Goal: Task Accomplishment & Management: Manage account settings

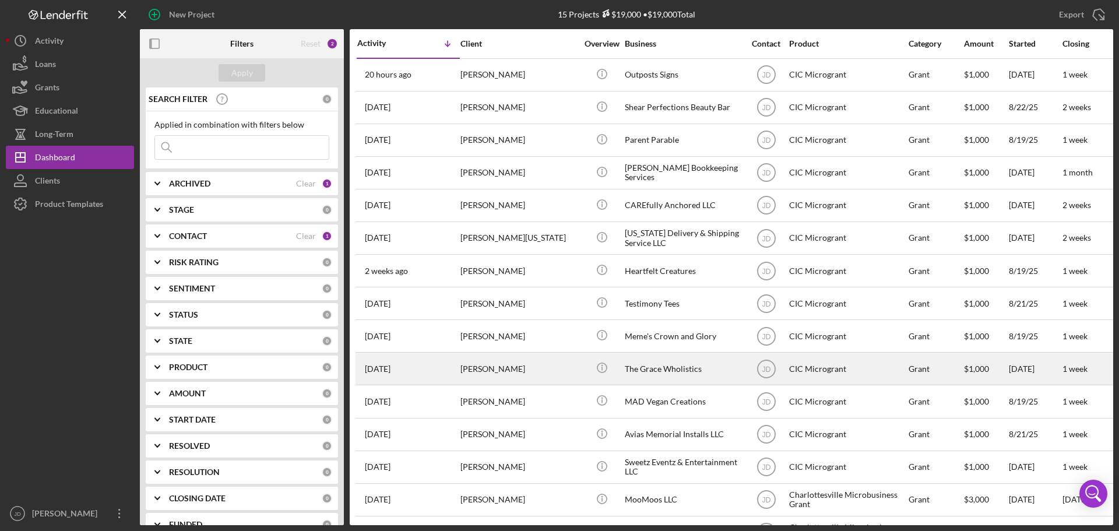
scroll to position [38, 0]
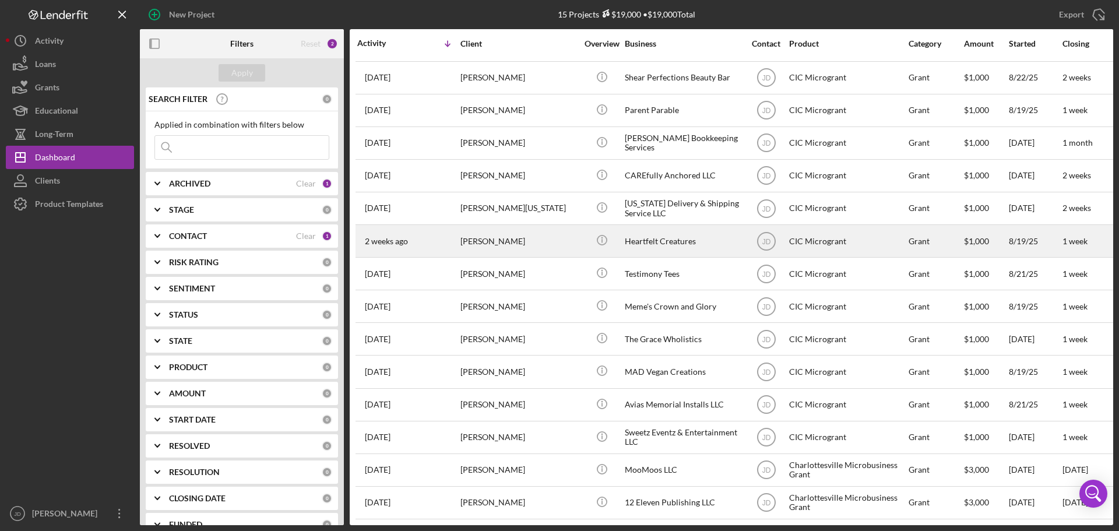
click at [530, 235] on div "Kristen Ross" at bounding box center [518, 241] width 117 height 31
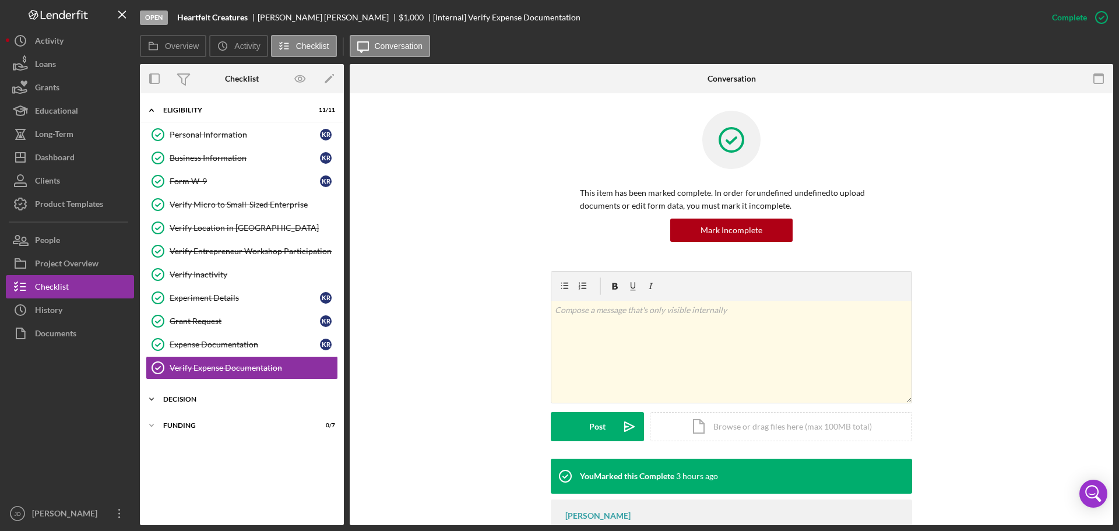
click at [179, 399] on div "Decision" at bounding box center [246, 399] width 166 height 7
click at [204, 428] on div "Decision" at bounding box center [245, 423] width 150 height 9
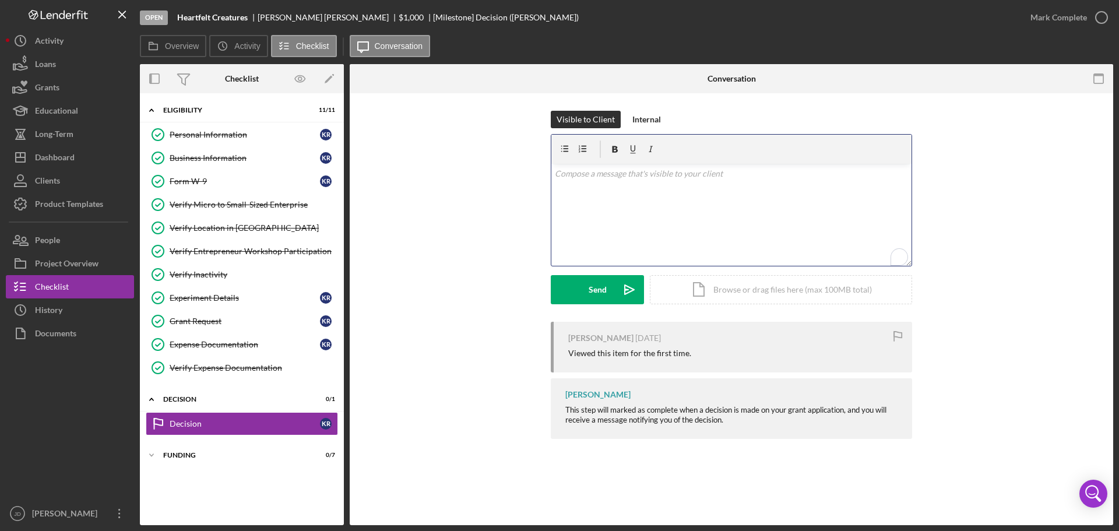
click at [640, 182] on div "v Color teal Color pink Remove color Add row above Add row below Add column bef…" at bounding box center [731, 215] width 360 height 102
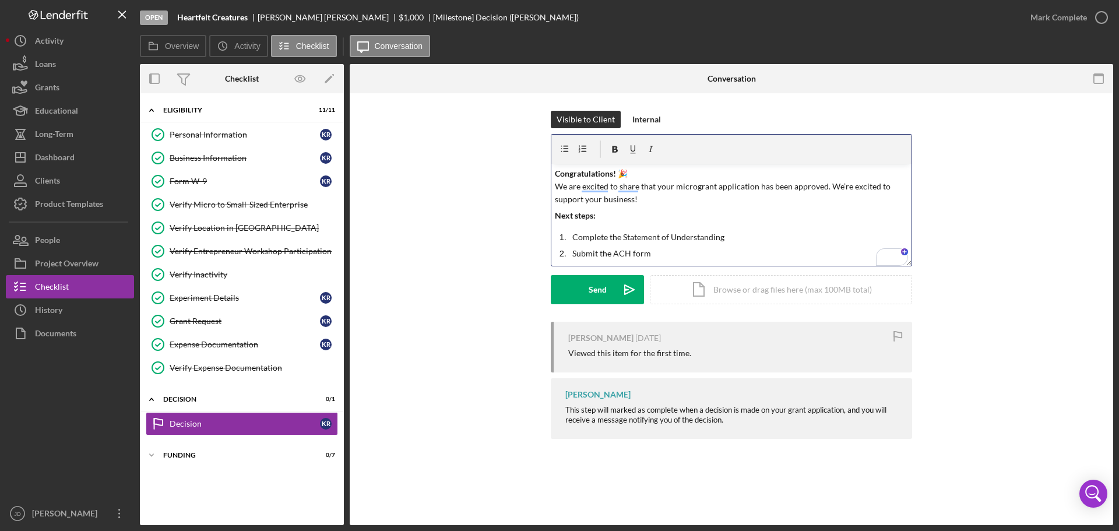
click at [829, 182] on p "Congratulations! 🎉 We are excited to share that your microgrant application has…" at bounding box center [732, 186] width 354 height 39
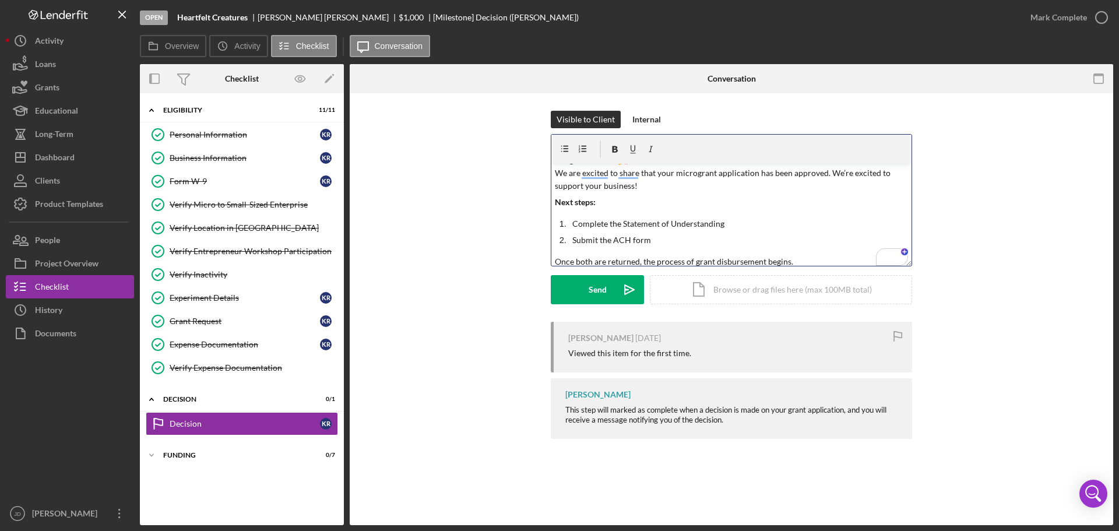
scroll to position [19, 0]
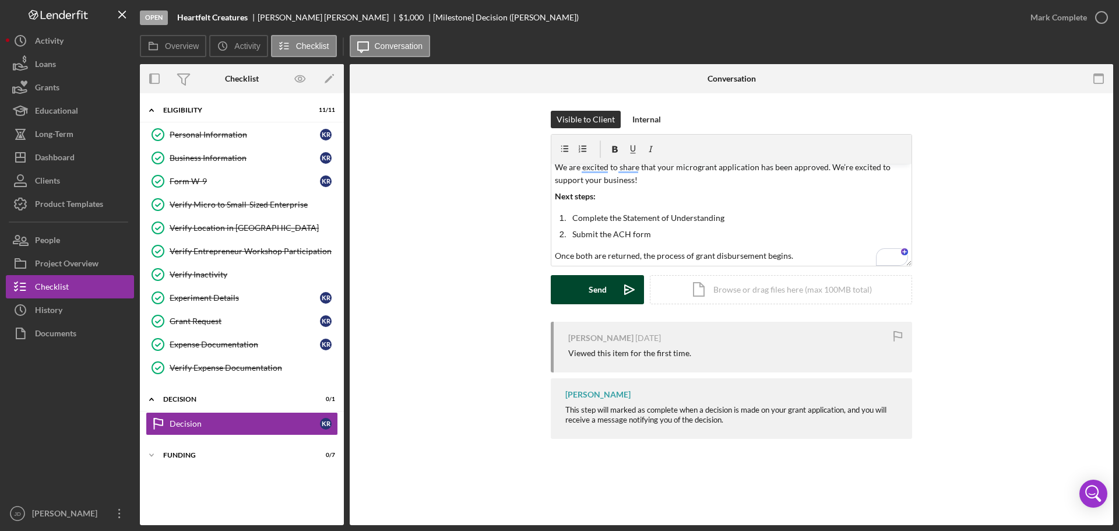
click at [583, 290] on button "Send Icon/icon-invite-send" at bounding box center [597, 289] width 93 height 29
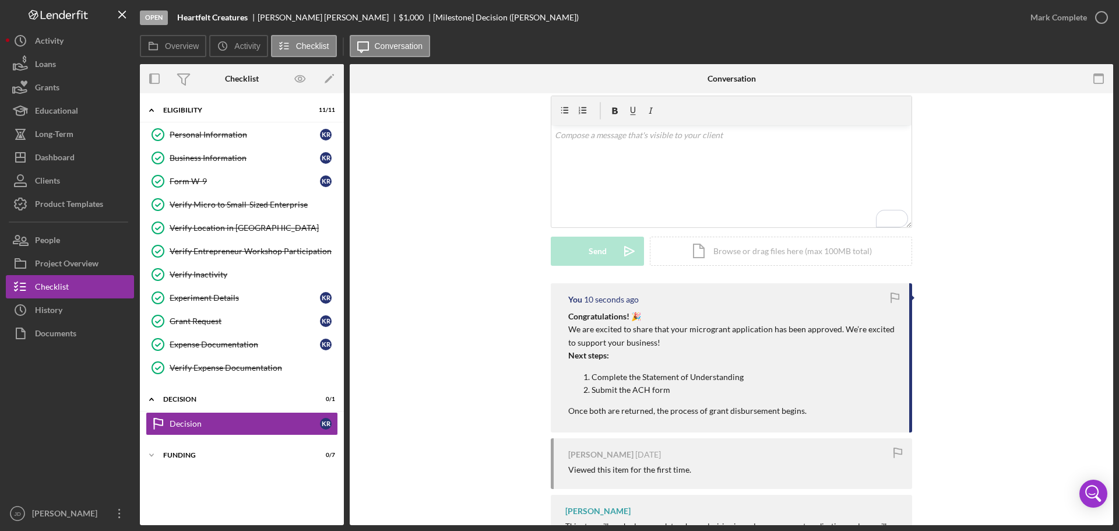
scroll to position [0, 0]
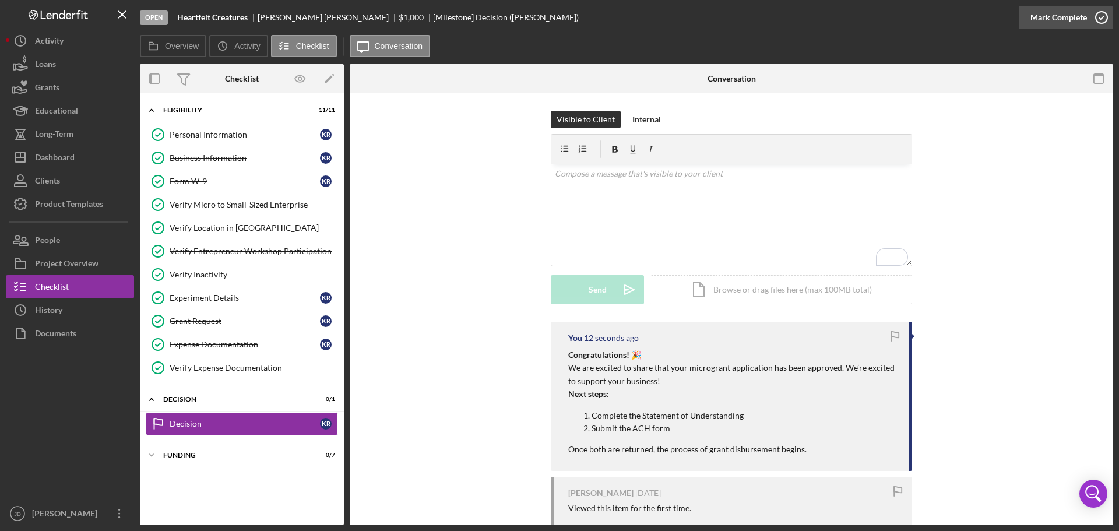
click at [1102, 16] on icon "button" at bounding box center [1101, 17] width 29 height 29
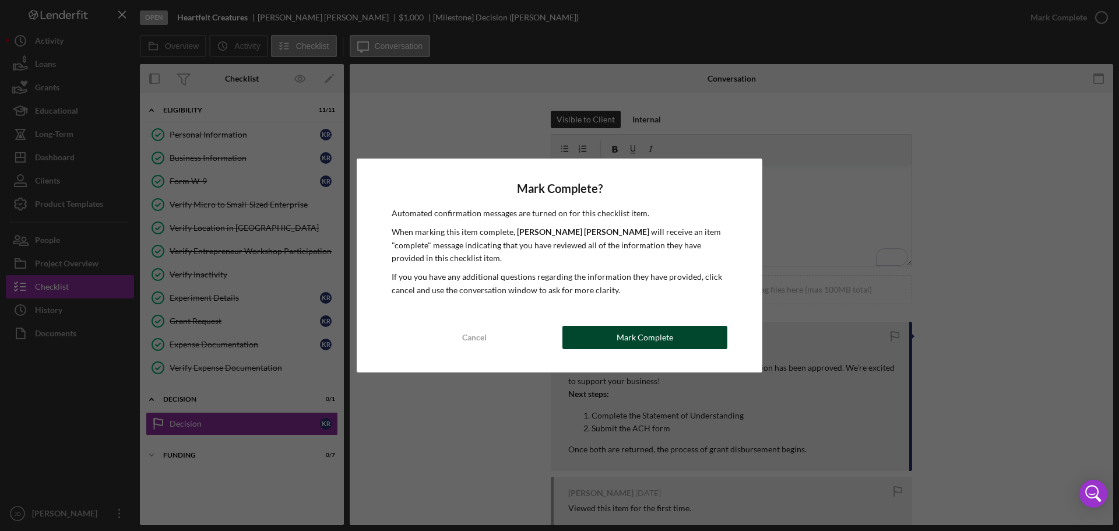
click at [624, 335] on div "Mark Complete" at bounding box center [645, 337] width 57 height 23
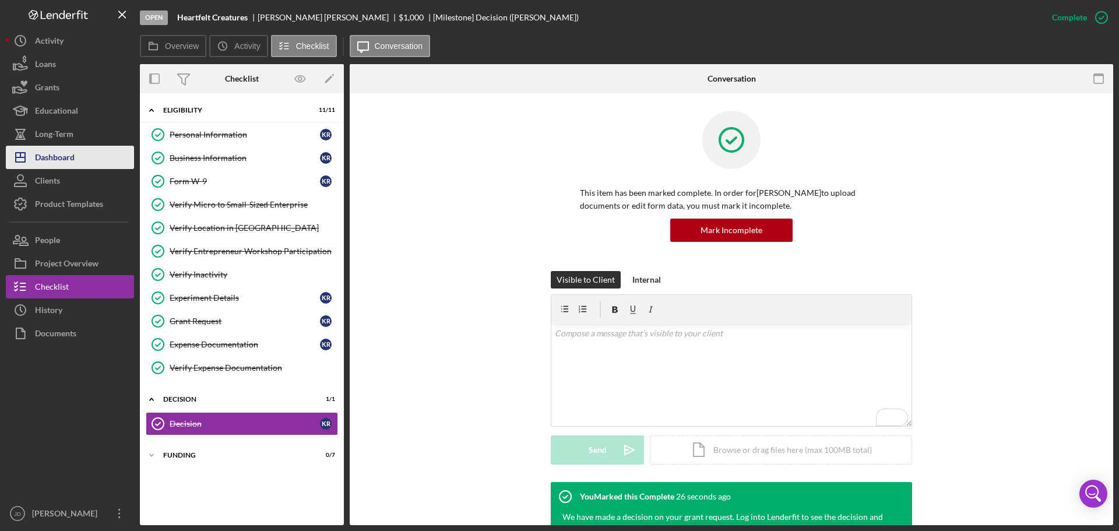
click at [56, 155] on div "Dashboard" at bounding box center [55, 159] width 40 height 26
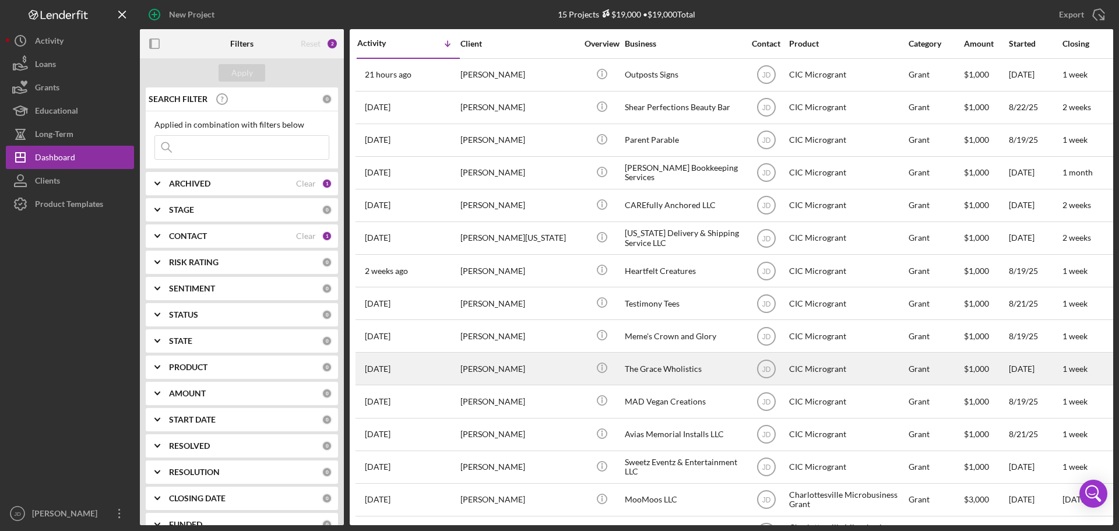
click at [530, 366] on div "[PERSON_NAME]" at bounding box center [518, 368] width 117 height 31
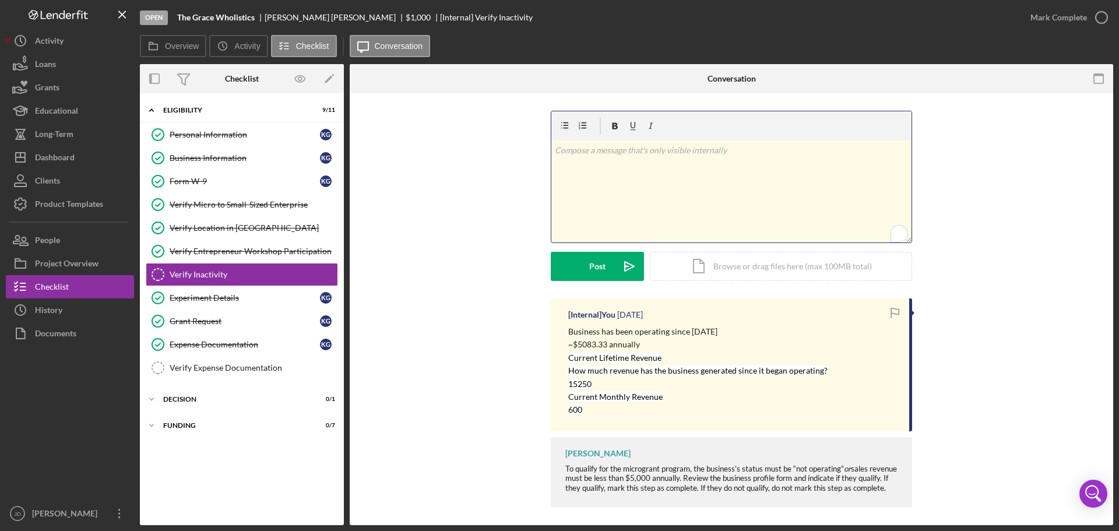
click at [649, 159] on div "v Color teal Color pink Remove color Add row above Add row below Add column bef…" at bounding box center [731, 191] width 360 height 102
click at [619, 153] on p "To enrich screen reader interactions, please activate Accessibility in Grammarl…" at bounding box center [732, 150] width 354 height 13
click at [607, 152] on p "Team approves the slight overage of $83.33" at bounding box center [732, 150] width 354 height 13
click at [740, 149] on p "Team approves of the slight overage of $83.33" at bounding box center [732, 150] width 354 height 13
click at [593, 262] on div "Post" at bounding box center [597, 266] width 16 height 29
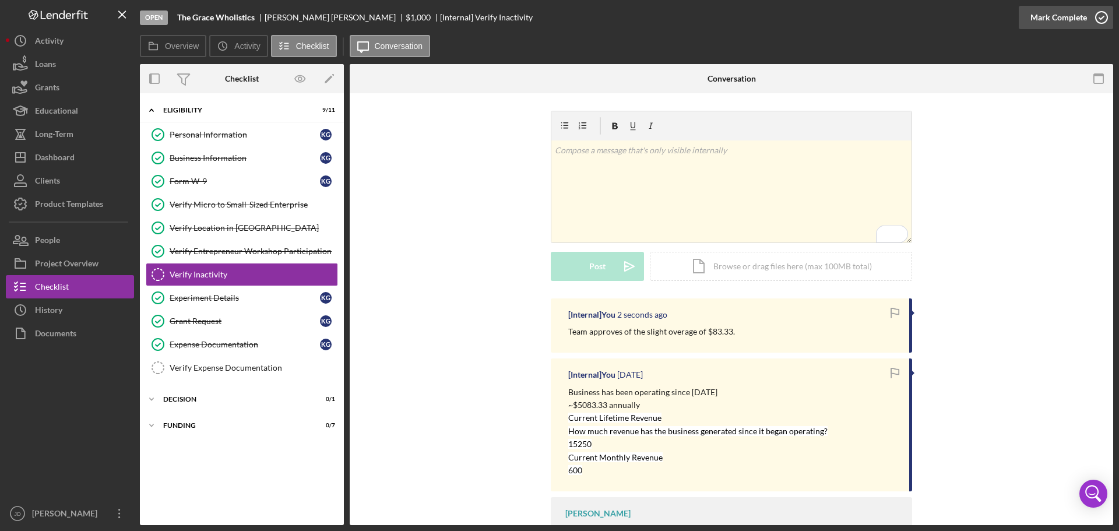
click at [1104, 16] on icon "button" at bounding box center [1101, 17] width 29 height 29
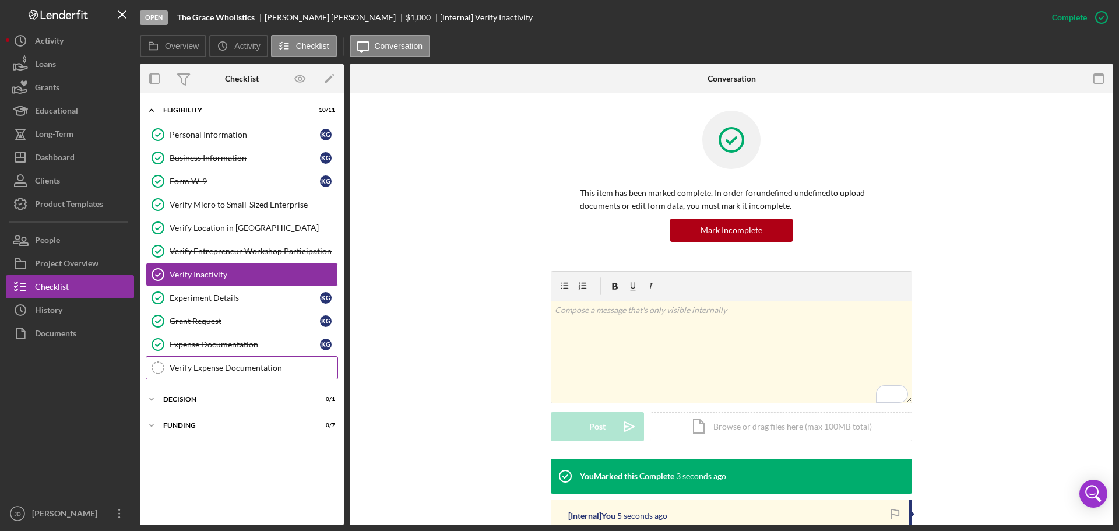
click at [188, 369] on div "Verify Expense Documentation" at bounding box center [254, 367] width 168 height 9
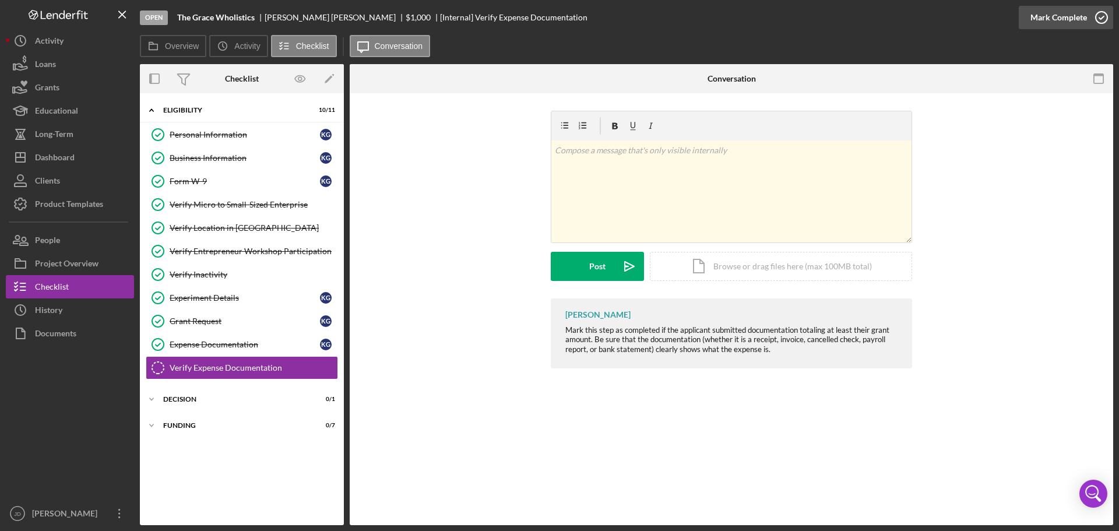
click at [1101, 18] on icon "button" at bounding box center [1101, 17] width 29 height 29
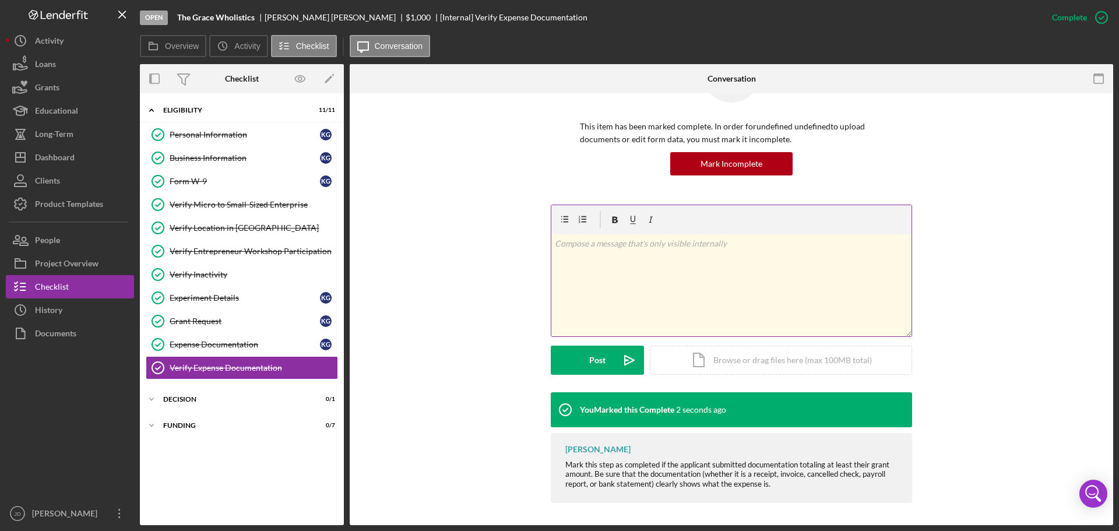
scroll to position [68, 0]
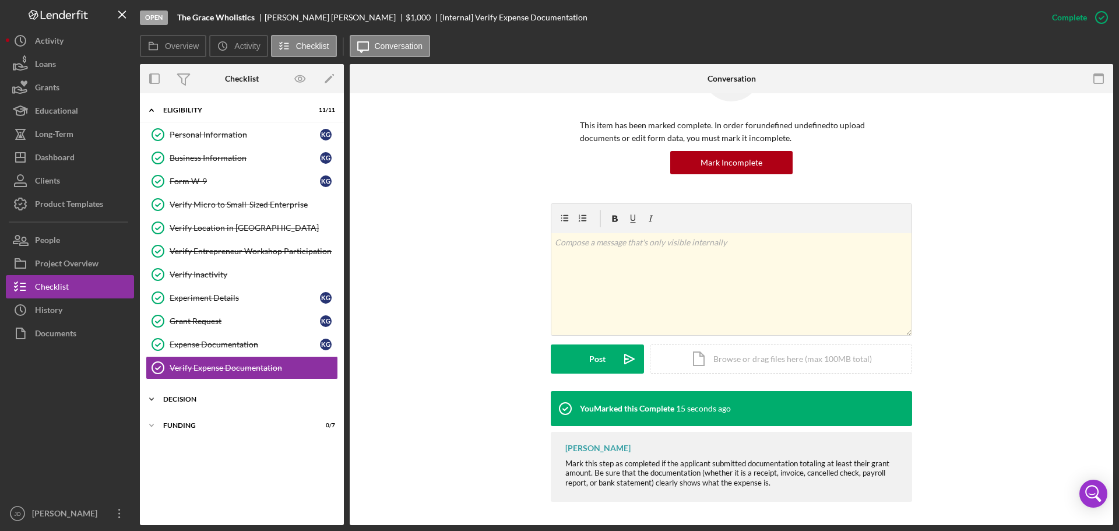
click at [164, 397] on div "Decision" at bounding box center [246, 399] width 166 height 7
click at [175, 424] on div "Decision" at bounding box center [245, 423] width 150 height 9
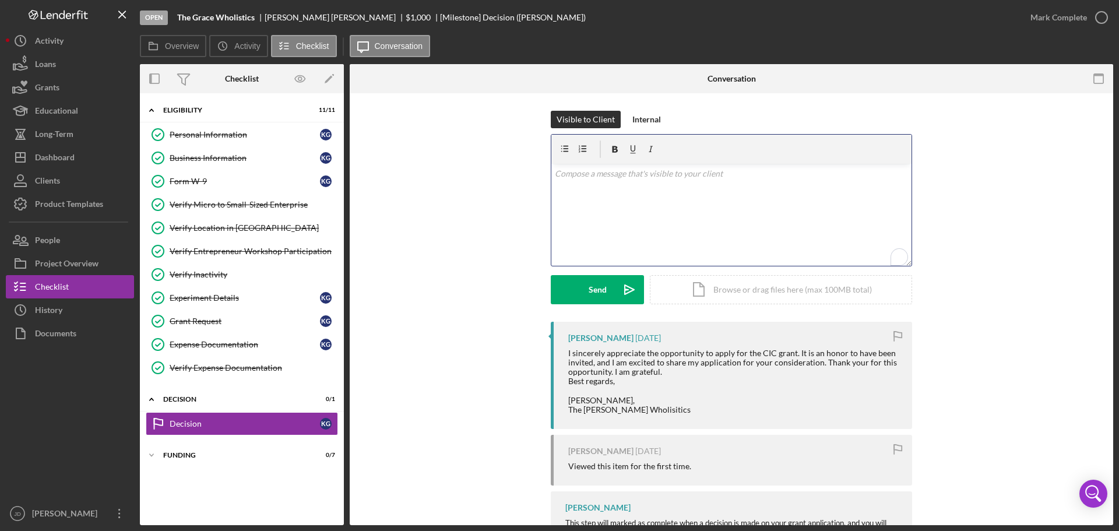
click at [751, 179] on p "To enrich screen reader interactions, please activate Accessibility in Grammarl…" at bounding box center [732, 173] width 354 height 13
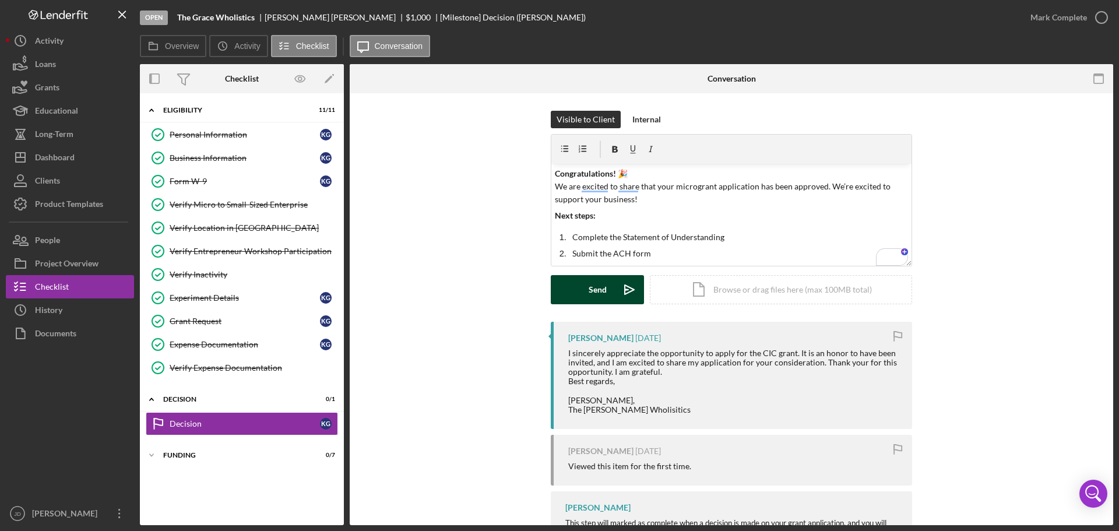
click at [578, 291] on button "Send Icon/icon-invite-send" at bounding box center [597, 289] width 93 height 29
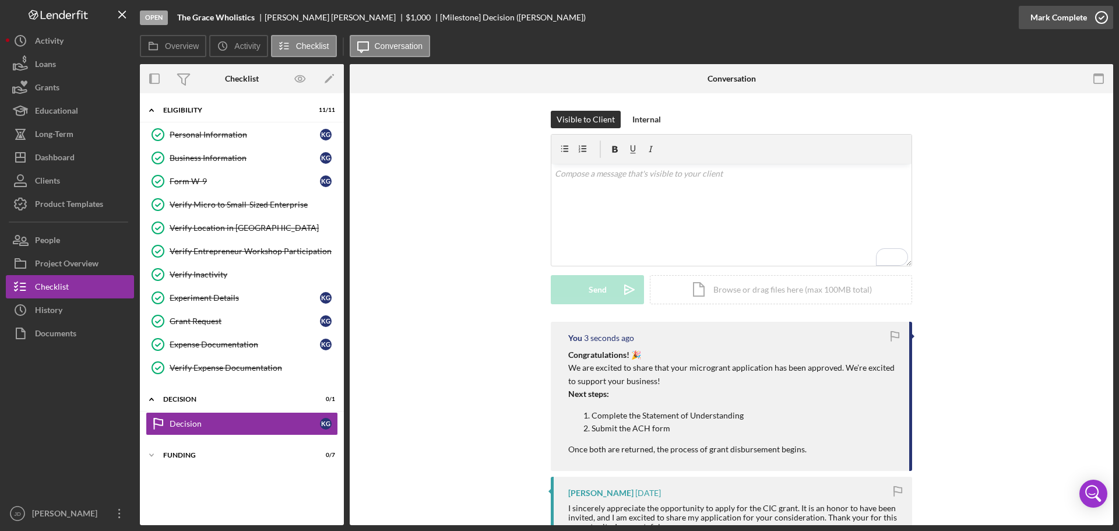
click at [1100, 15] on icon "button" at bounding box center [1101, 17] width 29 height 29
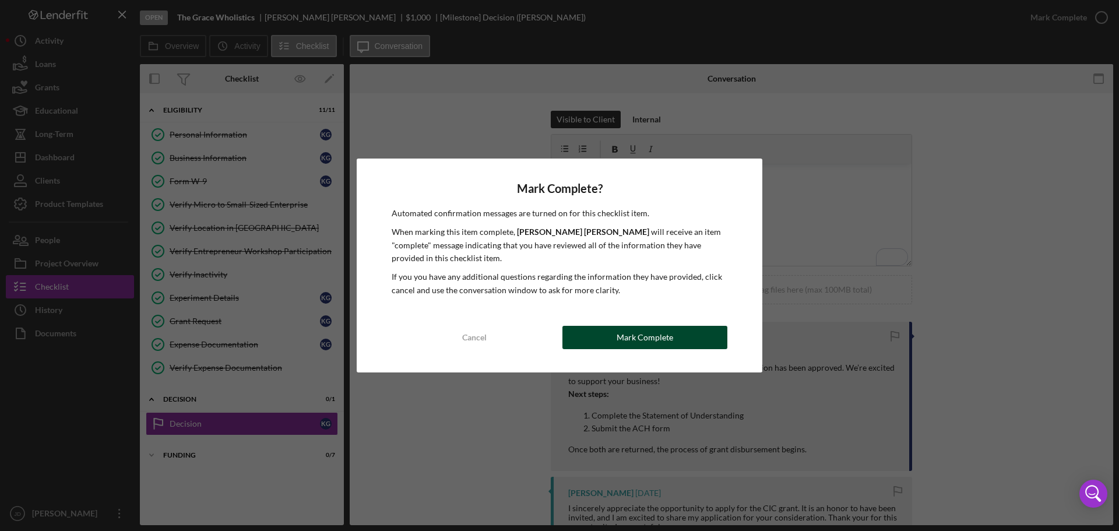
click at [673, 328] on button "Mark Complete" at bounding box center [644, 337] width 165 height 23
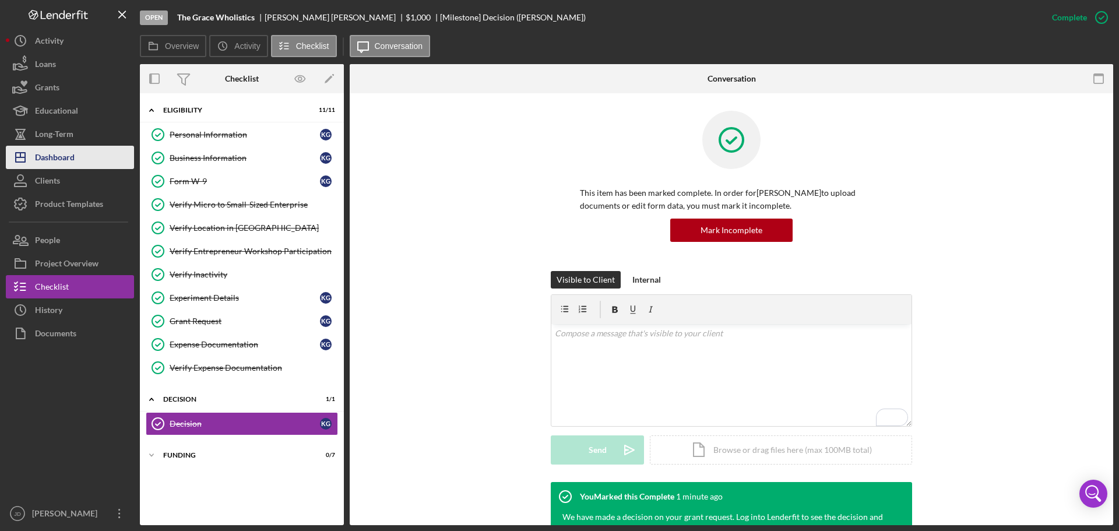
click at [55, 158] on div "Dashboard" at bounding box center [55, 159] width 40 height 26
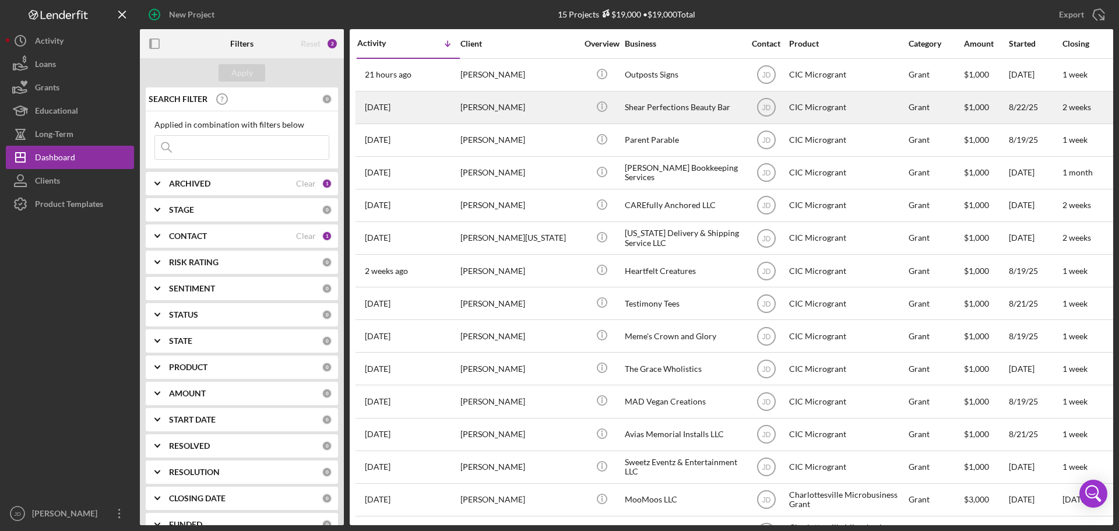
click at [531, 112] on div "[PERSON_NAME]" at bounding box center [518, 107] width 117 height 31
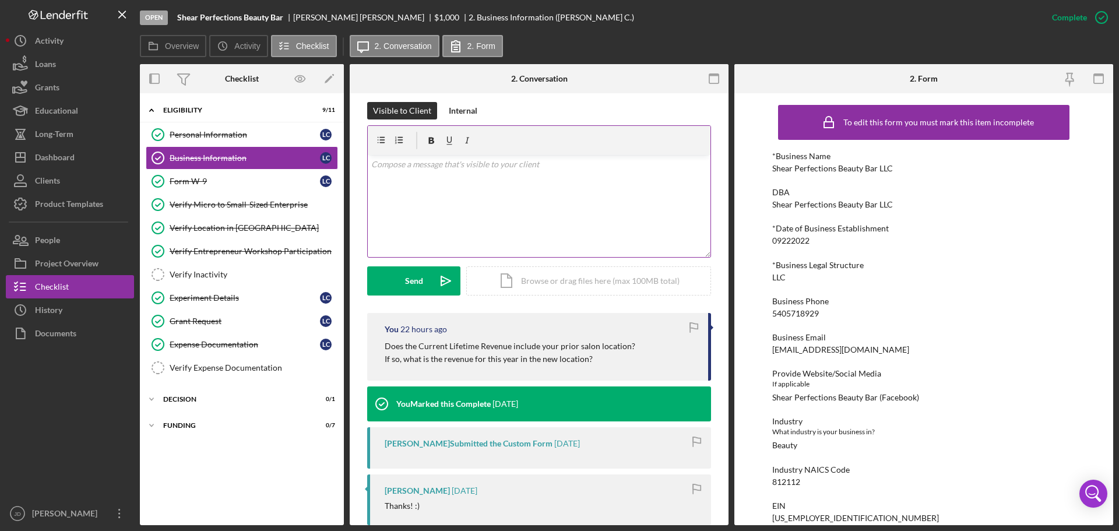
scroll to position [175, 0]
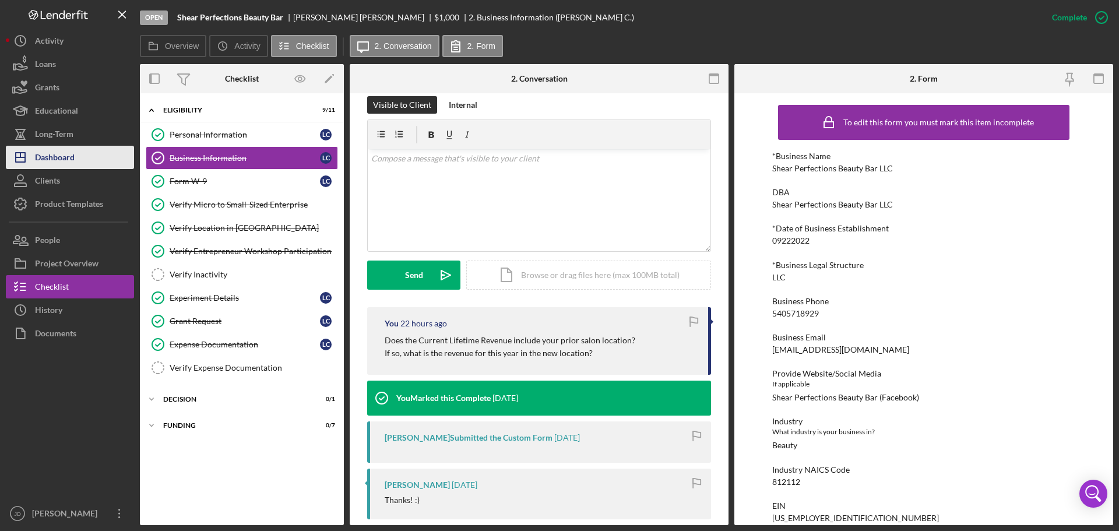
click at [74, 155] on div "Dashboard" at bounding box center [55, 159] width 40 height 26
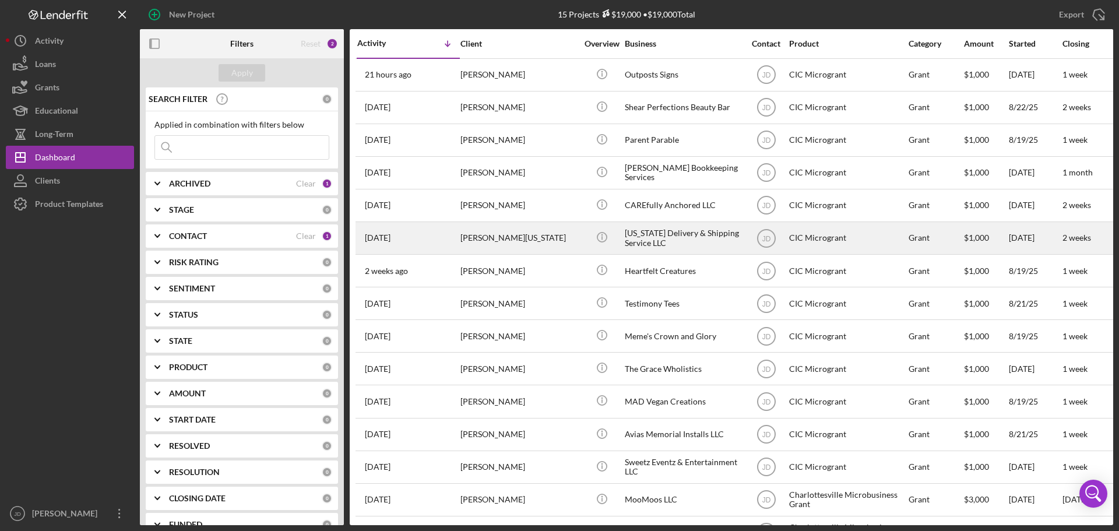
click at [537, 240] on div "[PERSON_NAME][US_STATE]" at bounding box center [518, 238] width 117 height 31
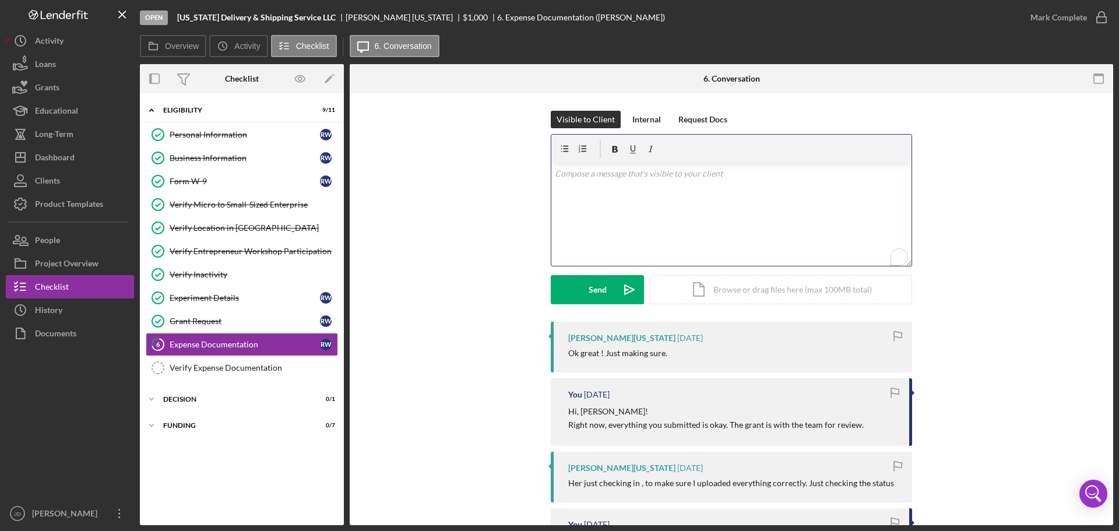
click at [572, 178] on p "To enrich screen reader interactions, please activate Accessibility in Grammarl…" at bounding box center [732, 173] width 354 height 13
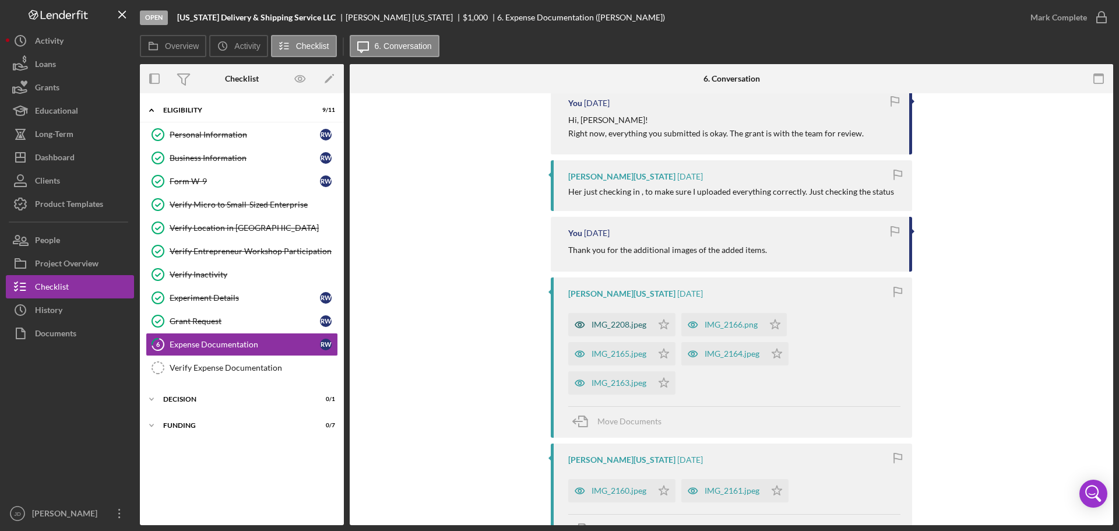
click at [614, 322] on div "IMG_2208.jpeg" at bounding box center [618, 324] width 55 height 9
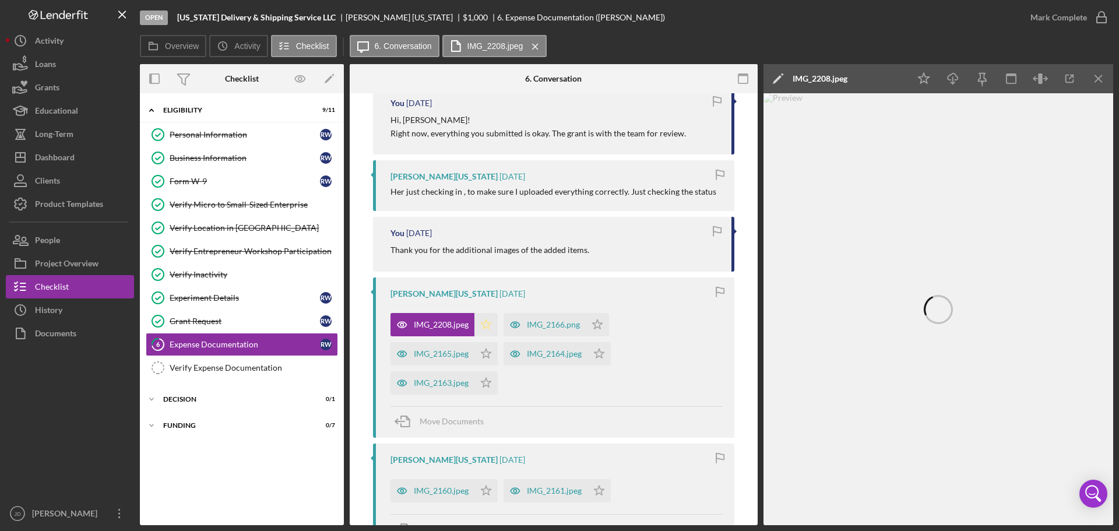
click at [485, 323] on icon "Icon/Star" at bounding box center [485, 324] width 23 height 23
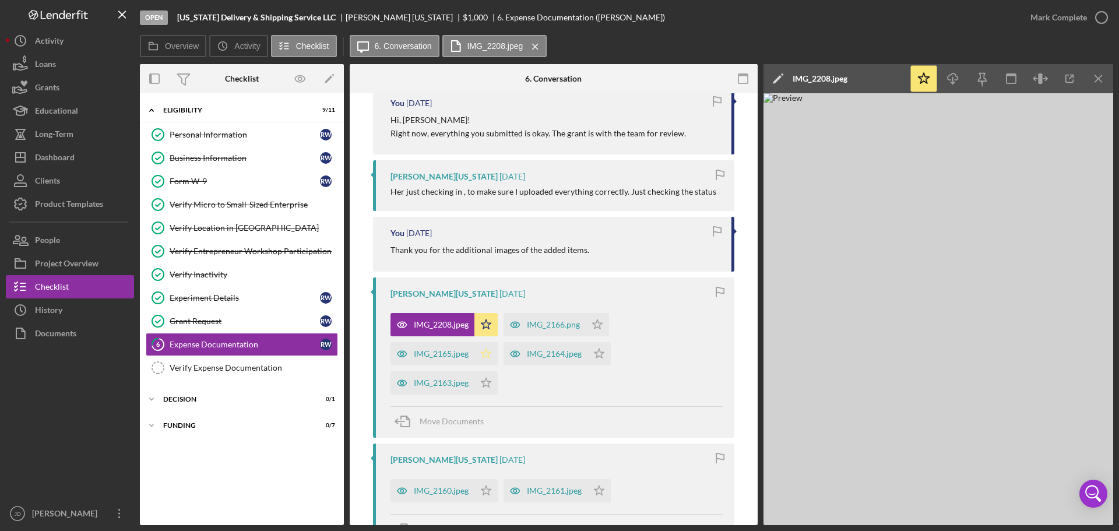
click at [483, 350] on icon "Icon/Star" at bounding box center [485, 353] width 23 height 23
click at [481, 385] on icon "Icon/Star" at bounding box center [485, 382] width 23 height 23
click at [604, 350] on icon "Icon/Star" at bounding box center [598, 353] width 23 height 23
click at [600, 324] on polygon "button" at bounding box center [598, 323] width 10 height 9
click at [535, 48] on icon "Icon/Menu Close" at bounding box center [535, 46] width 20 height 29
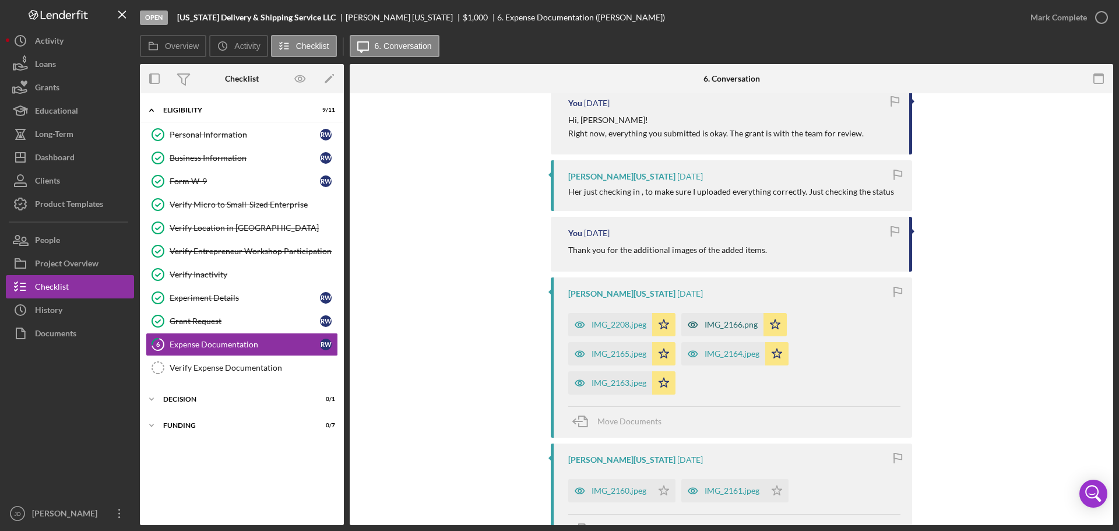
click at [713, 321] on div "IMG_2166.png" at bounding box center [731, 324] width 53 height 9
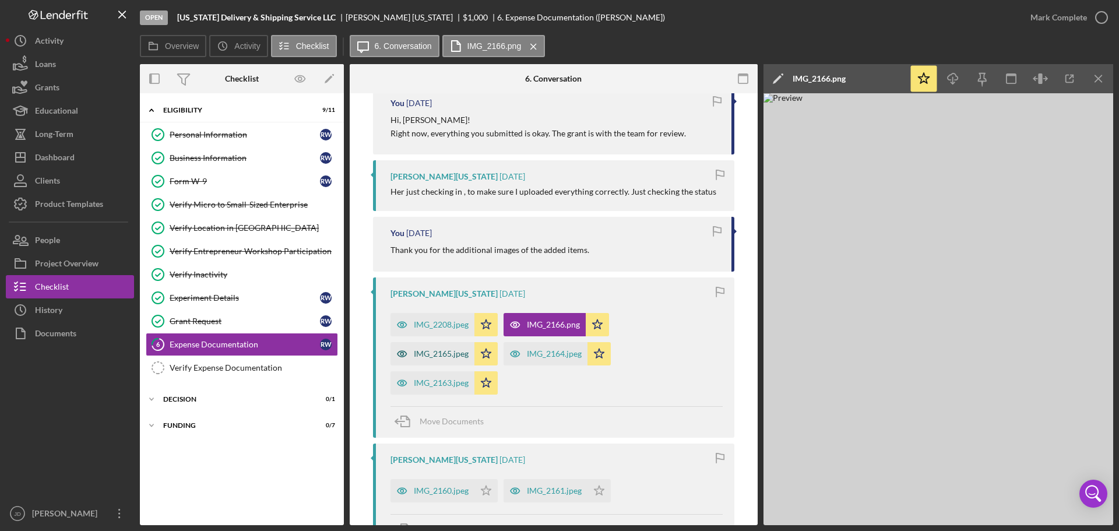
click at [441, 354] on div "IMG_2165.jpeg" at bounding box center [441, 353] width 55 height 9
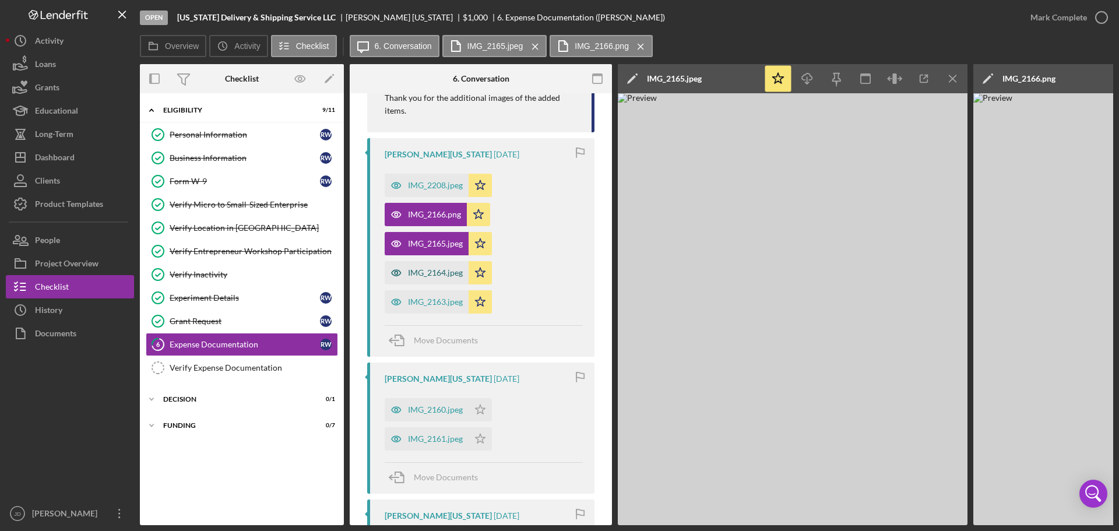
click at [448, 267] on div "IMG_2164.jpeg" at bounding box center [427, 272] width 84 height 23
click at [436, 304] on div "IMG_2163.jpeg" at bounding box center [435, 301] width 55 height 9
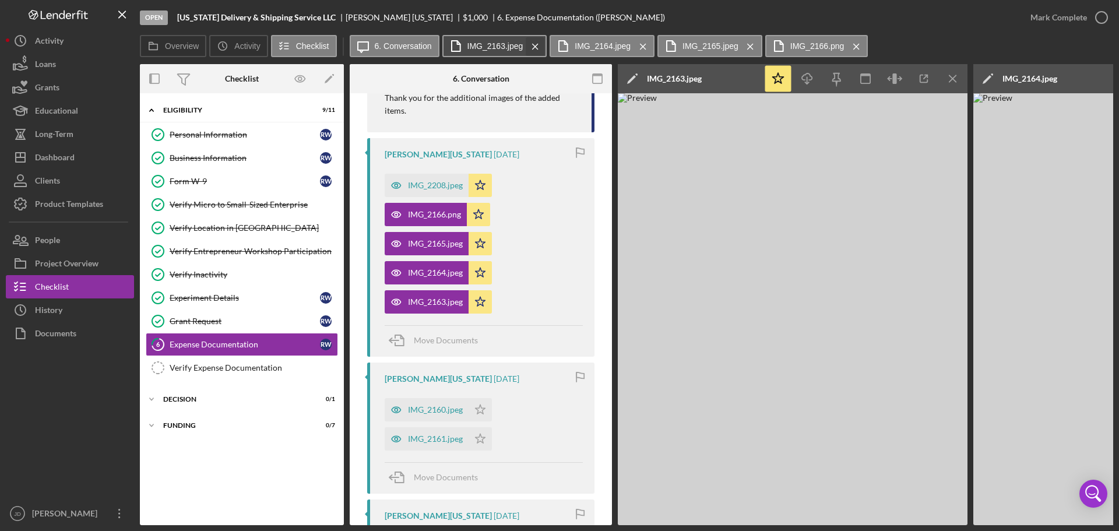
click at [536, 45] on icon "Icon/Menu Close" at bounding box center [535, 46] width 20 height 29
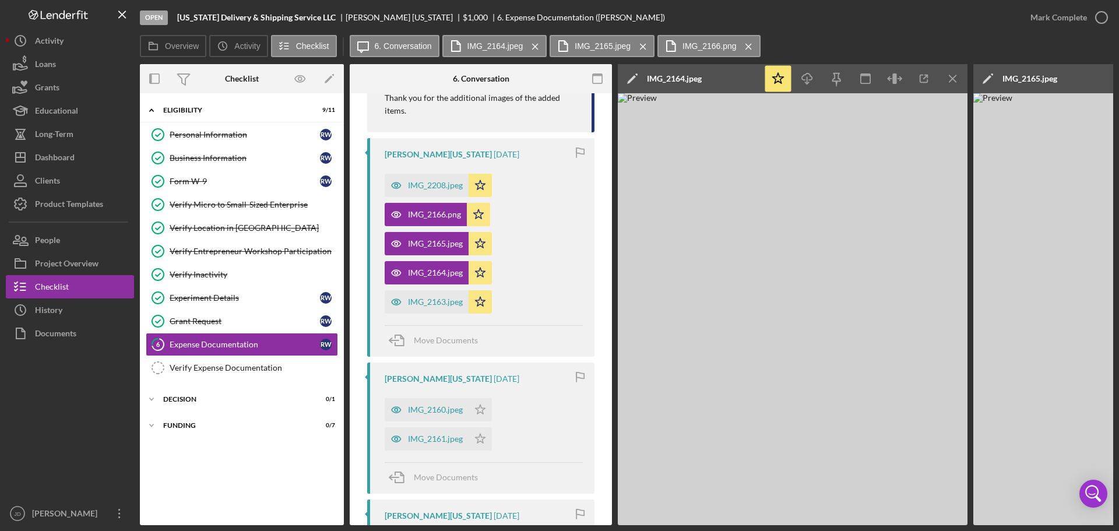
click at [536, 45] on icon "Icon/Menu Close" at bounding box center [535, 46] width 20 height 29
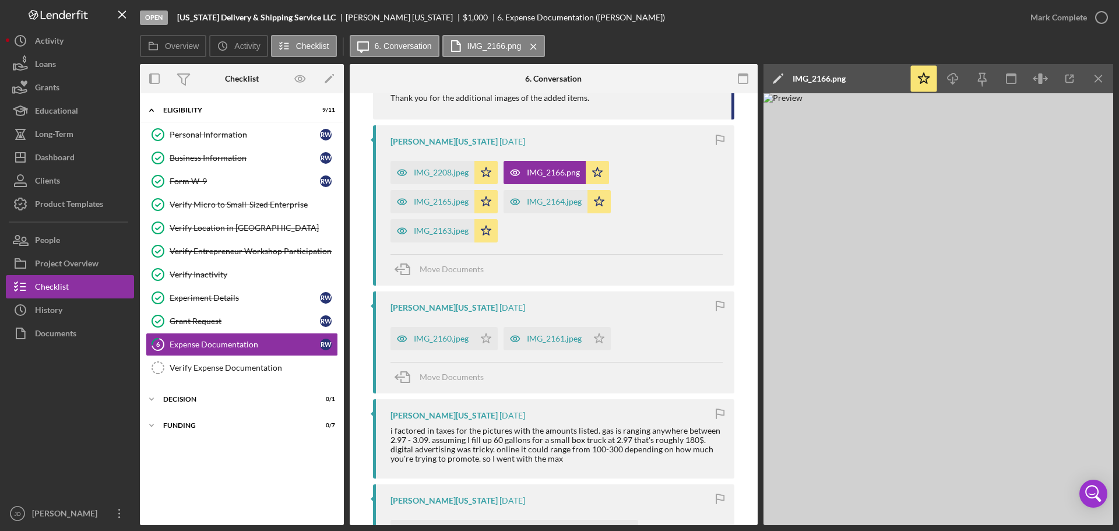
click at [536, 45] on icon "Icon/Menu Close" at bounding box center [533, 46] width 20 height 29
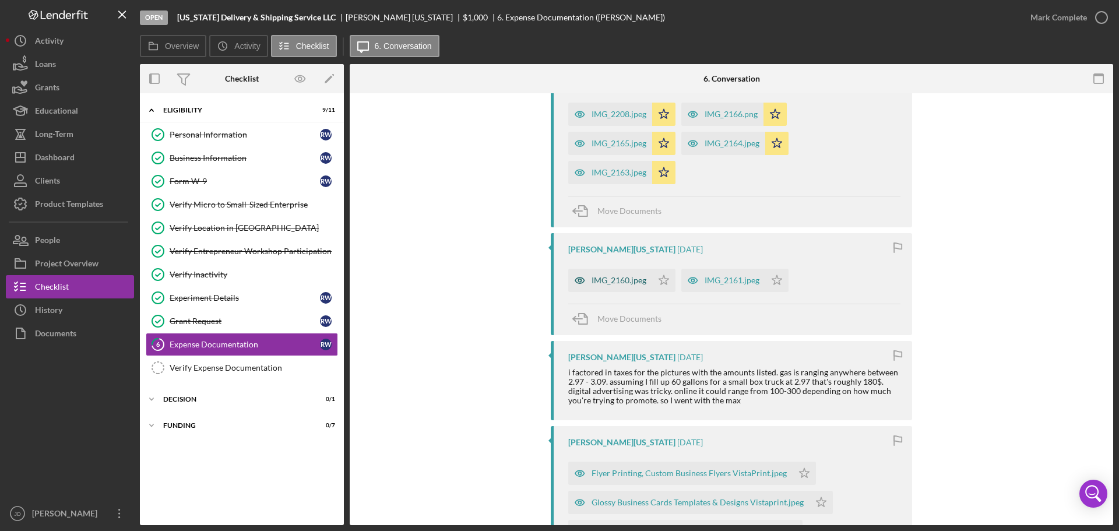
click at [616, 280] on div "IMG_2160.jpeg" at bounding box center [618, 280] width 55 height 9
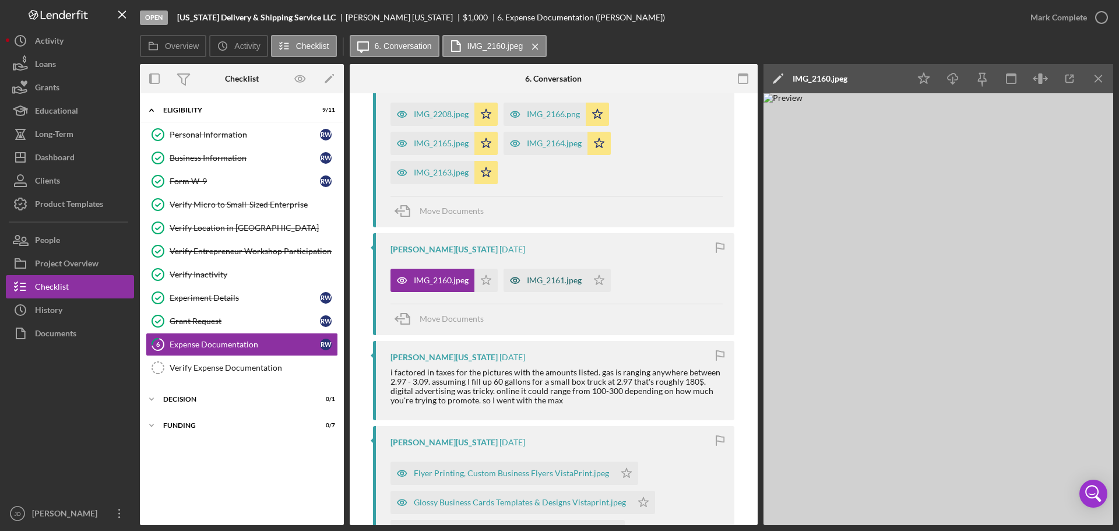
click at [536, 280] on div "IMG_2161.jpeg" at bounding box center [554, 280] width 55 height 9
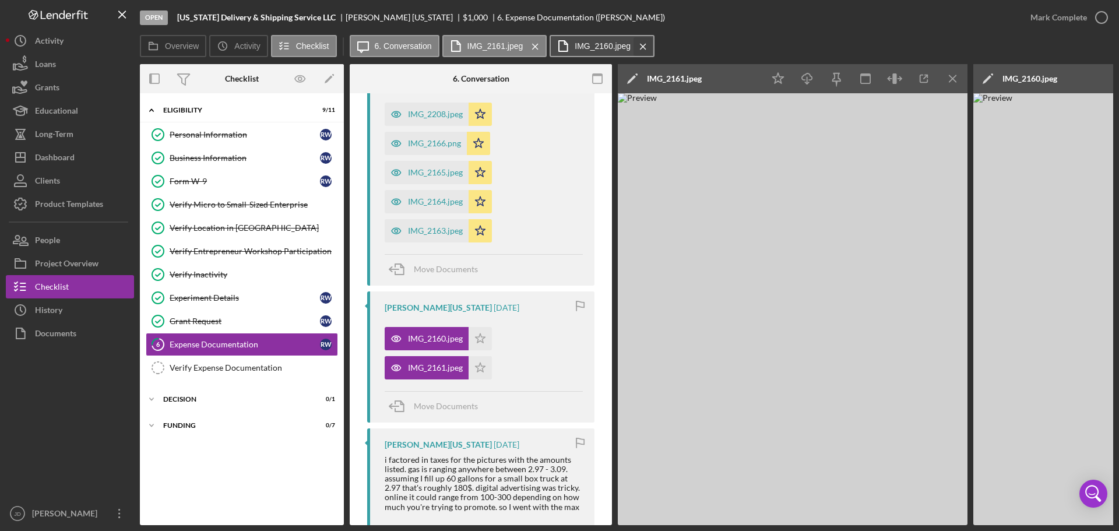
click at [645, 47] on icon "Icon/Menu Close" at bounding box center [643, 46] width 20 height 29
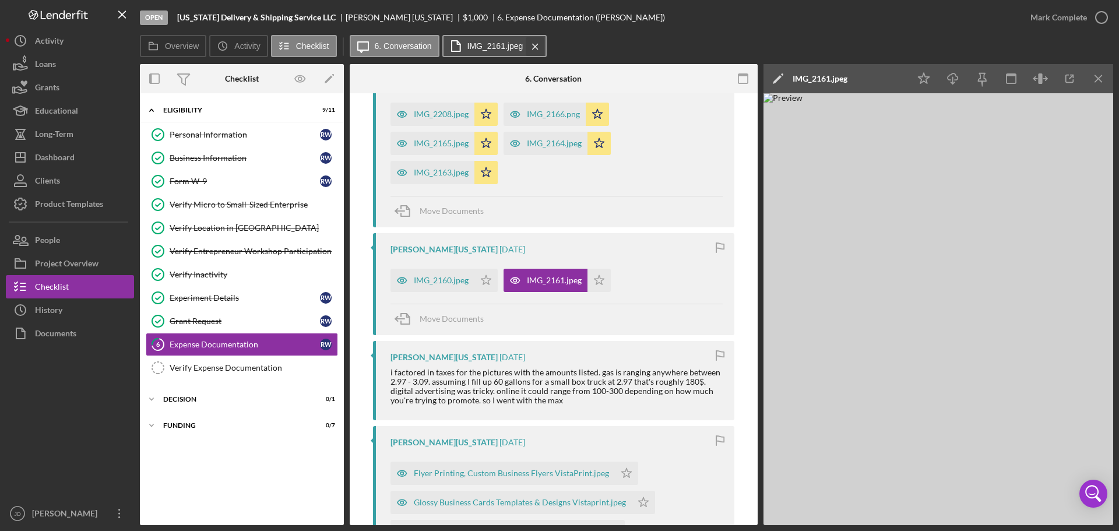
click at [540, 47] on icon "Icon/Menu Close" at bounding box center [535, 46] width 20 height 29
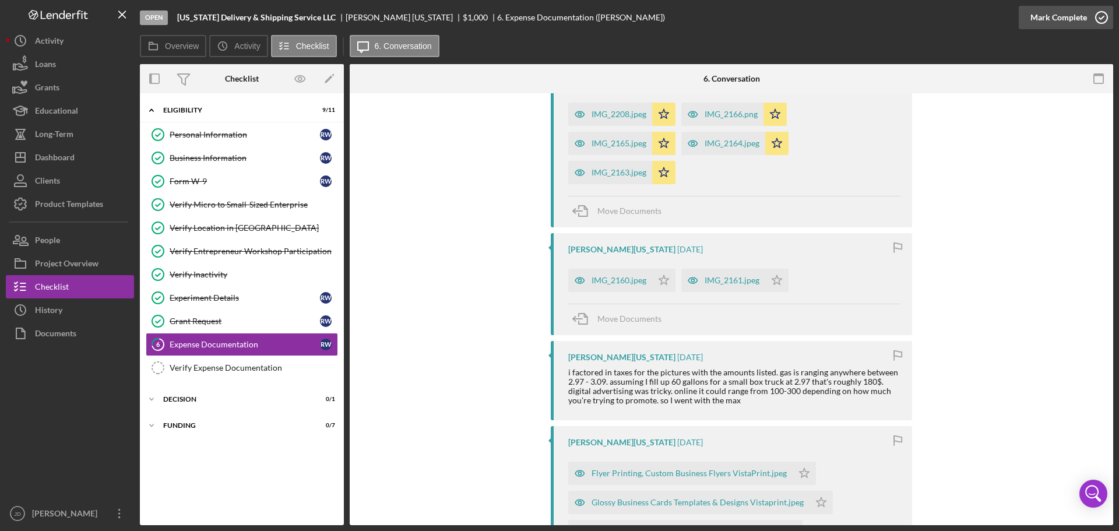
click at [1098, 15] on icon "button" at bounding box center [1101, 17] width 29 height 29
click at [210, 371] on div "Verify Expense Documentation" at bounding box center [254, 367] width 168 height 9
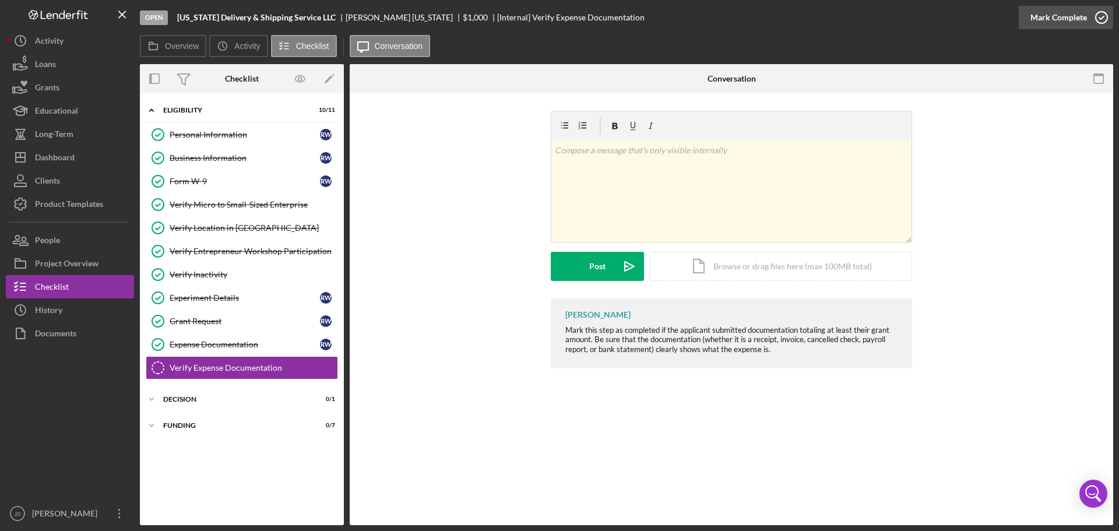
click at [1097, 17] on icon "button" at bounding box center [1101, 17] width 29 height 29
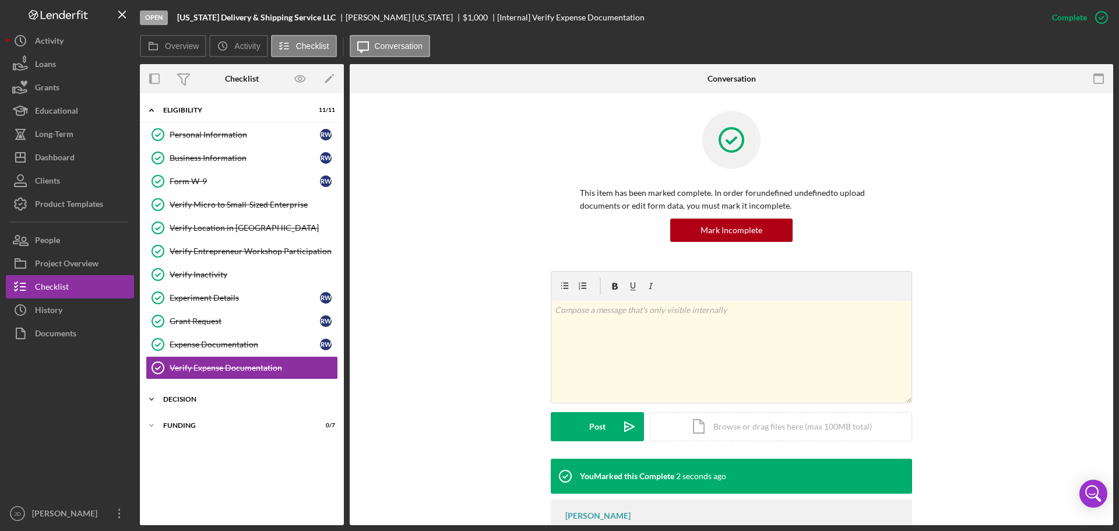
click at [173, 393] on div "Icon/Expander Decision 0 / 1" at bounding box center [242, 399] width 204 height 23
click at [191, 427] on div "Decision" at bounding box center [245, 423] width 150 height 9
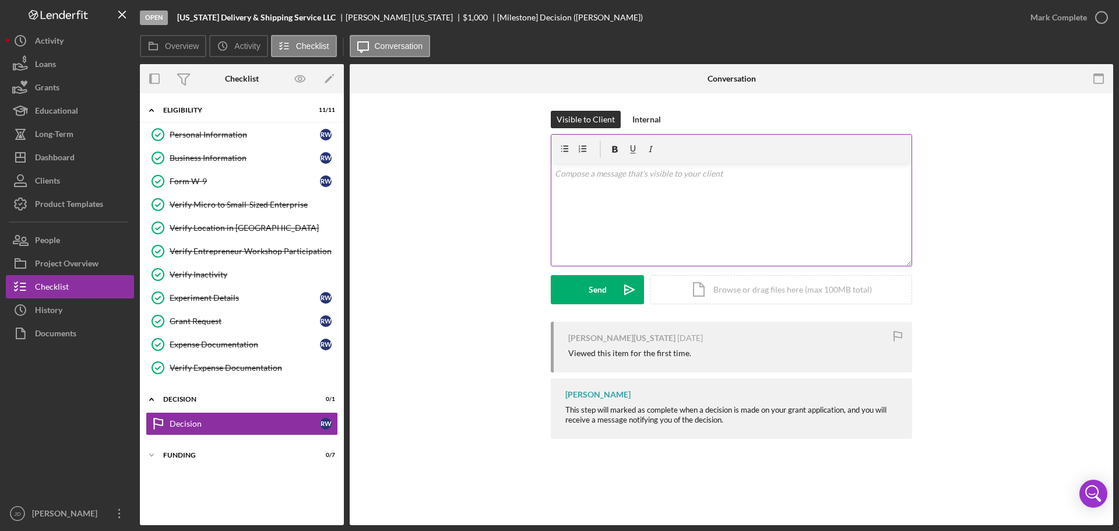
click at [723, 198] on div "v Color teal Color pink Remove color Add row above Add row below Add column bef…" at bounding box center [731, 215] width 360 height 102
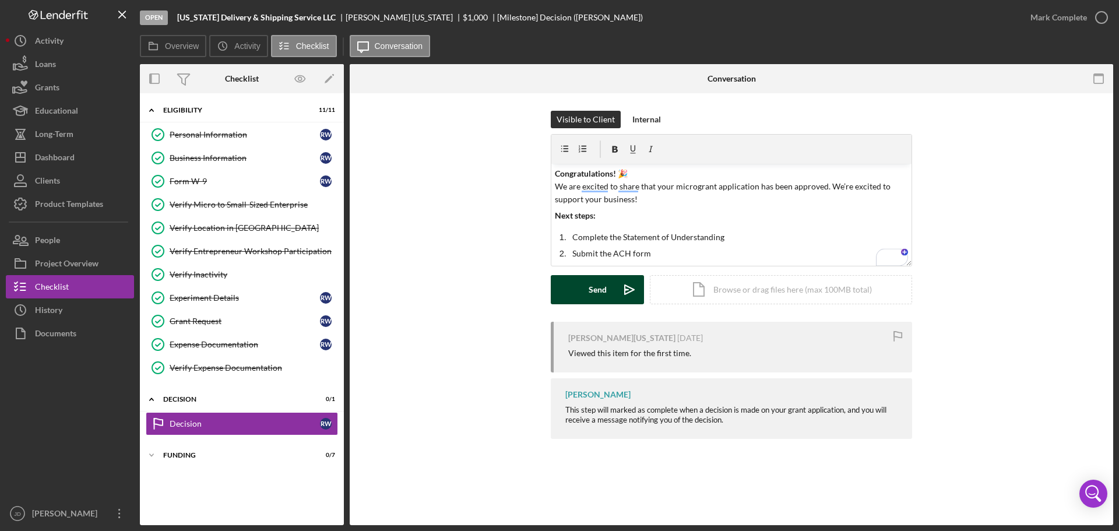
click at [583, 291] on button "Send Icon/icon-invite-send" at bounding box center [597, 289] width 93 height 29
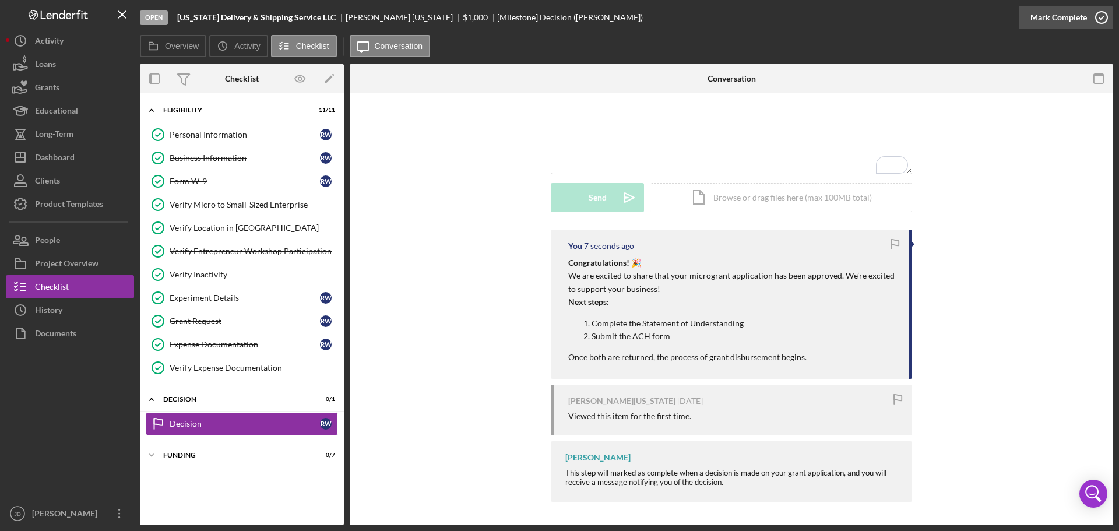
click at [1100, 16] on icon "button" at bounding box center [1101, 17] width 29 height 29
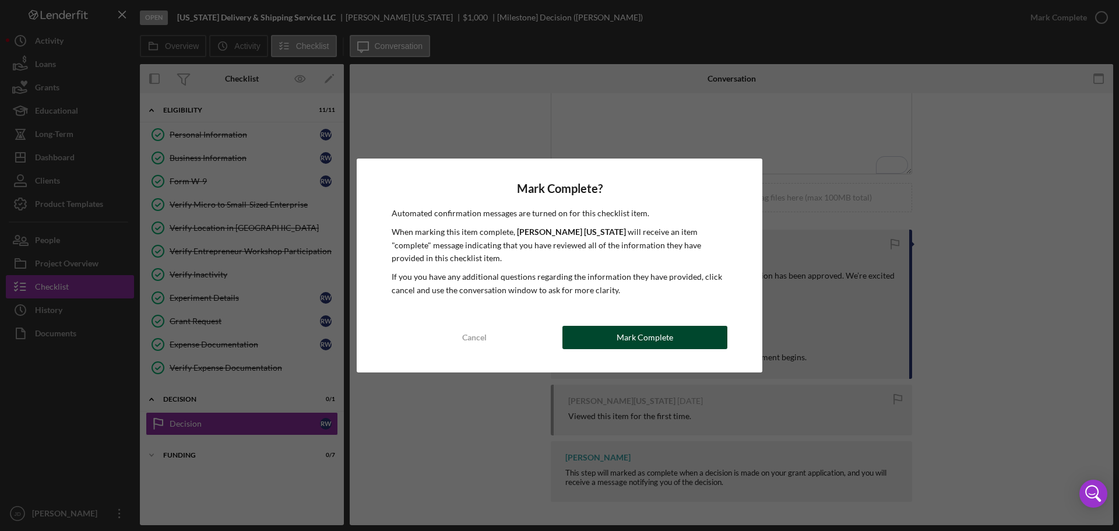
click at [613, 337] on button "Mark Complete" at bounding box center [644, 337] width 165 height 23
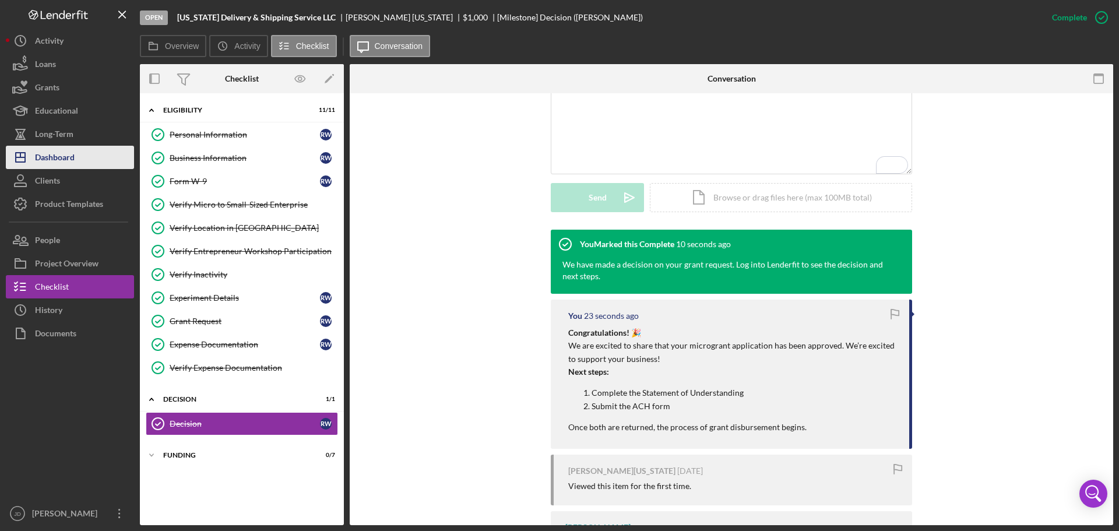
click at [56, 160] on div "Dashboard" at bounding box center [55, 159] width 40 height 26
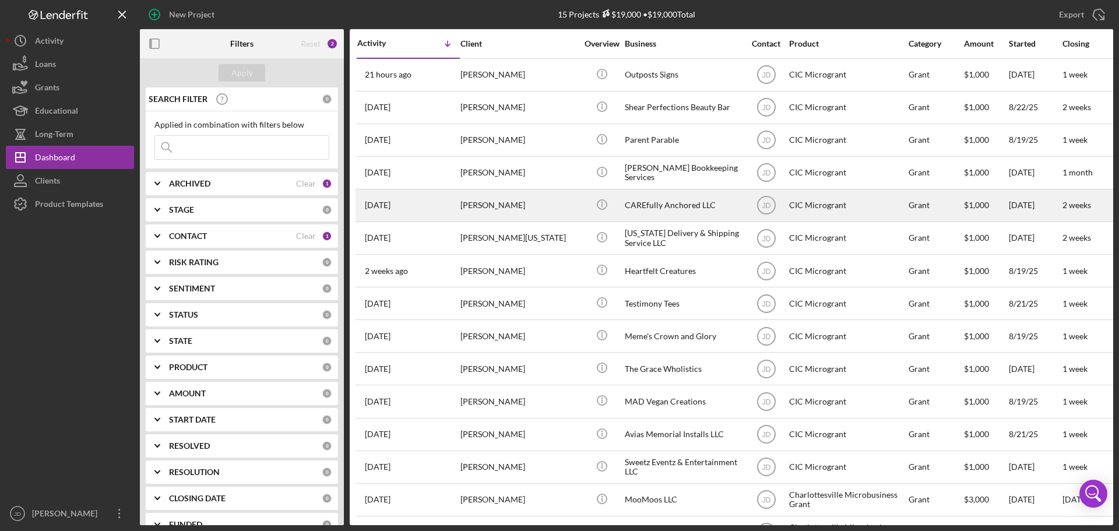
click at [568, 208] on div "[PERSON_NAME]" at bounding box center [518, 205] width 117 height 31
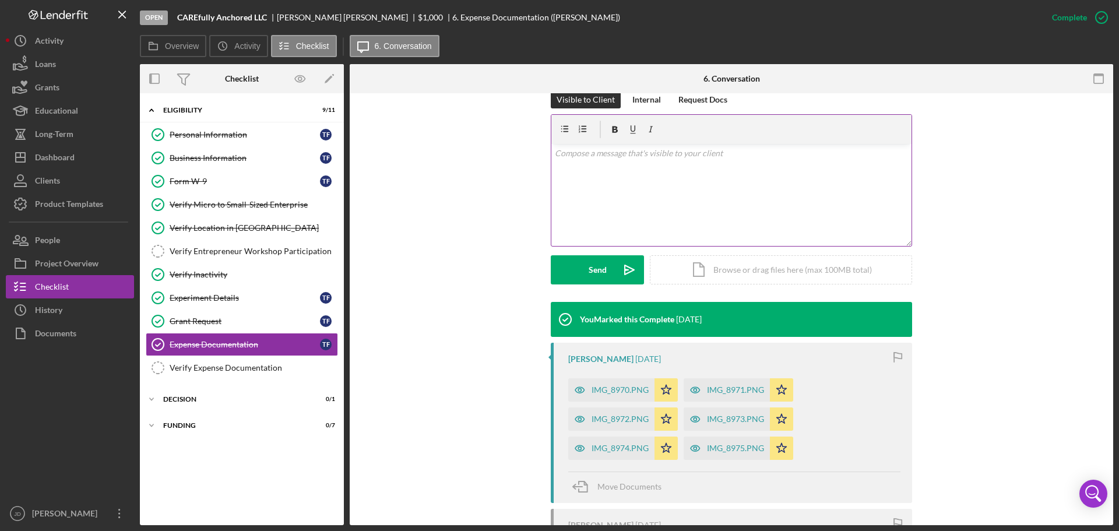
scroll to position [233, 0]
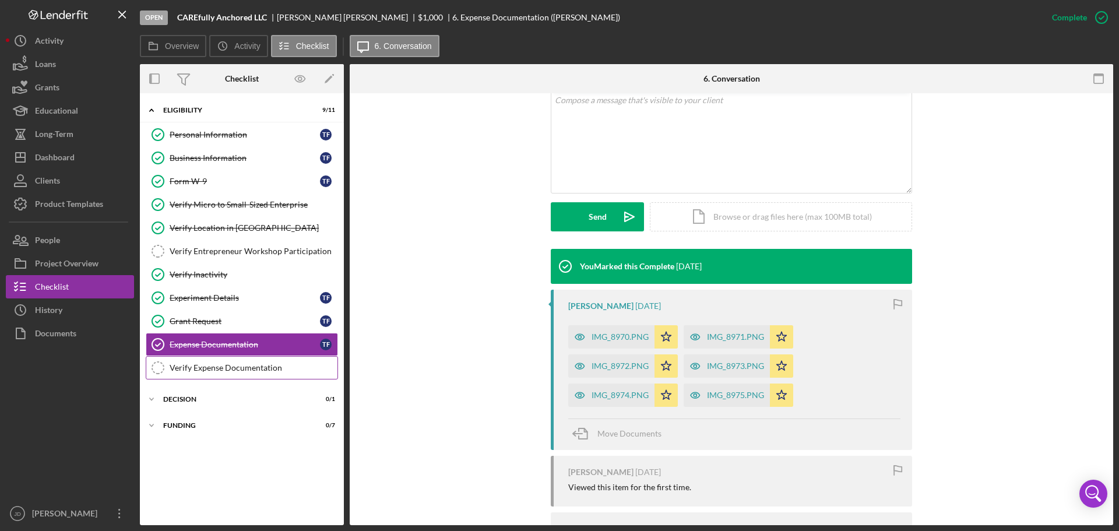
click at [223, 367] on div "Verify Expense Documentation" at bounding box center [254, 367] width 168 height 9
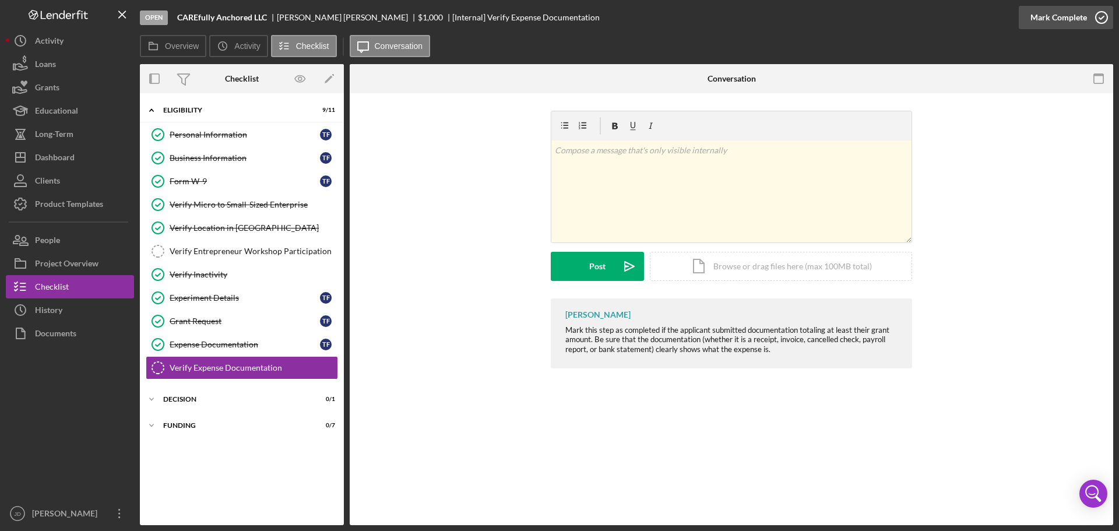
click at [1105, 16] on icon "button" at bounding box center [1101, 17] width 29 height 29
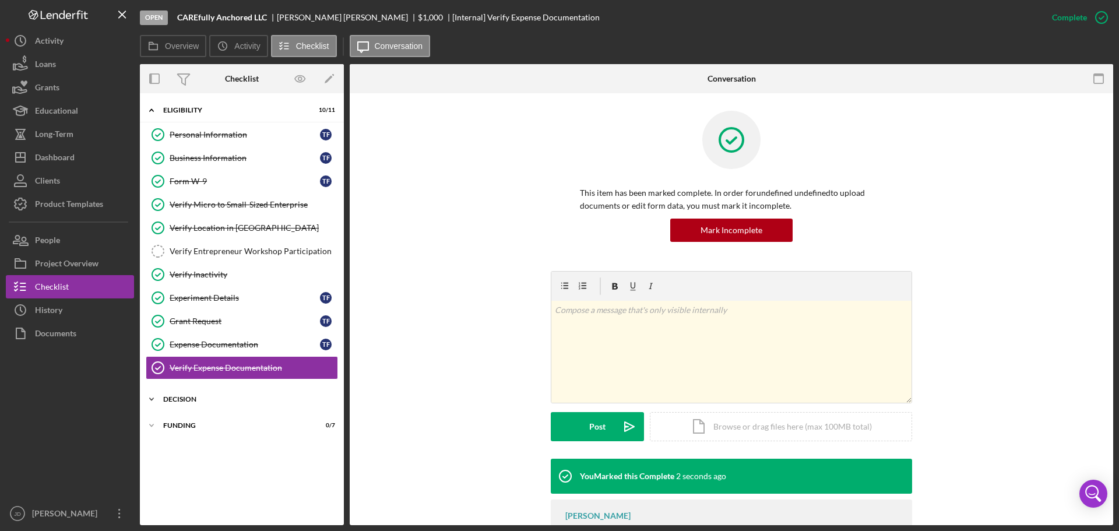
click at [177, 397] on div "Decision" at bounding box center [246, 399] width 166 height 7
click at [210, 428] on div "Decision" at bounding box center [245, 423] width 150 height 9
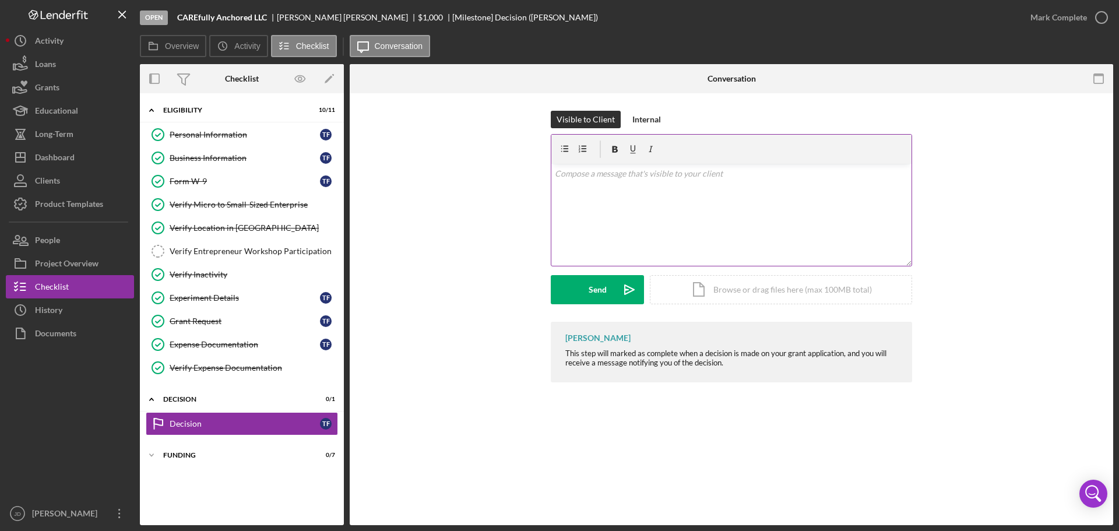
click at [679, 186] on div "v Color teal Color pink Remove color Add row above Add row below Add column bef…" at bounding box center [731, 215] width 360 height 102
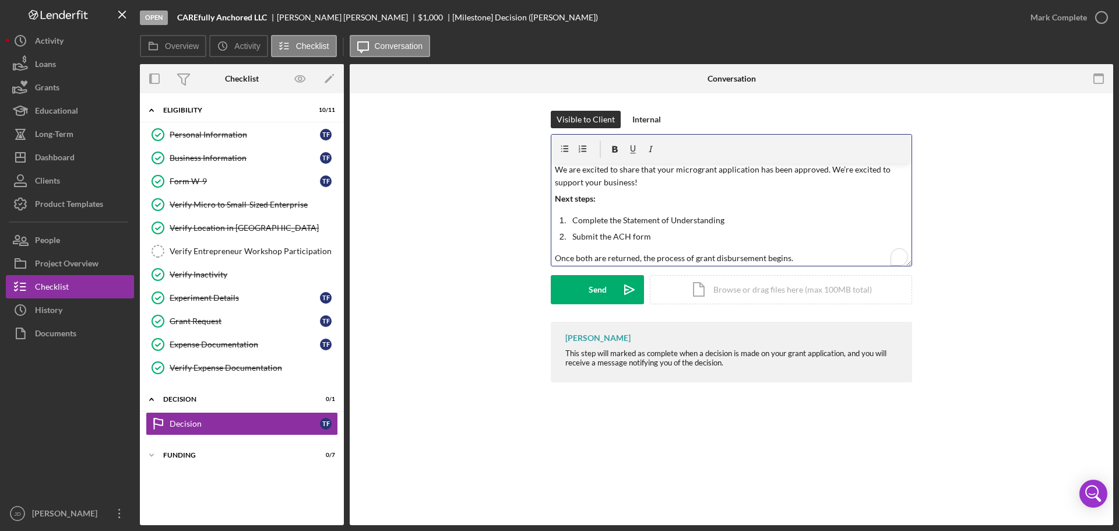
scroll to position [17, 0]
click at [579, 289] on button "Send Icon/icon-invite-send" at bounding box center [597, 289] width 93 height 29
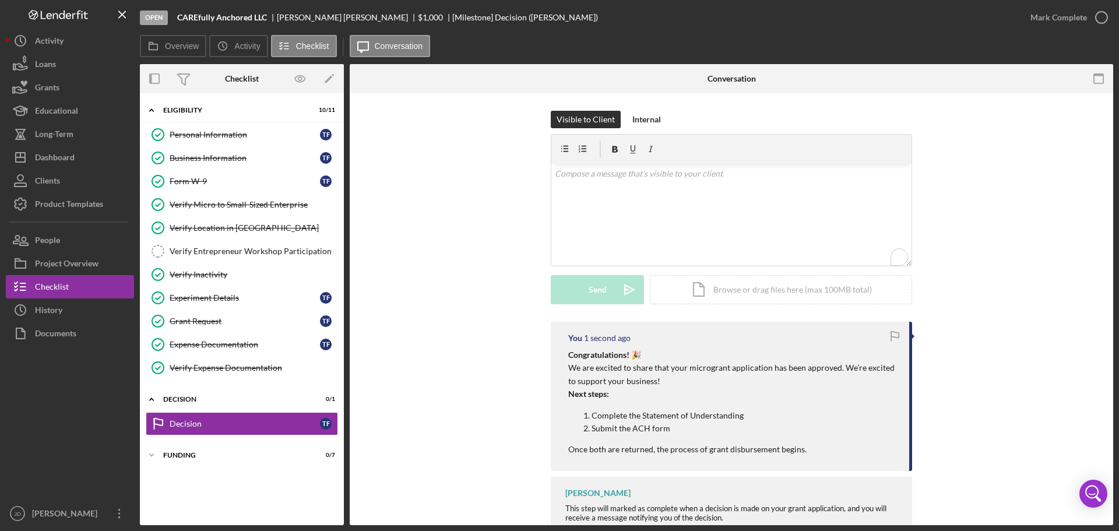
scroll to position [0, 0]
click at [0, 0] on icon "button" at bounding box center [0, 0] width 0 height 0
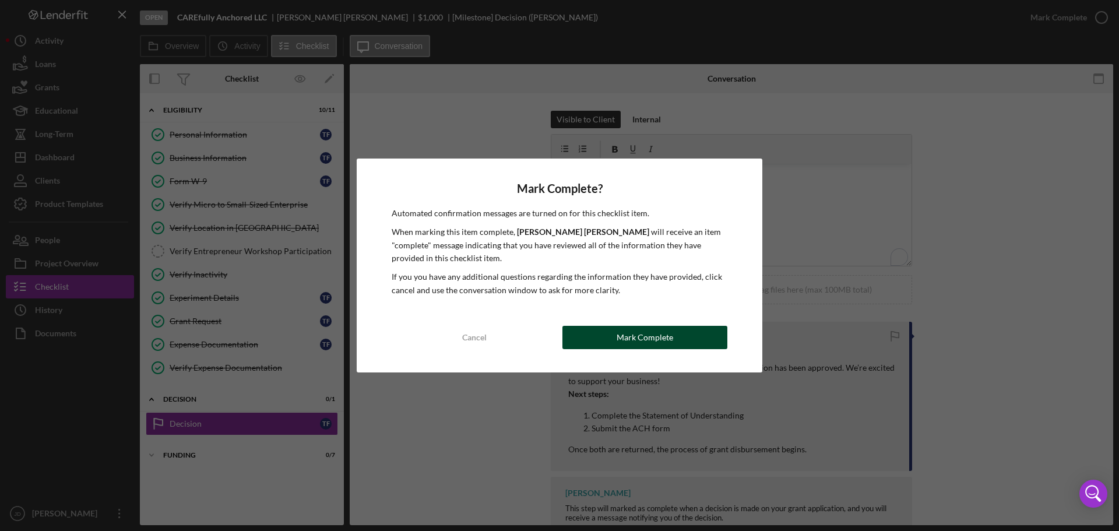
click at [686, 333] on button "Mark Complete" at bounding box center [644, 337] width 165 height 23
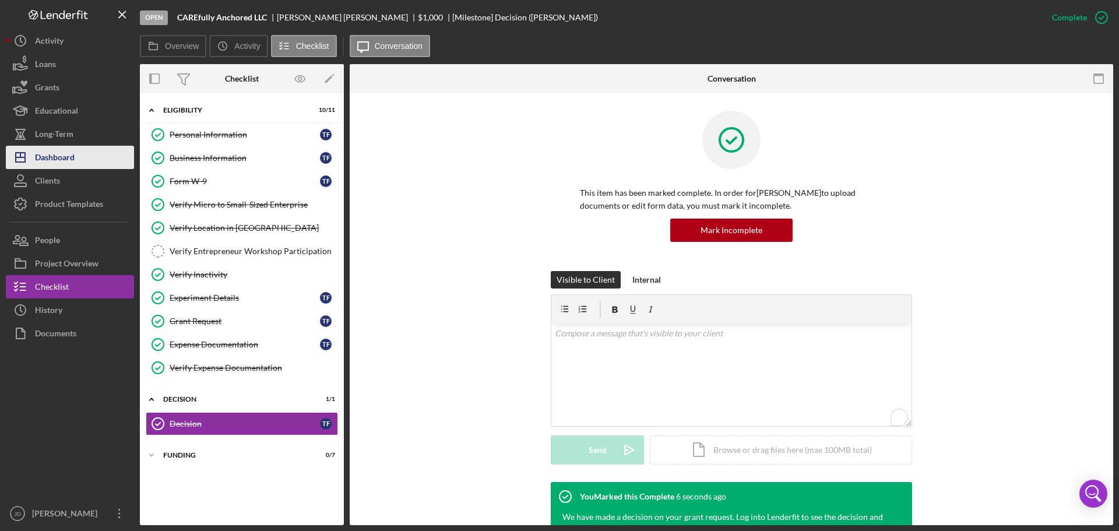
click at [48, 158] on div "Dashboard" at bounding box center [55, 159] width 40 height 26
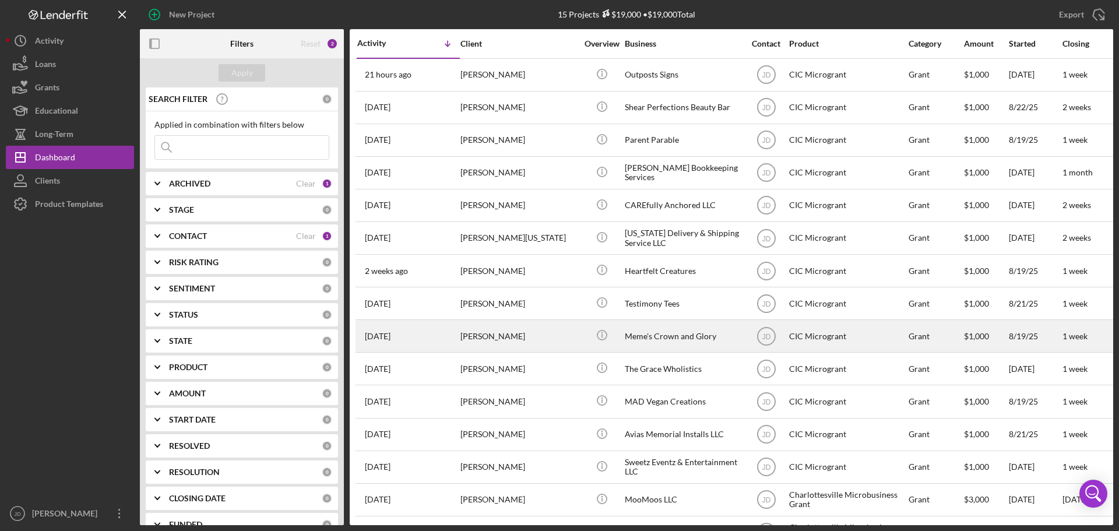
click at [525, 334] on div "Mollie Griddine" at bounding box center [518, 336] width 117 height 31
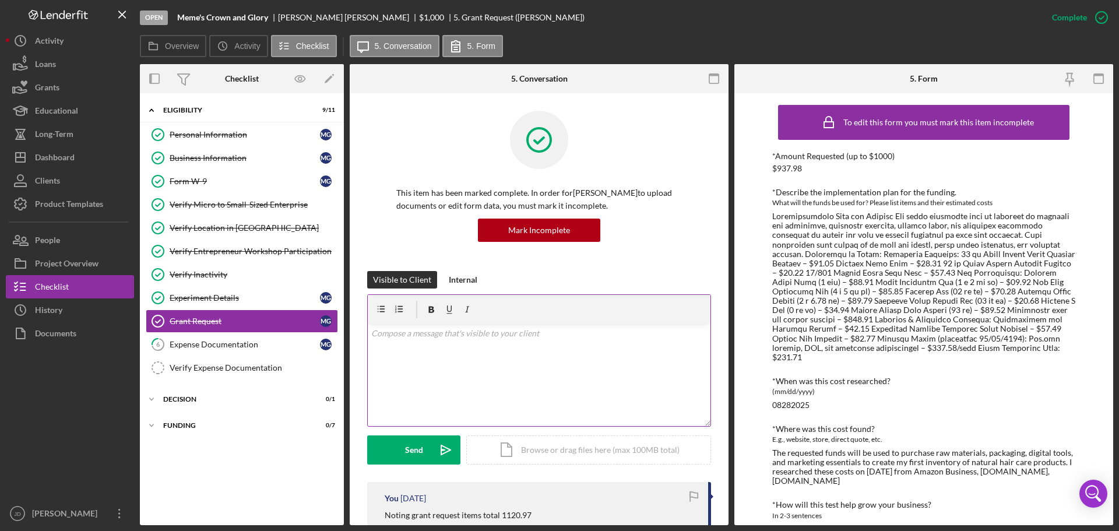
scroll to position [117, 0]
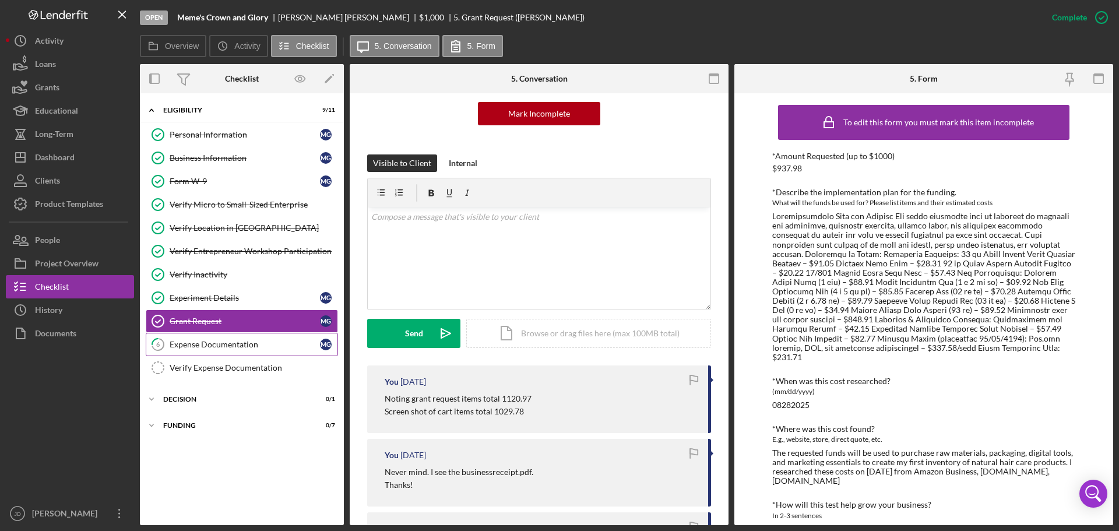
click at [251, 344] on div "Expense Documentation" at bounding box center [245, 344] width 150 height 9
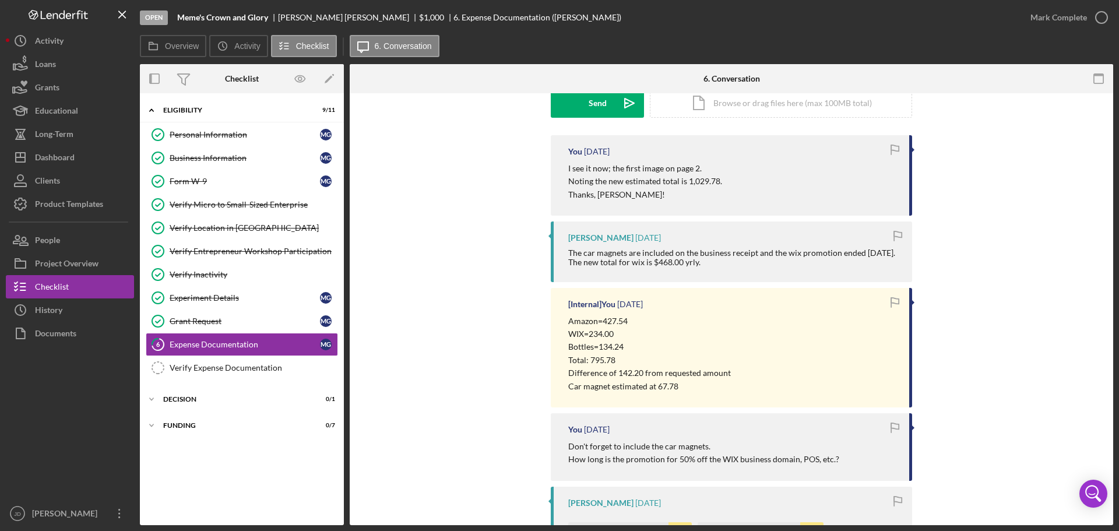
scroll to position [233, 0]
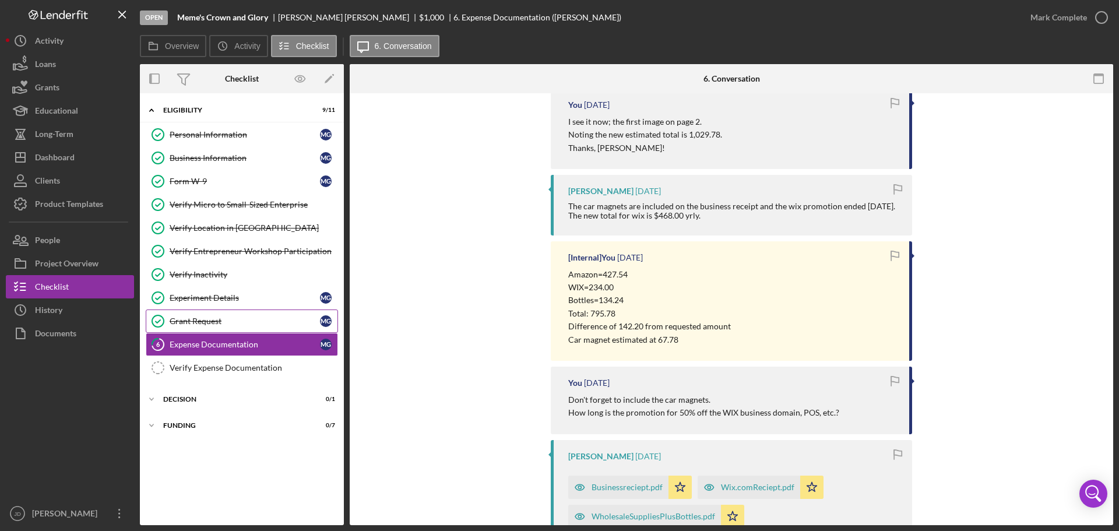
click at [220, 322] on div "Grant Request" at bounding box center [245, 320] width 150 height 9
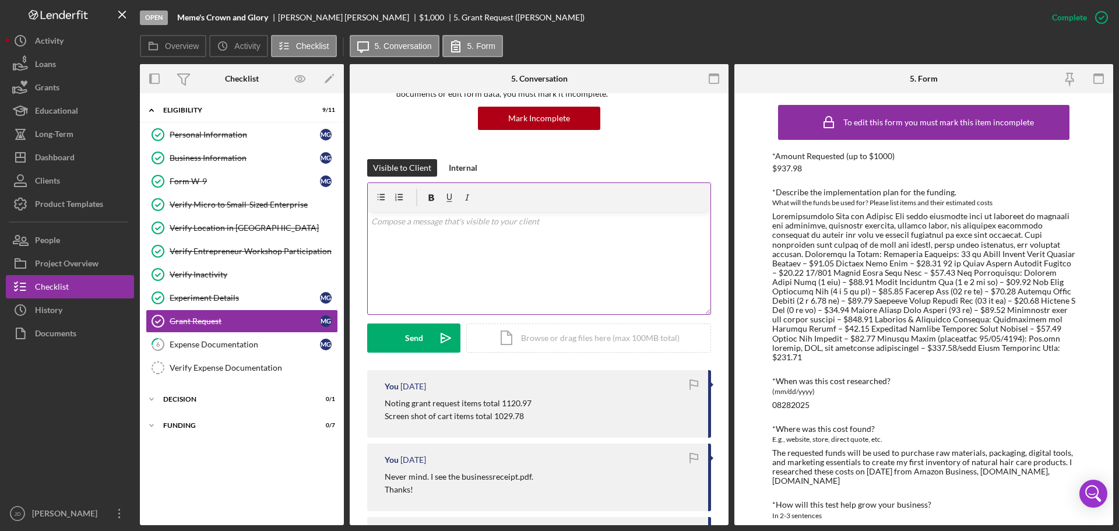
scroll to position [117, 0]
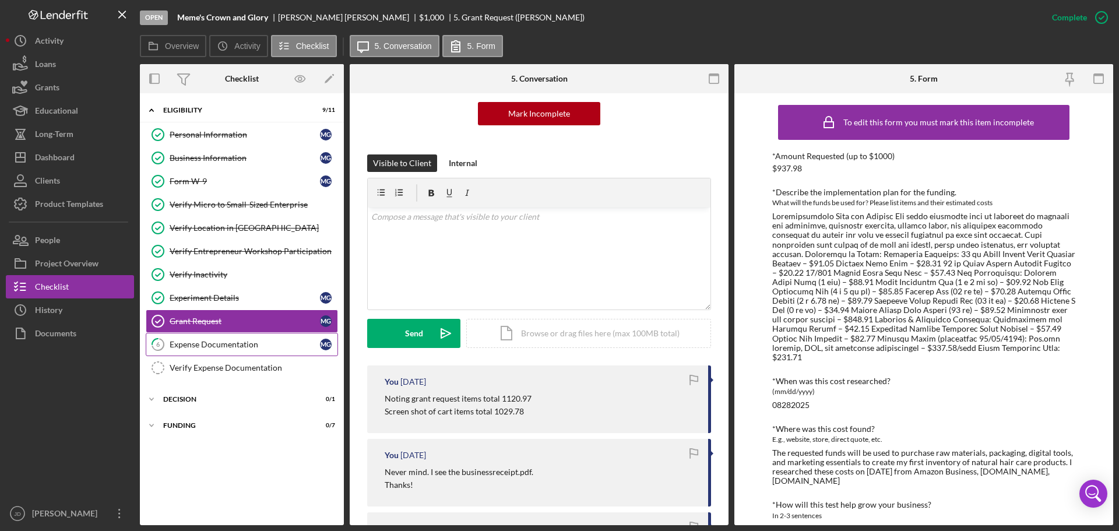
click at [202, 346] on div "Expense Documentation" at bounding box center [245, 344] width 150 height 9
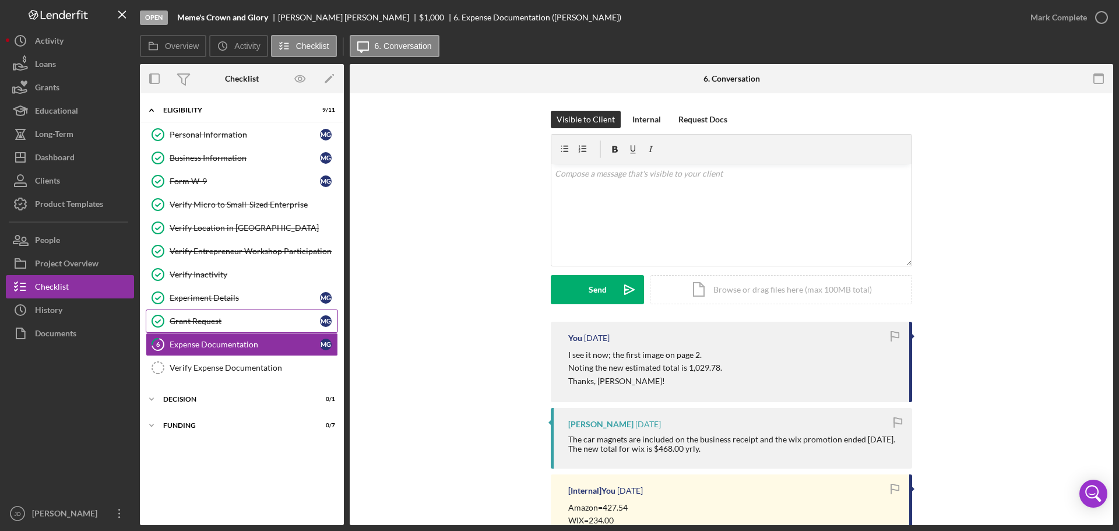
click at [221, 327] on link "Grant Request Grant Request M G" at bounding box center [242, 320] width 192 height 23
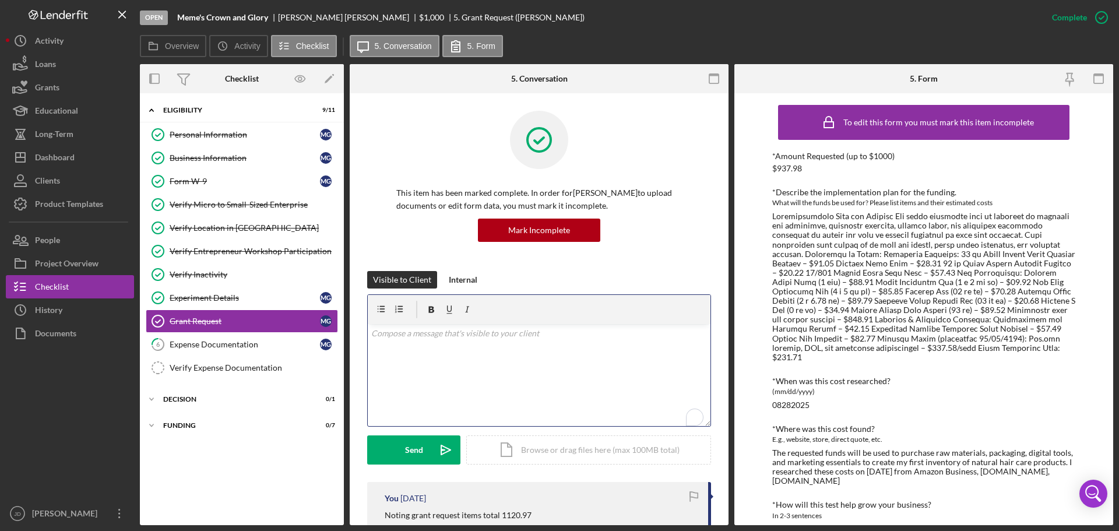
click at [571, 336] on p "To enrich screen reader interactions, please activate Accessibility in Grammarl…" at bounding box center [539, 333] width 336 height 13
click at [375, 347] on p "I approved for the microgrant, would you be able to cover the remaining costs o…" at bounding box center [539, 356] width 336 height 26
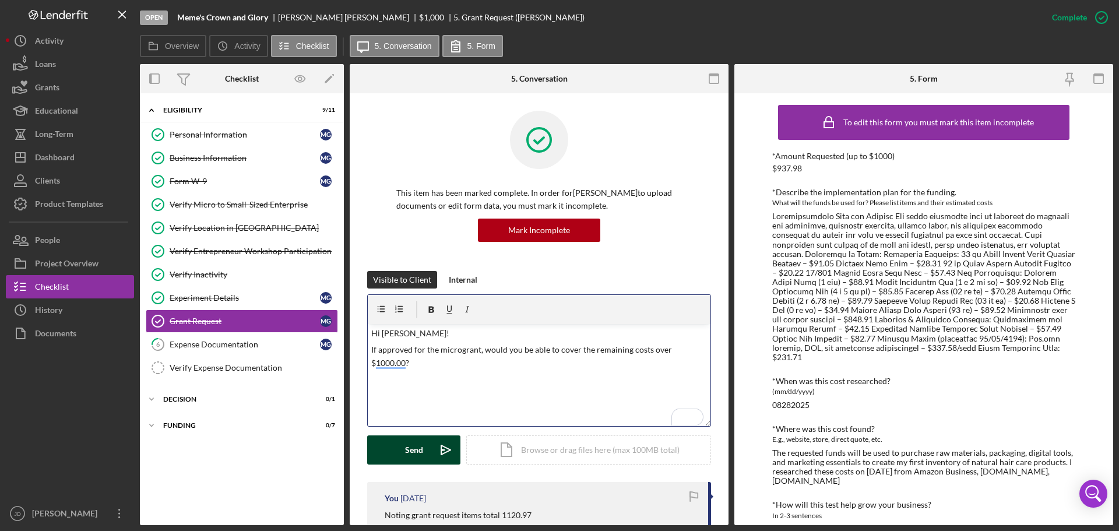
click at [399, 453] on button "Send Icon/icon-invite-send" at bounding box center [413, 449] width 93 height 29
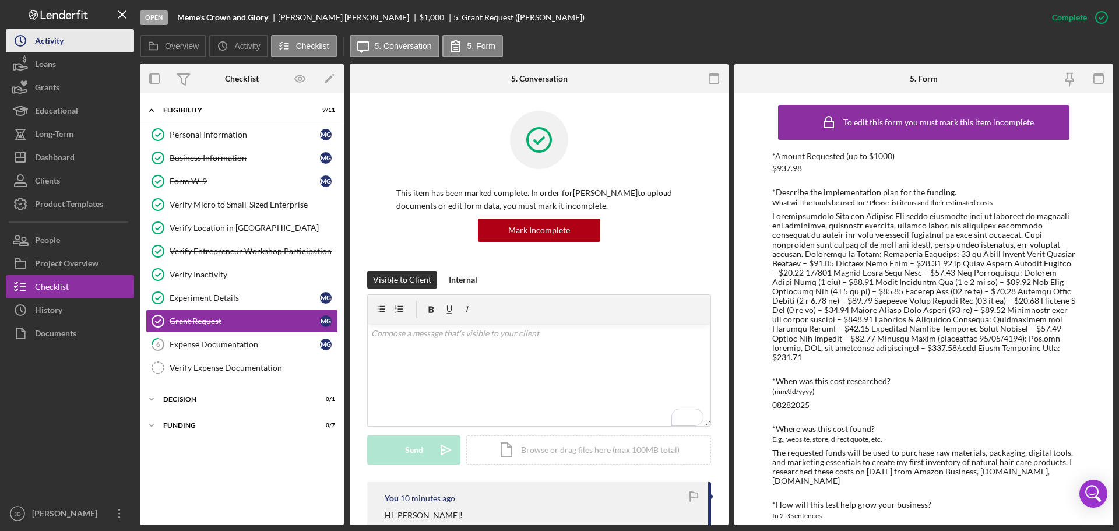
click at [34, 43] on icon "Icon/History" at bounding box center [20, 40] width 29 height 29
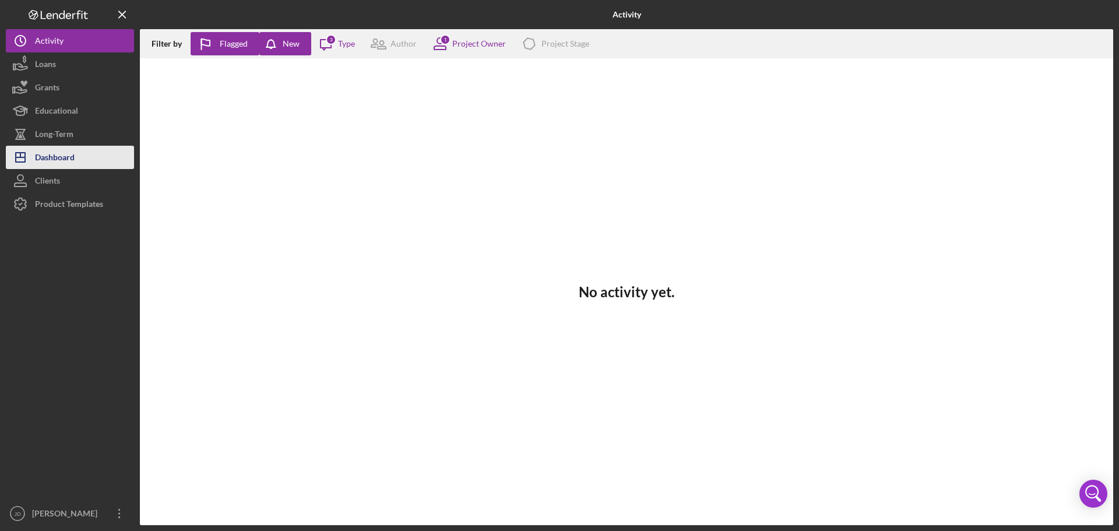
click at [54, 156] on div "Dashboard" at bounding box center [55, 159] width 40 height 26
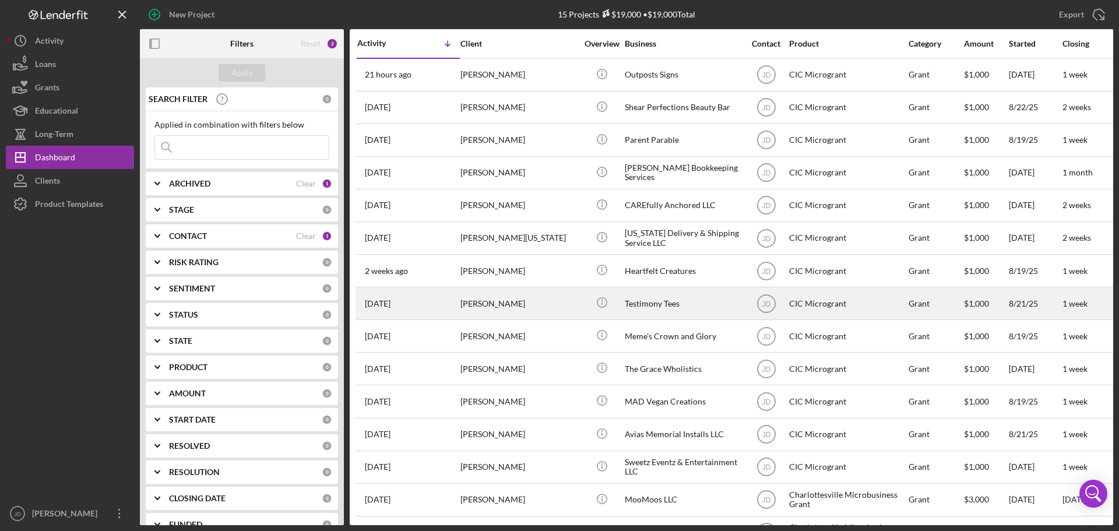
click at [559, 300] on div "[PERSON_NAME]" at bounding box center [518, 303] width 117 height 31
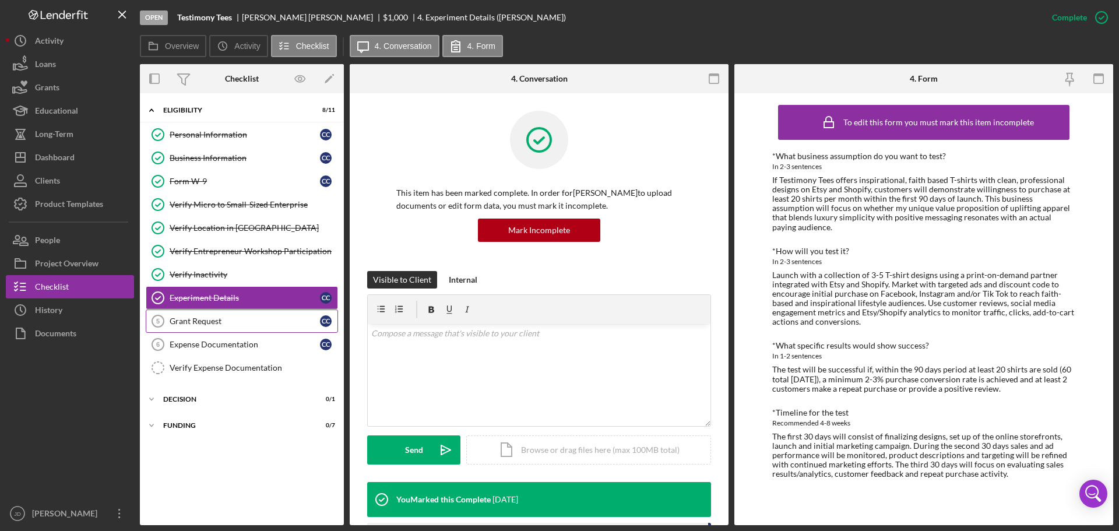
click at [240, 323] on div "Grant Request" at bounding box center [245, 320] width 150 height 9
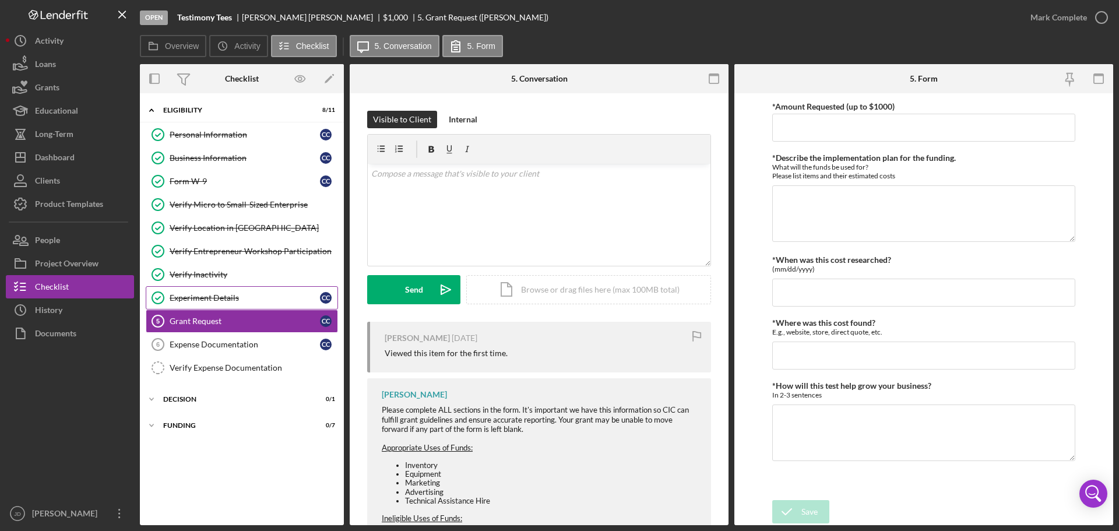
click at [248, 296] on div "Experiment Details" at bounding box center [245, 297] width 150 height 9
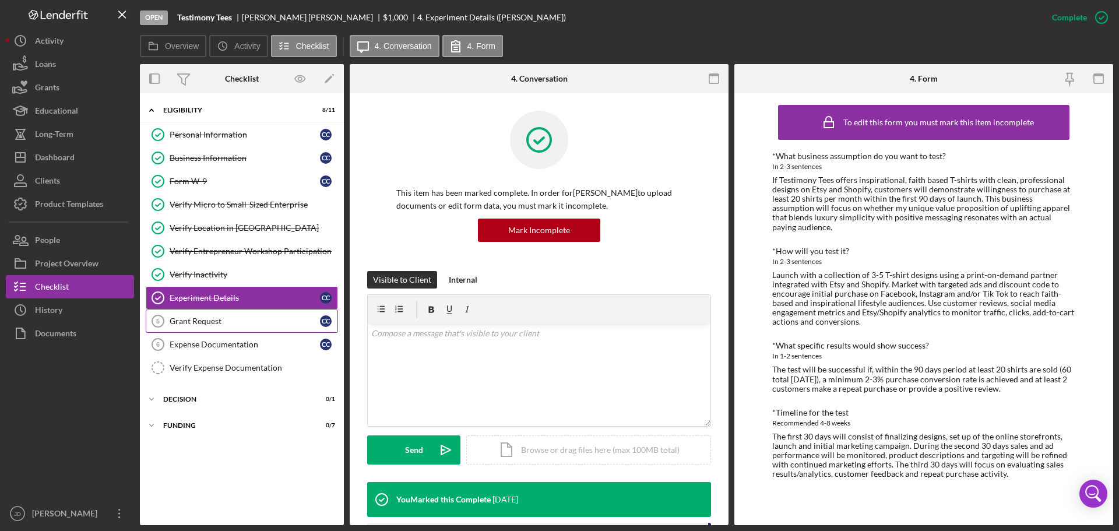
click at [247, 322] on div "Grant Request" at bounding box center [245, 320] width 150 height 9
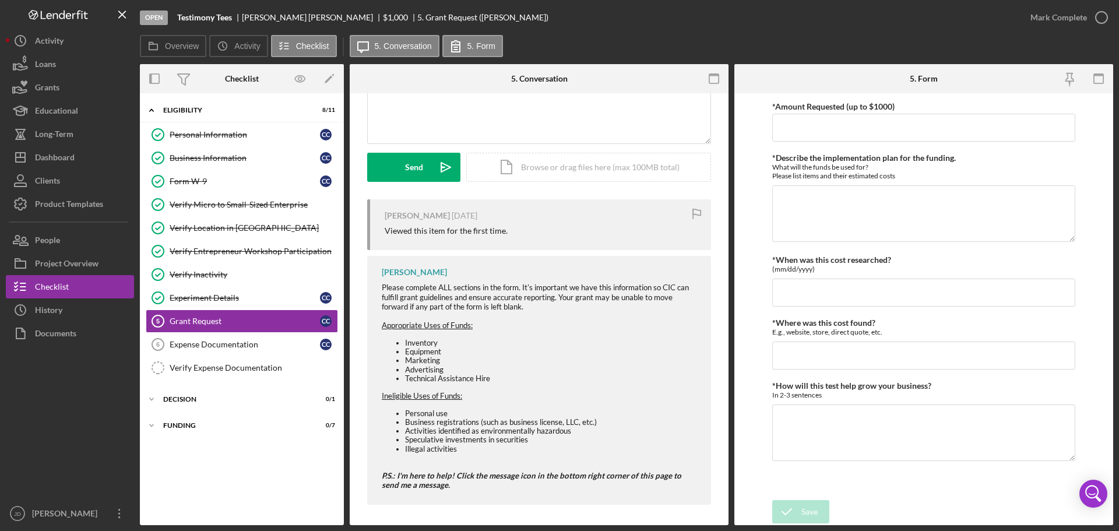
scroll to position [125, 0]
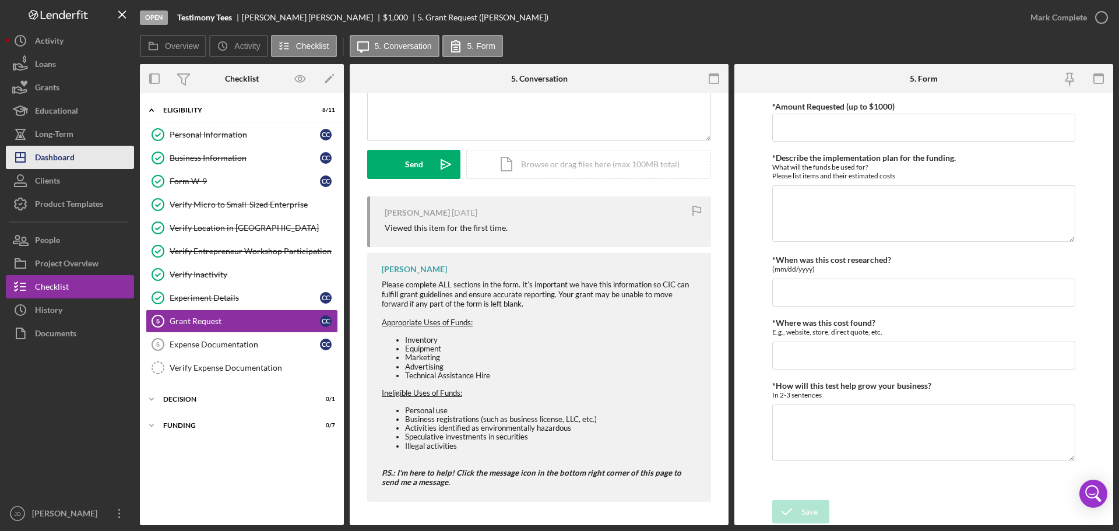
click at [46, 155] on div "Dashboard" at bounding box center [55, 159] width 40 height 26
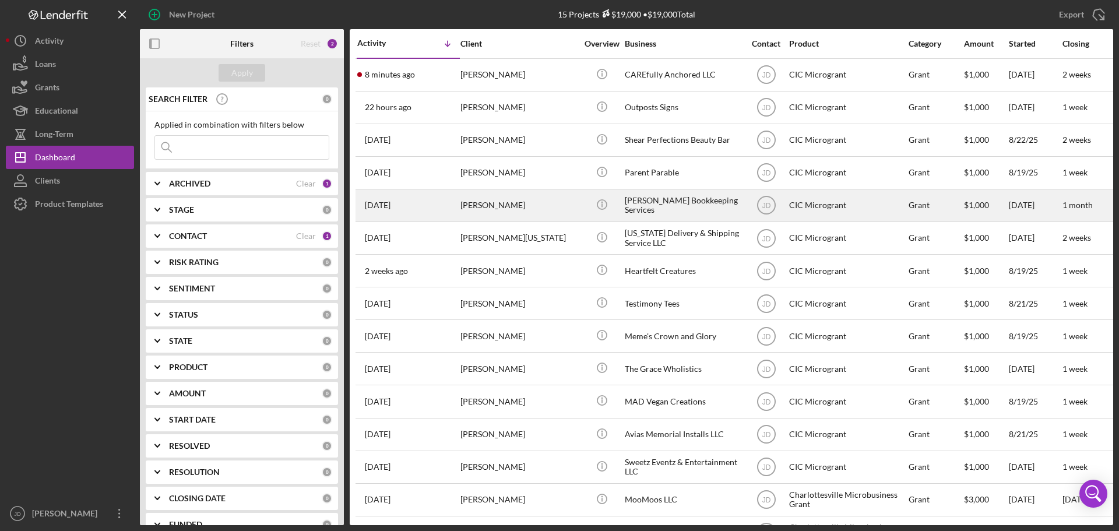
click at [550, 207] on div "[PERSON_NAME]" at bounding box center [518, 205] width 117 height 31
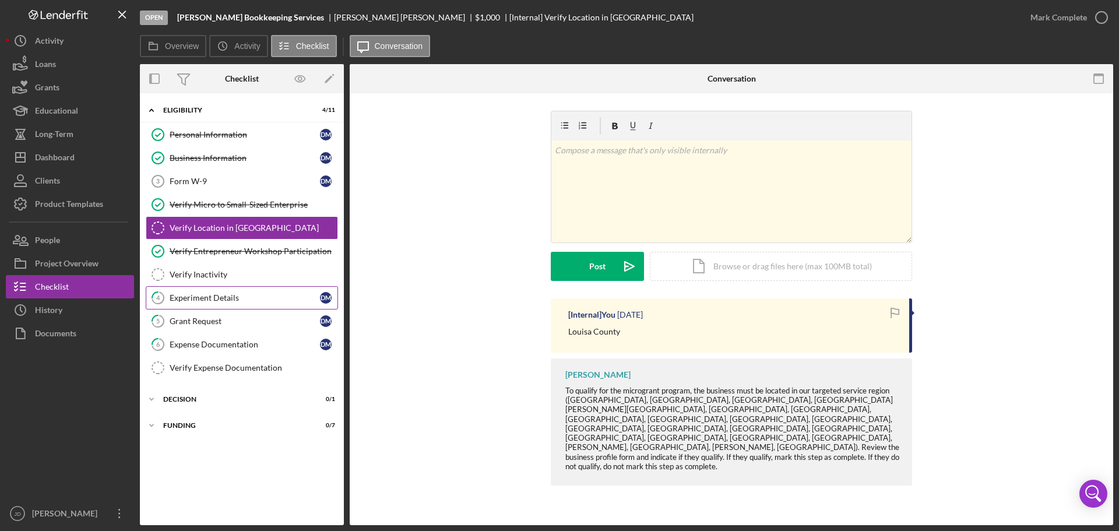
click at [226, 297] on div "Experiment Details" at bounding box center [245, 297] width 150 height 9
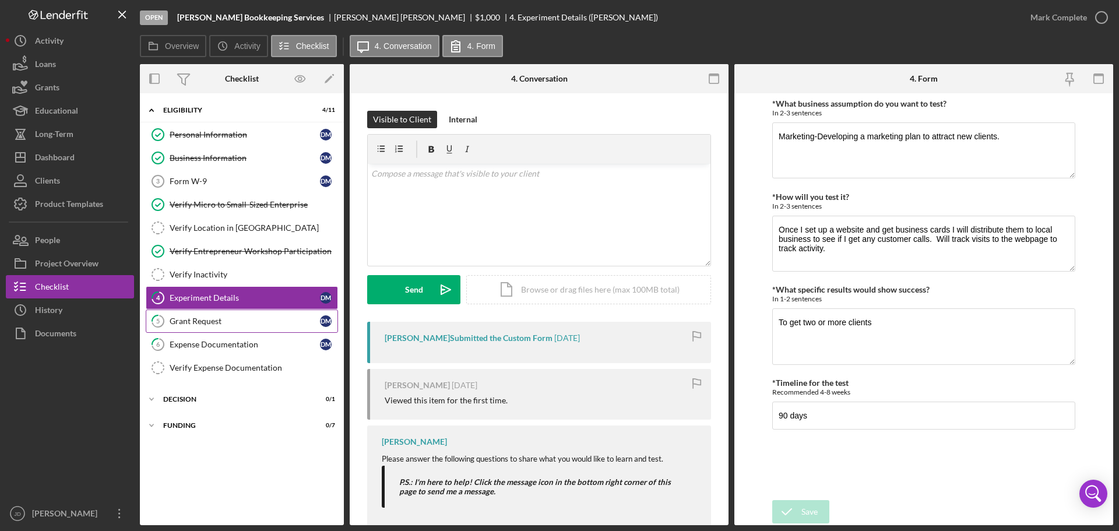
click at [228, 319] on div "Grant Request" at bounding box center [245, 320] width 150 height 9
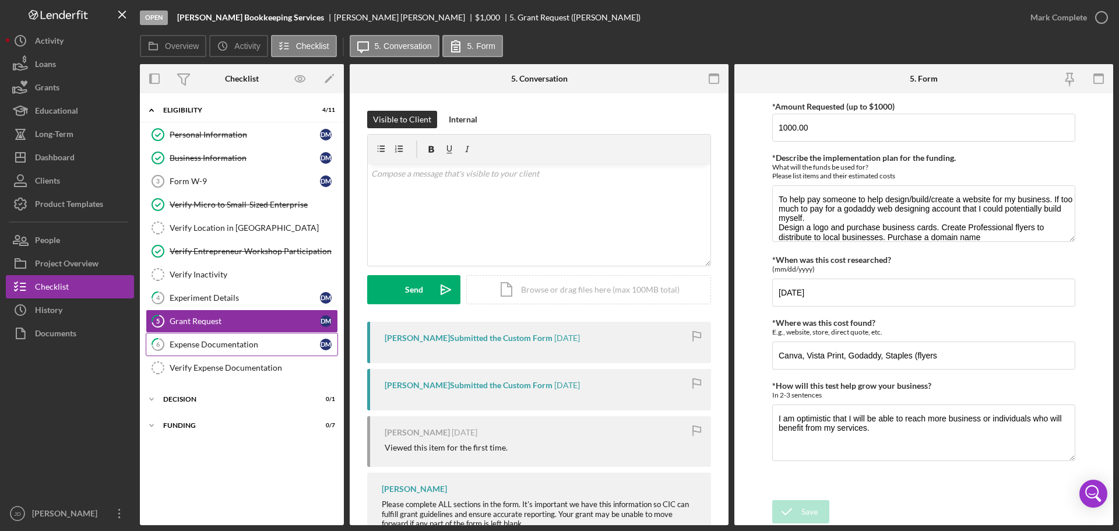
click at [229, 349] on div "Expense Documentation" at bounding box center [245, 344] width 150 height 9
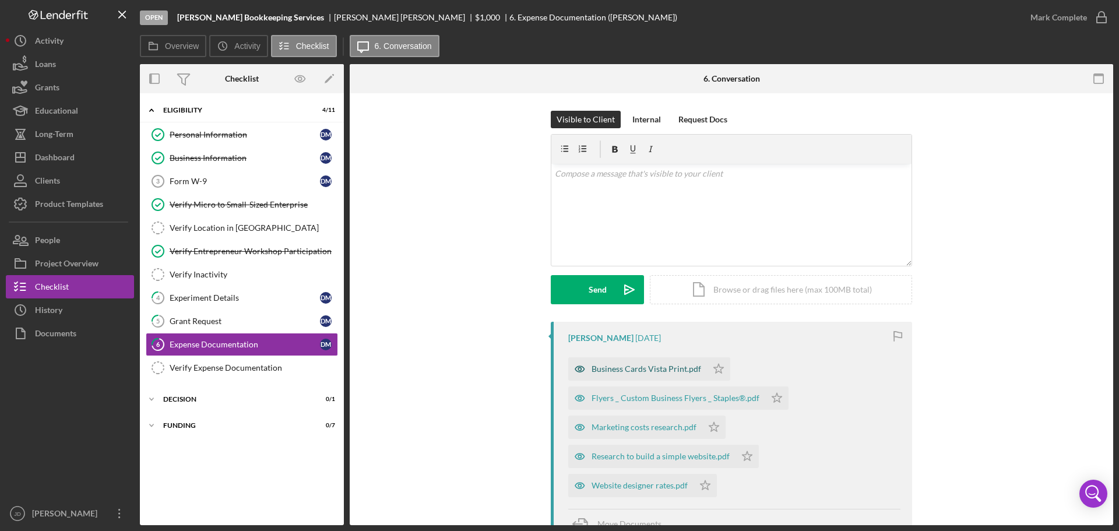
click at [631, 368] on div "Business Cards Vista Print.pdf" at bounding box center [646, 368] width 110 height 9
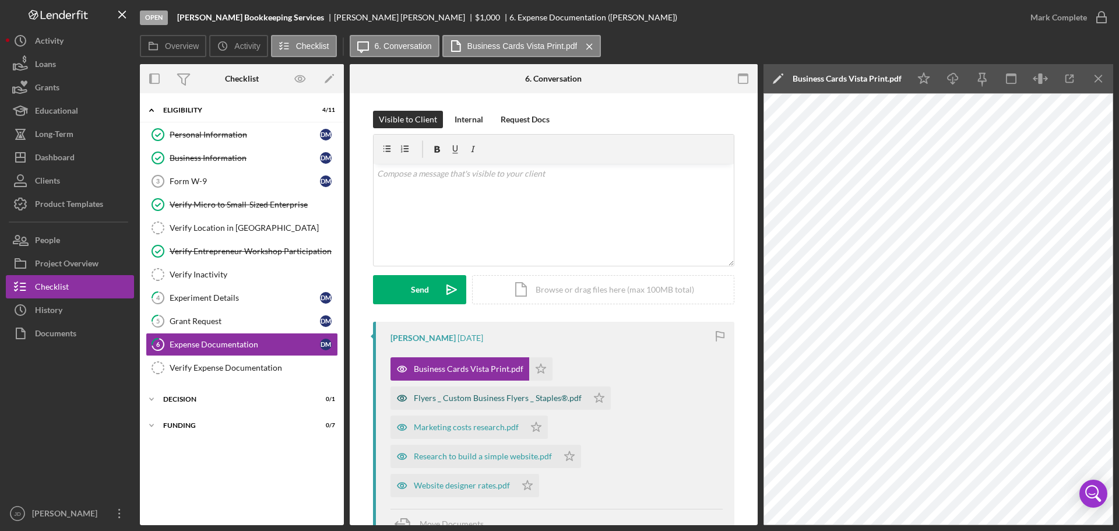
click at [463, 402] on div "Flyers _ Custom Business Flyers _ Staples®.pdf" at bounding box center [498, 397] width 168 height 9
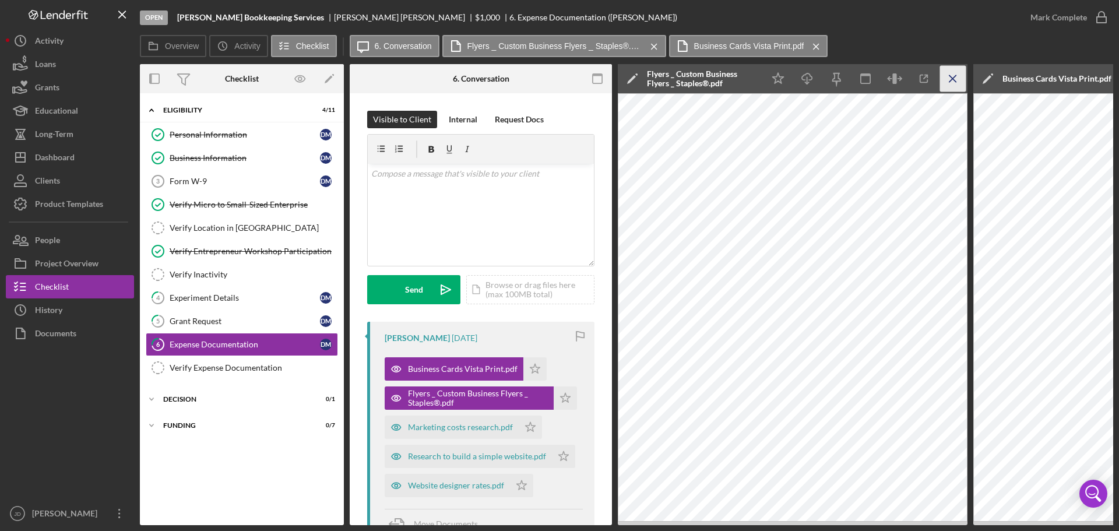
click at [952, 79] on g "button" at bounding box center [952, 78] width 6 height 6
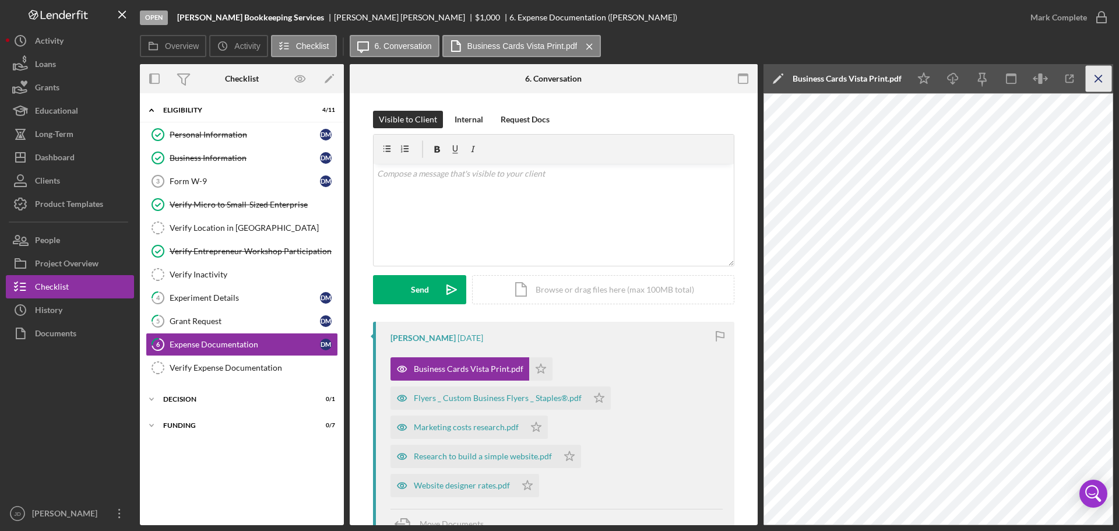
click at [1103, 81] on icon "Icon/Menu Close" at bounding box center [1099, 79] width 26 height 26
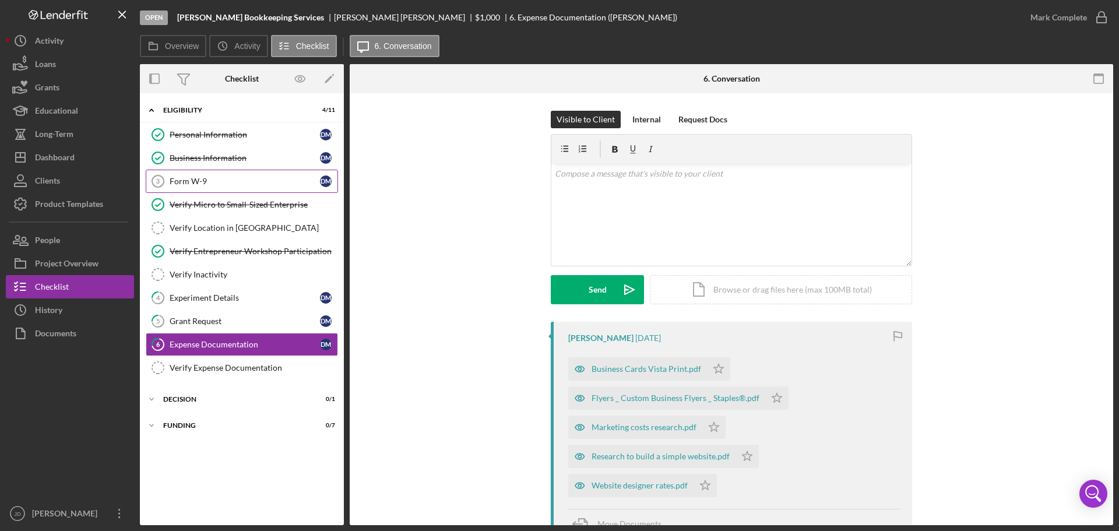
click at [197, 184] on div "Form W-9" at bounding box center [245, 181] width 150 height 9
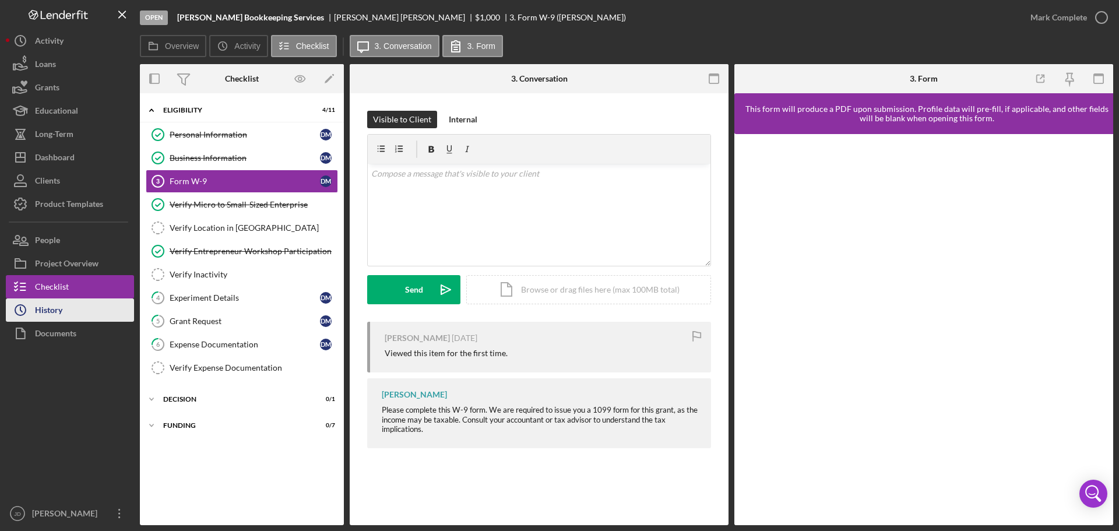
click at [44, 312] on div "History" at bounding box center [48, 311] width 27 height 26
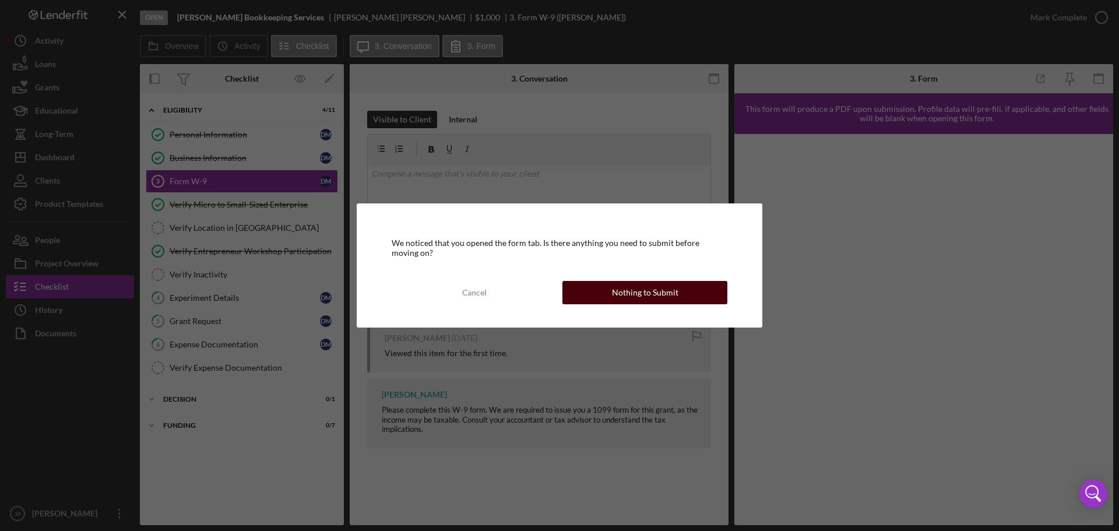
click at [650, 286] on div "Nothing to Submit" at bounding box center [645, 292] width 66 height 23
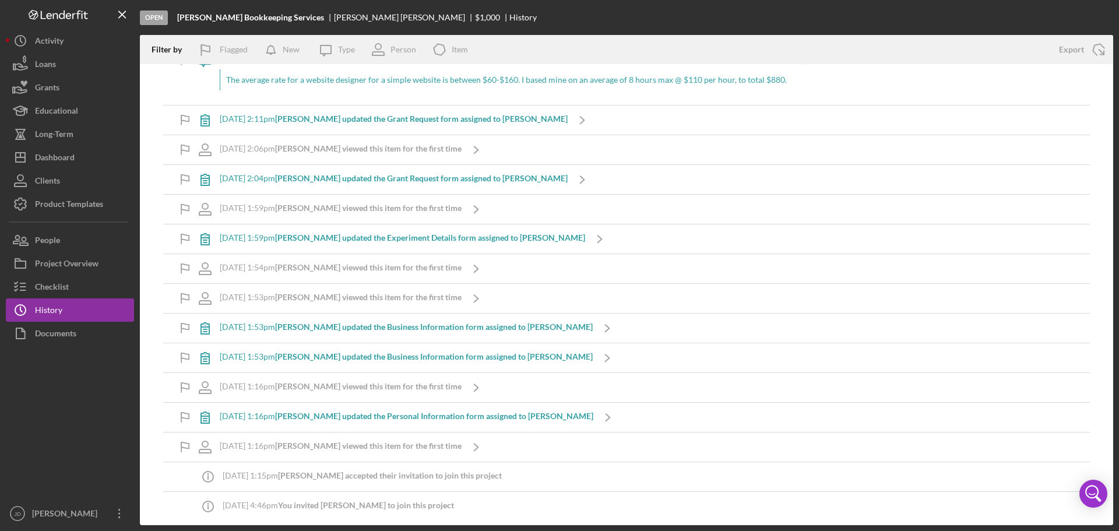
scroll to position [544, 0]
click at [358, 417] on b "Danielle M. updated the Personal Information form assigned to Danielle M." at bounding box center [434, 414] width 318 height 10
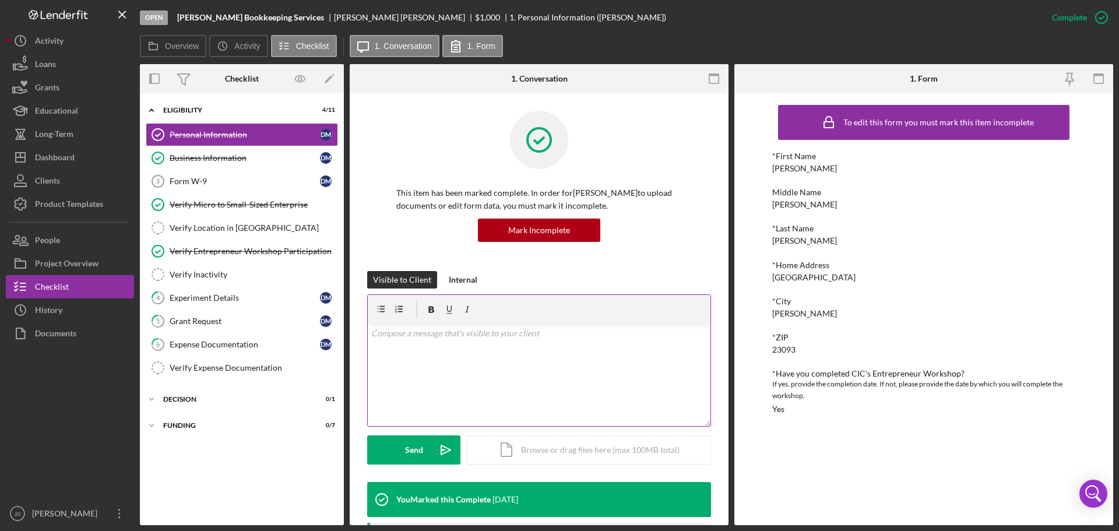
scroll to position [58, 0]
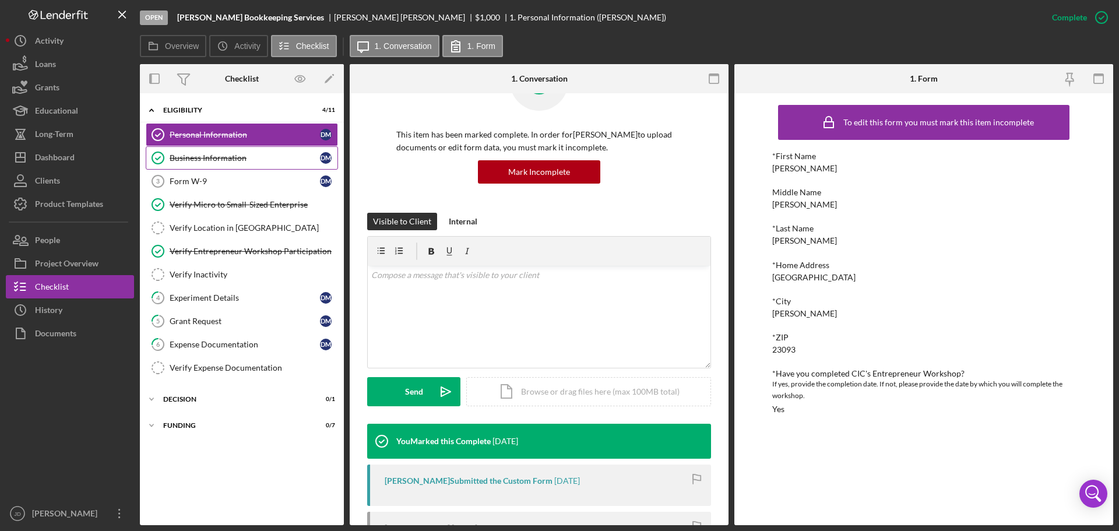
click at [223, 154] on div "Business Information" at bounding box center [245, 157] width 150 height 9
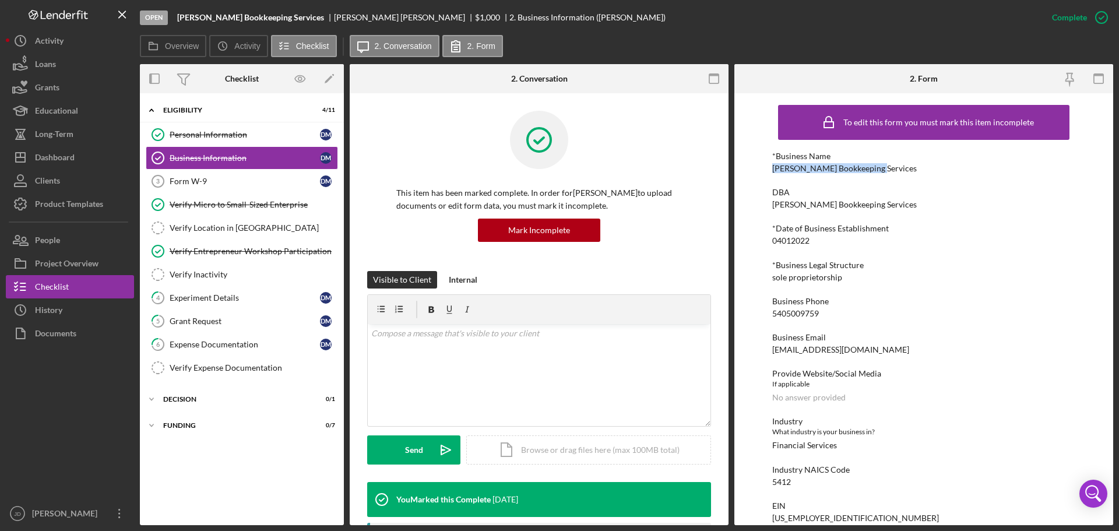
drag, startPoint x: 774, startPoint y: 168, endPoint x: 877, endPoint y: 173, distance: 103.3
click at [877, 173] on div "*Business Name Hovey Bookkeeping Services" at bounding box center [923, 163] width 303 height 22
copy div "[PERSON_NAME] Bookkeeping Services"
drag, startPoint x: 773, startPoint y: 205, endPoint x: 883, endPoint y: 208, distance: 110.2
click at [883, 208] on div "DBA Hovey Bookkeeping Services" at bounding box center [923, 199] width 303 height 22
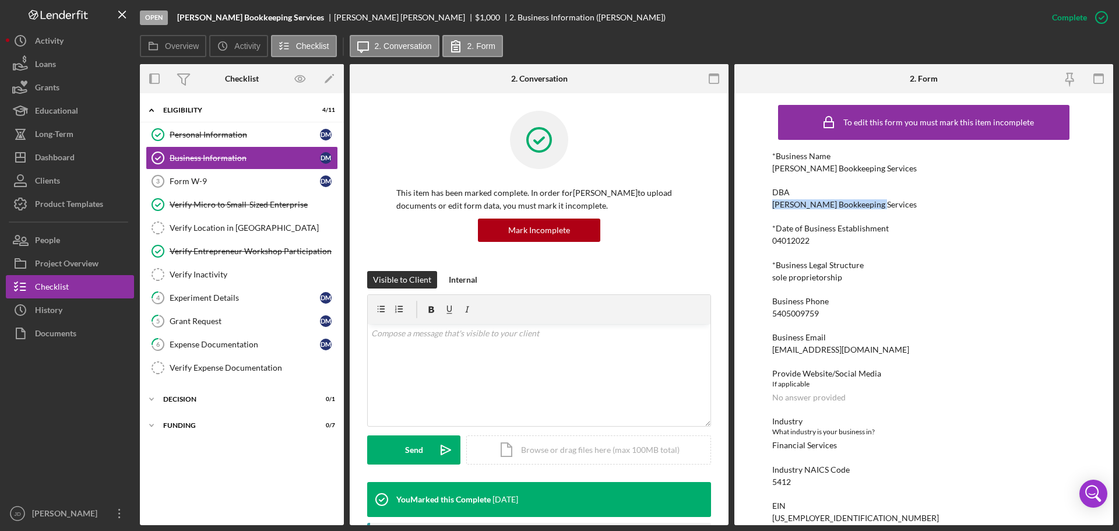
copy div "[PERSON_NAME] Bookkeeping Services"
drag, startPoint x: 772, startPoint y: 240, endPoint x: 811, endPoint y: 239, distance: 39.1
click at [811, 239] on div "*Date of Business Establishment 04012022" at bounding box center [923, 235] width 303 height 22
copy div "04012022"
drag, startPoint x: 773, startPoint y: 277, endPoint x: 841, endPoint y: 277, distance: 68.2
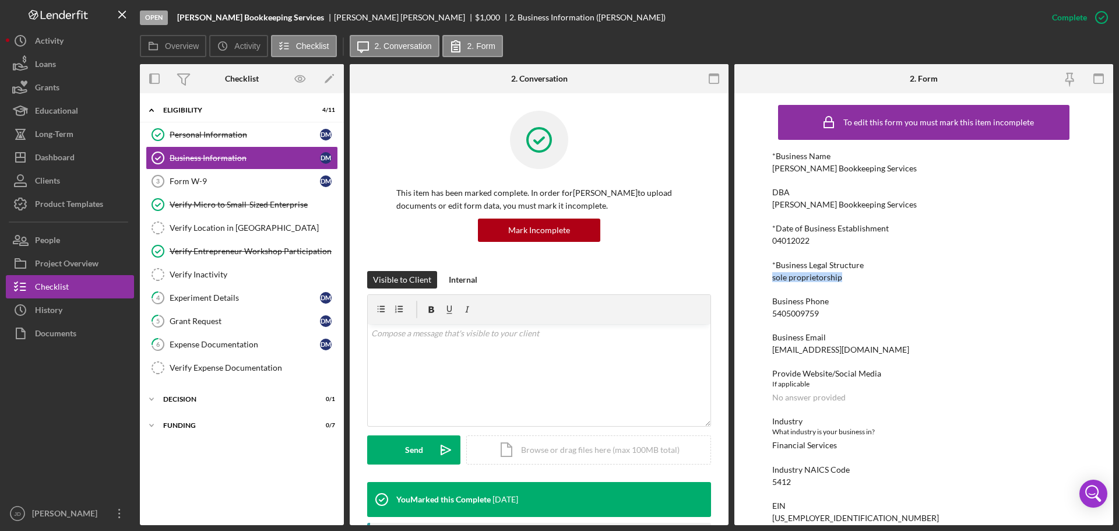
click at [841, 277] on div "*Business Legal Structure sole proprietorship" at bounding box center [923, 271] width 303 height 22
copy div "sole proprietorship"
drag, startPoint x: 776, startPoint y: 314, endPoint x: 815, endPoint y: 317, distance: 39.2
click at [815, 317] on div "5405009759" at bounding box center [795, 313] width 47 height 9
drag, startPoint x: 826, startPoint y: 313, endPoint x: 772, endPoint y: 315, distance: 53.6
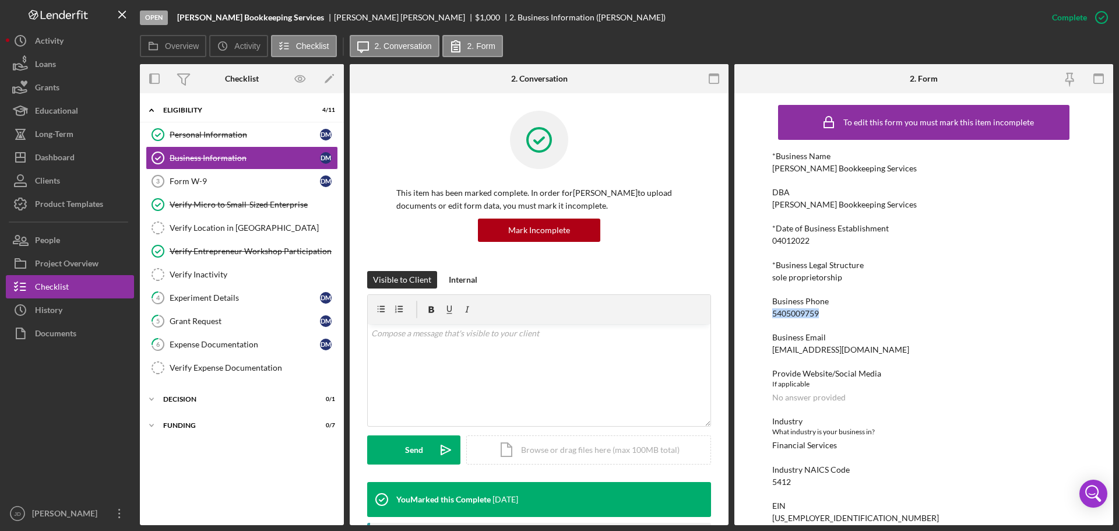
click at [772, 315] on div "Business Phone 5405009759" at bounding box center [923, 308] width 303 height 22
copy div "5405009759"
drag, startPoint x: 774, startPoint y: 348, endPoint x: 878, endPoint y: 352, distance: 103.8
click at [878, 352] on div "Business Email msdaniellemiller@yahoo.com" at bounding box center [923, 344] width 303 height 22
copy div "msdaniellemiller@yahoo.com"
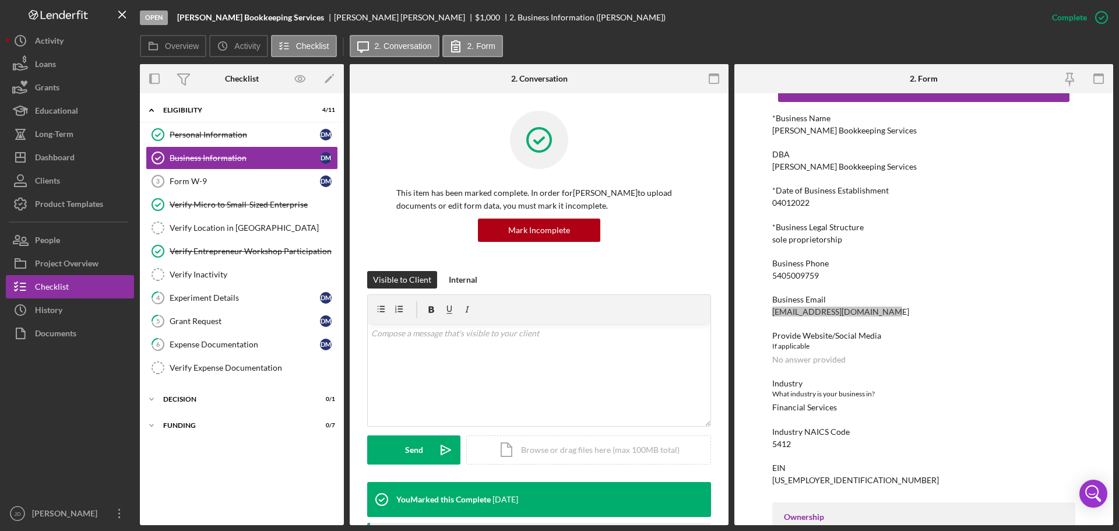
scroll to position [58, 0]
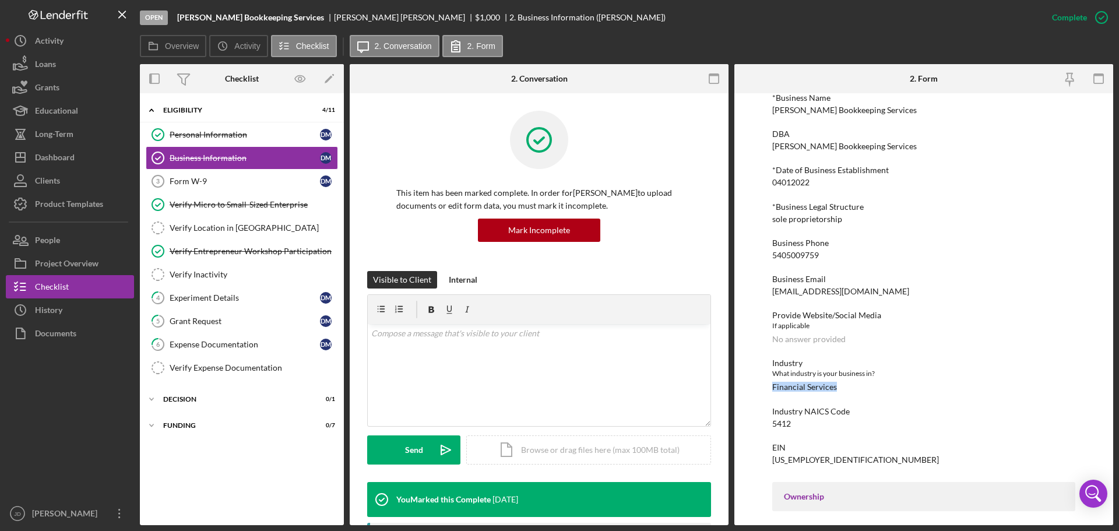
drag, startPoint x: 773, startPoint y: 386, endPoint x: 844, endPoint y: 386, distance: 71.1
click at [844, 386] on div "Industry What industry is your business in? Financial Services" at bounding box center [923, 374] width 303 height 33
copy div "Financial Services"
drag, startPoint x: 773, startPoint y: 424, endPoint x: 798, endPoint y: 423, distance: 25.1
click at [798, 423] on div "Industry NAICS Code 5412" at bounding box center [923, 418] width 303 height 22
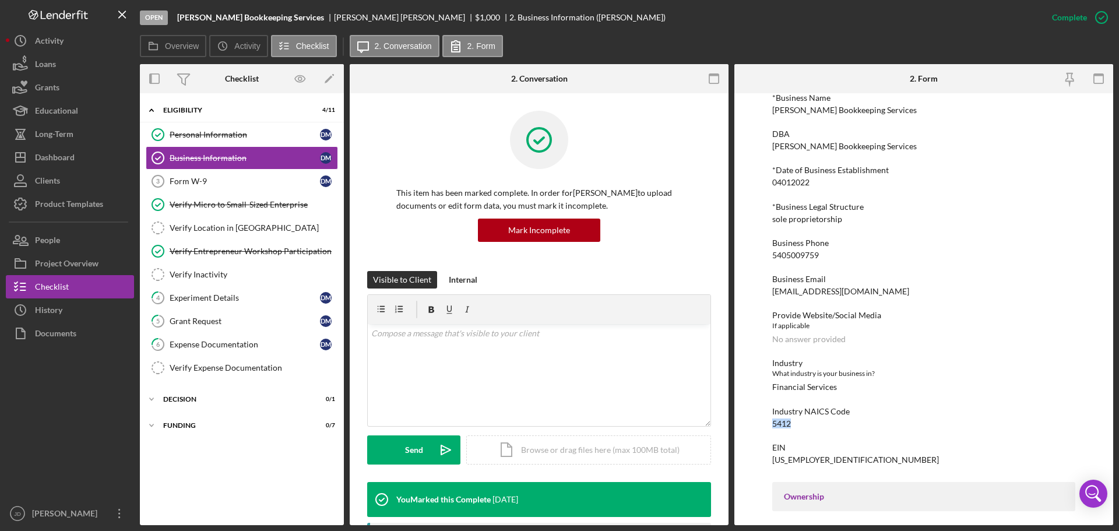
copy div "5412"
drag, startPoint x: 824, startPoint y: 457, endPoint x: 769, endPoint y: 463, distance: 55.2
click at [769, 463] on div "To edit this form you must mark this item incomplete *Business Name Hovey Bookk…" at bounding box center [923, 309] width 379 height 432
copy div "99-4595580"
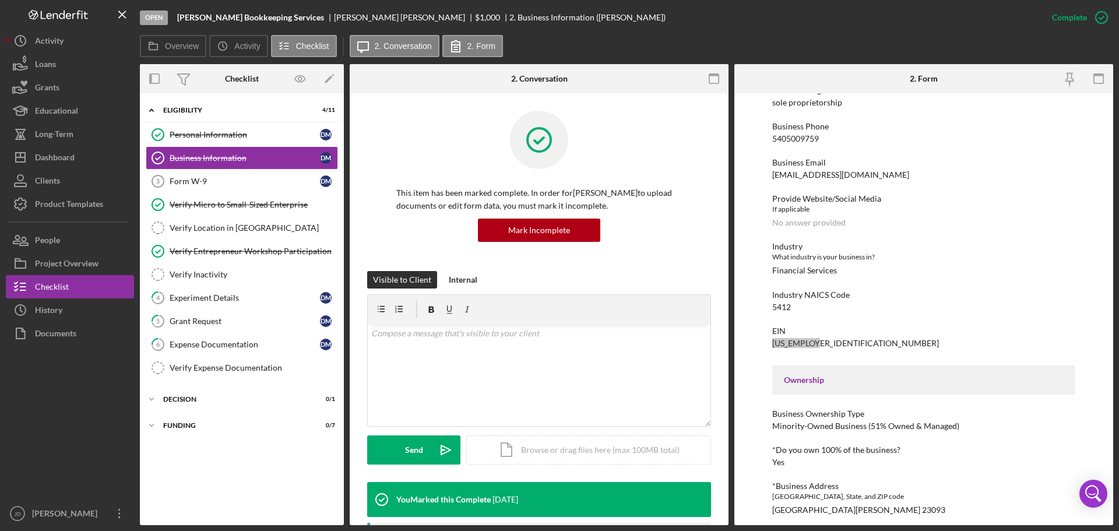
scroll to position [233, 0]
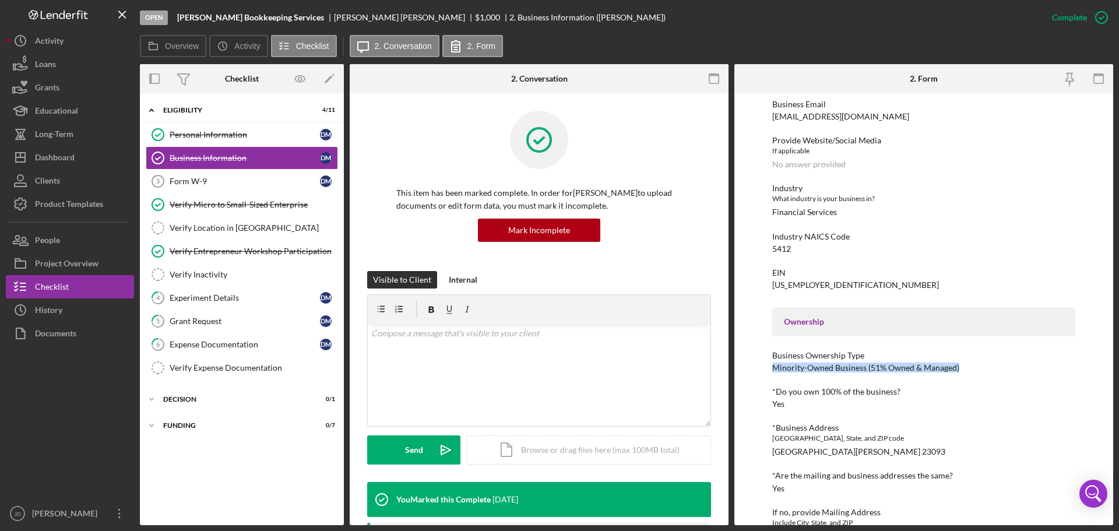
drag, startPoint x: 773, startPoint y: 370, endPoint x: 970, endPoint y: 367, distance: 196.4
click at [970, 367] on div "Business Ownership Type Minority-Owned Business (51% Owned & Managed)" at bounding box center [923, 362] width 303 height 22
copy div "Minority-Owned Business (51% Owned & Managed)"
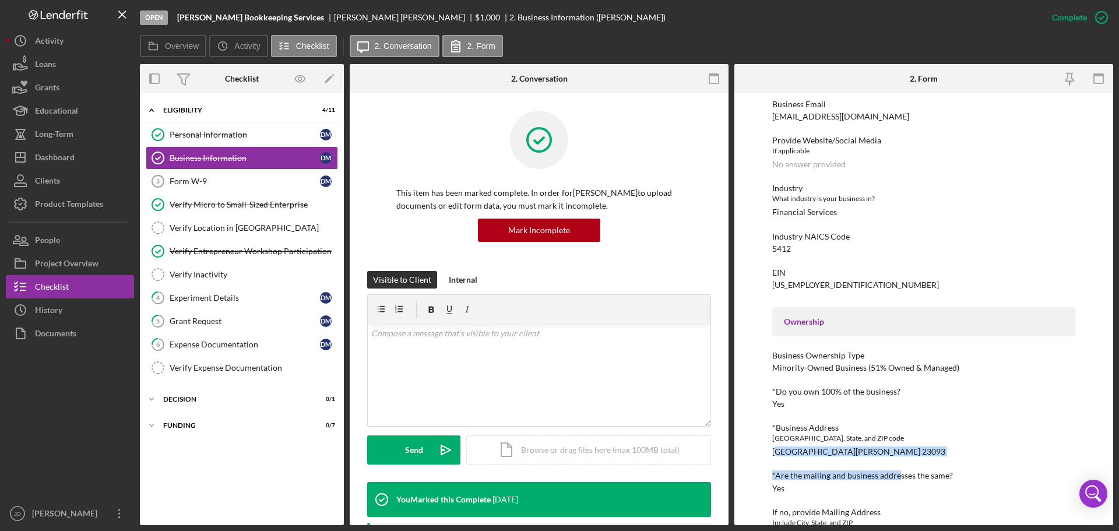
drag, startPoint x: 774, startPoint y: 453, endPoint x: 896, endPoint y: 458, distance: 121.3
click at [896, 458] on div "*Business Name Hovey Bookkeeping Services DBA Hovey Bookkeeping Services *Date …" at bounding box center [923, 343] width 303 height 851
click at [892, 453] on div "761 Bend of River Lane Louisa Va 23093" at bounding box center [858, 451] width 173 height 9
drag, startPoint x: 775, startPoint y: 451, endPoint x: 903, endPoint y: 453, distance: 128.2
click at [903, 453] on div "761 Bend of River Lane Louisa Va 23093" at bounding box center [858, 451] width 173 height 9
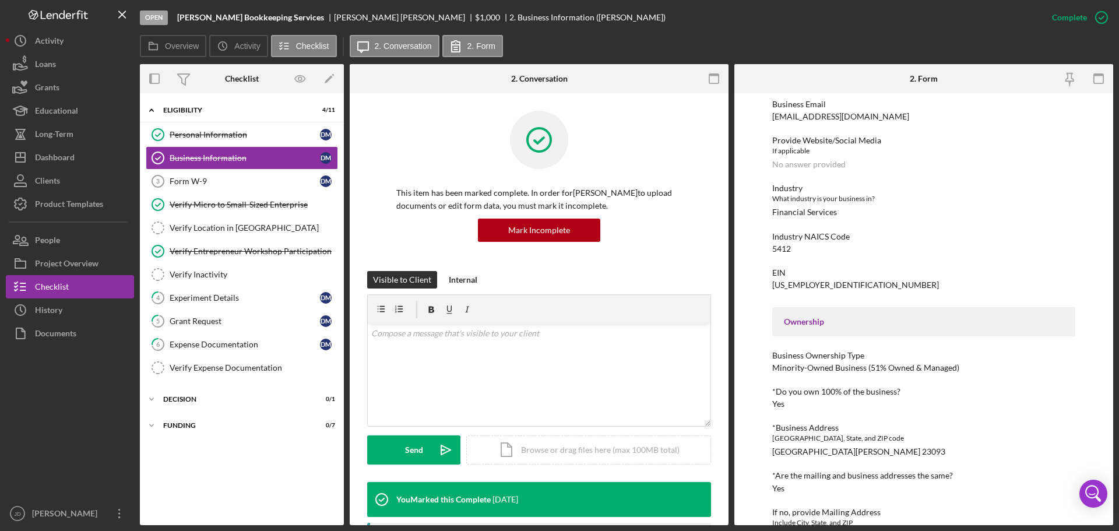
drag, startPoint x: 834, startPoint y: 466, endPoint x: 818, endPoint y: 456, distance: 19.1
click at [833, 466] on div "*Business Name Hovey Bookkeeping Services DBA Hovey Bookkeeping Services *Date …" at bounding box center [923, 343] width 303 height 851
drag, startPoint x: 773, startPoint y: 451, endPoint x: 917, endPoint y: 450, distance: 143.9
click at [917, 450] on div "*Business Address Provide City, State, and ZIP code 761 Bend of River Lane Loui…" at bounding box center [923, 439] width 303 height 33
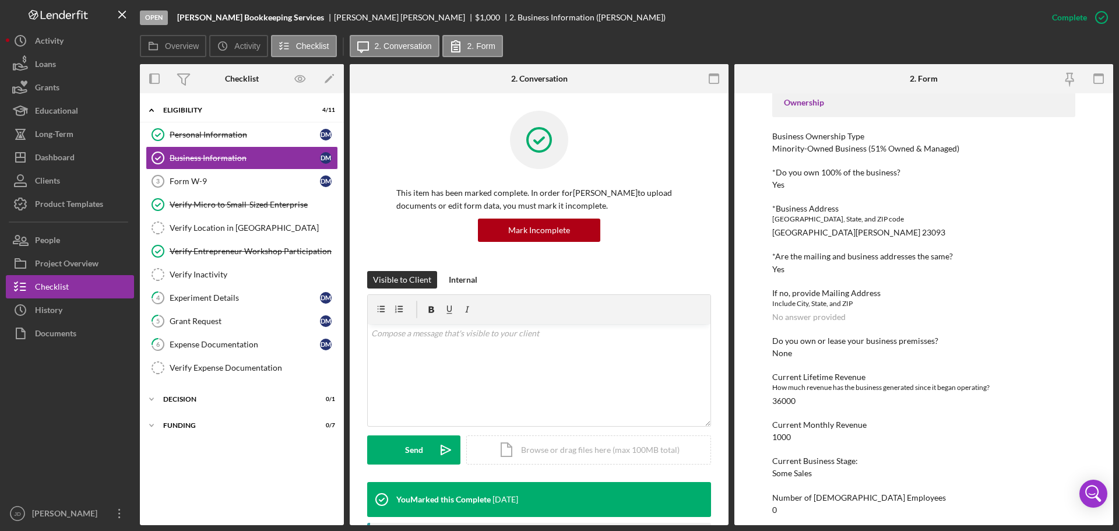
scroll to position [466, 0]
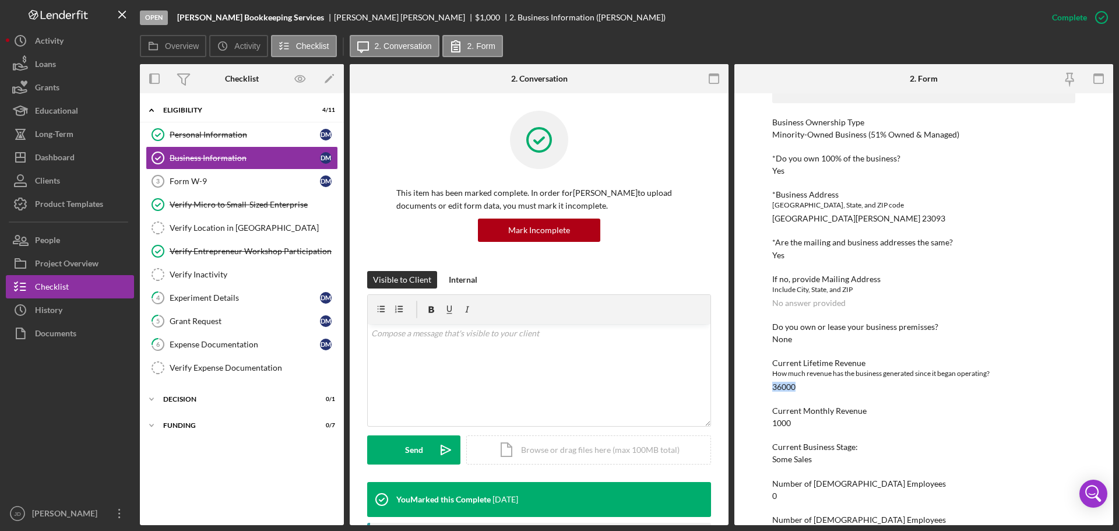
drag, startPoint x: 799, startPoint y: 386, endPoint x: 773, endPoint y: 387, distance: 26.2
click at [773, 387] on div "Current Lifetime Revenue How much revenue has the business generated since it b…" at bounding box center [923, 374] width 303 height 33
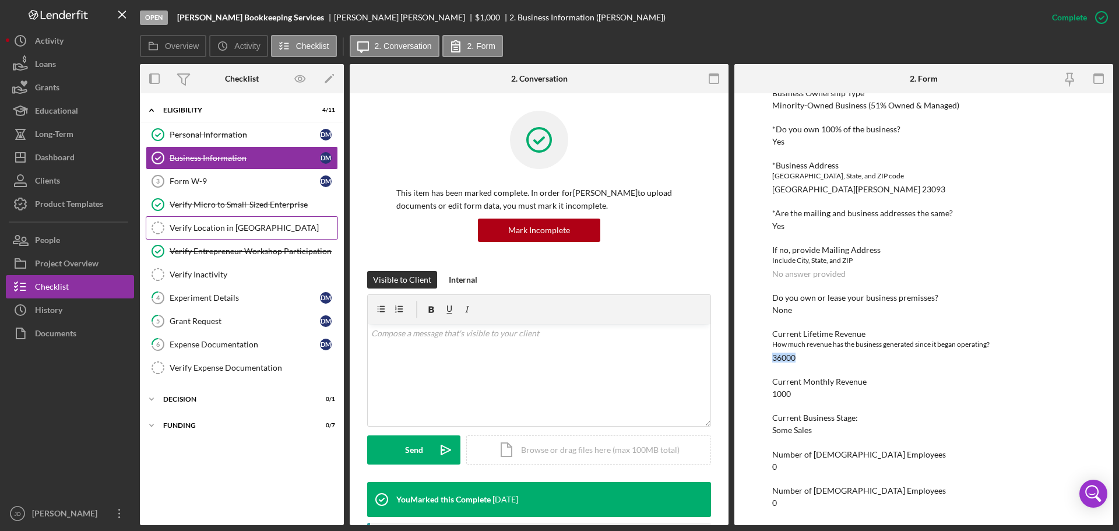
click at [246, 231] on div "Verify Location in [GEOGRAPHIC_DATA]" at bounding box center [254, 227] width 168 height 9
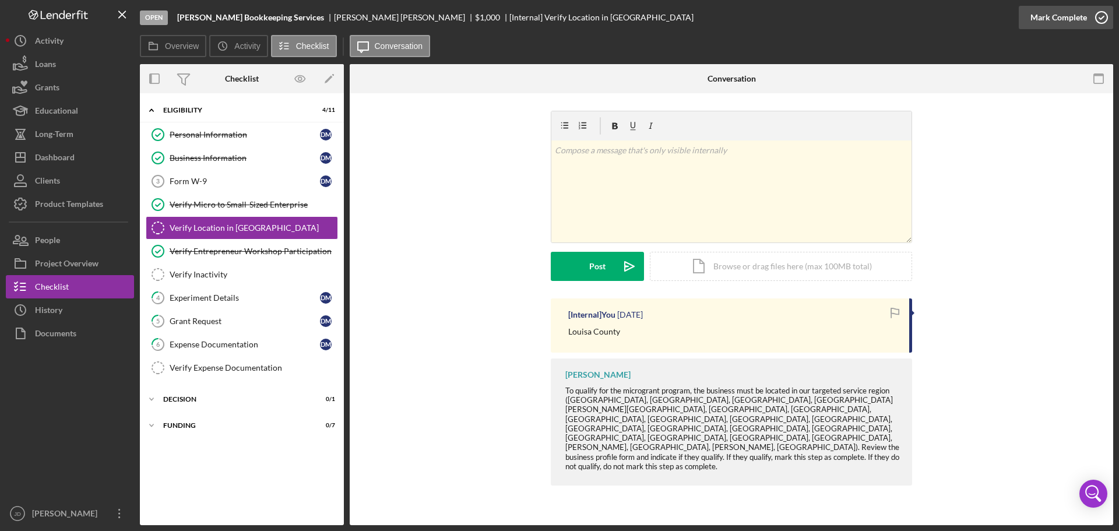
click at [1101, 13] on icon "button" at bounding box center [1101, 17] width 29 height 29
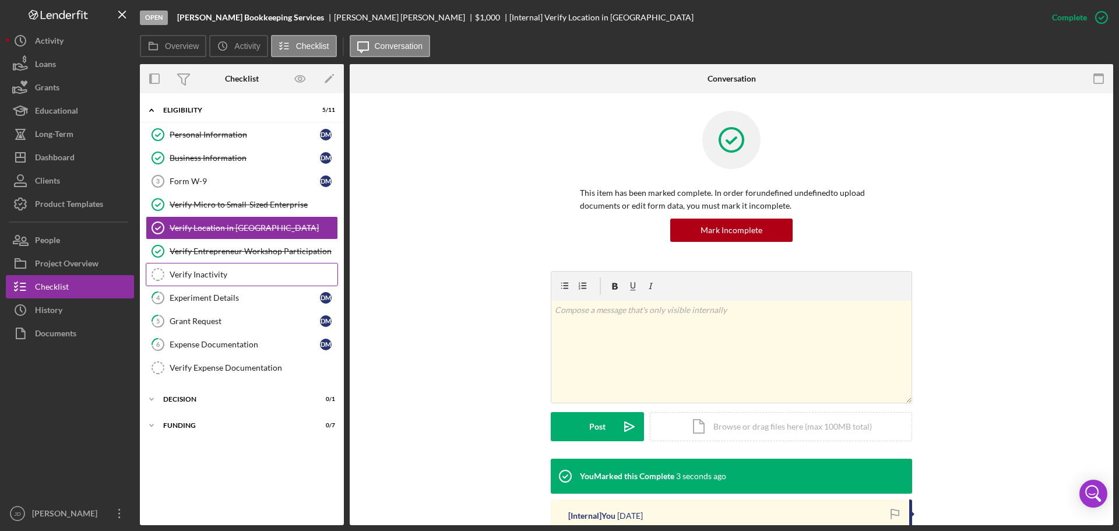
click at [213, 281] on link "Verify Inactivity Verify Inactivity" at bounding box center [242, 274] width 192 height 23
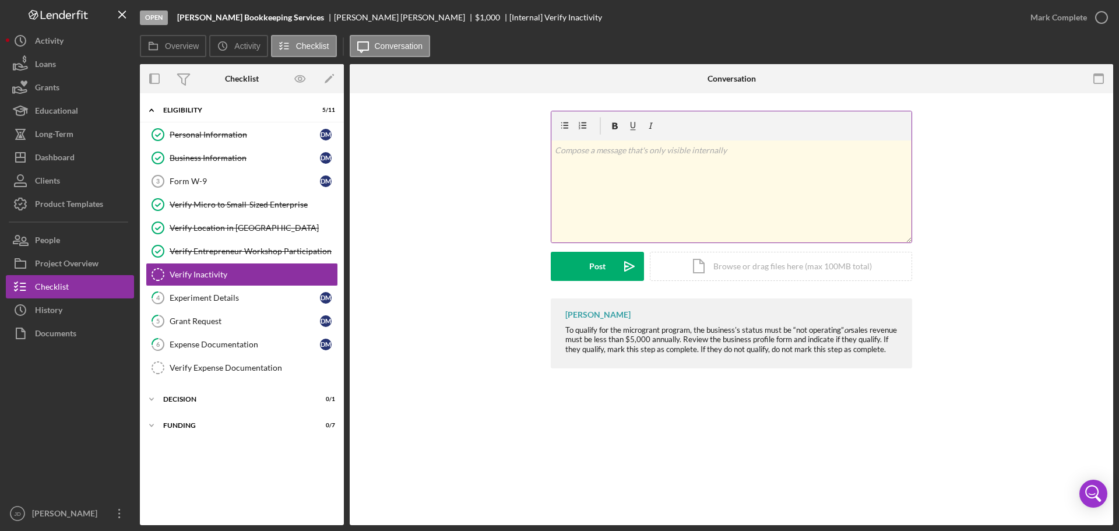
click at [667, 154] on p at bounding box center [732, 150] width 354 height 13
click at [682, 149] on p "Current Lifetime Revenue: 36000" at bounding box center [732, 150] width 354 height 13
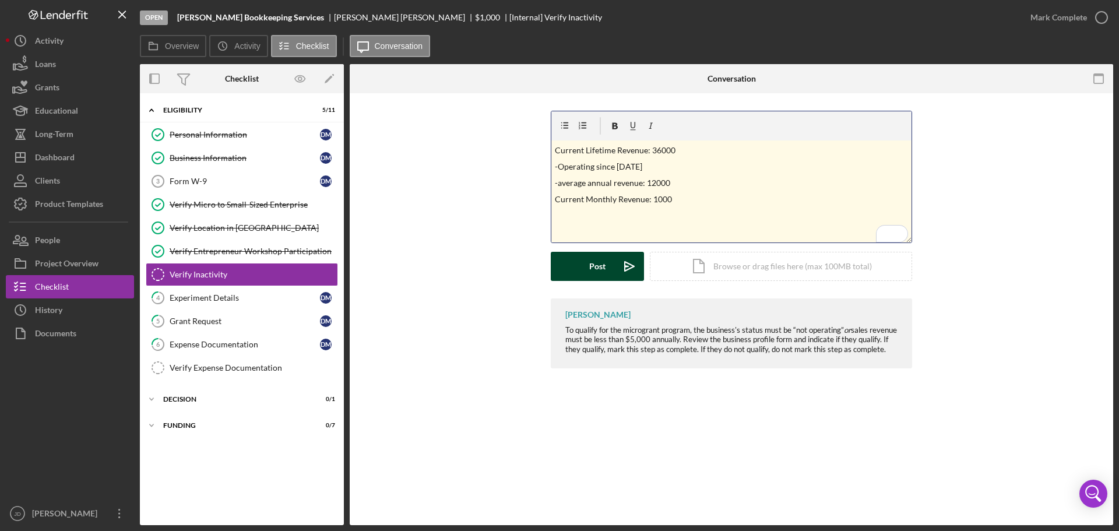
click at [593, 268] on div "Post" at bounding box center [597, 266] width 16 height 29
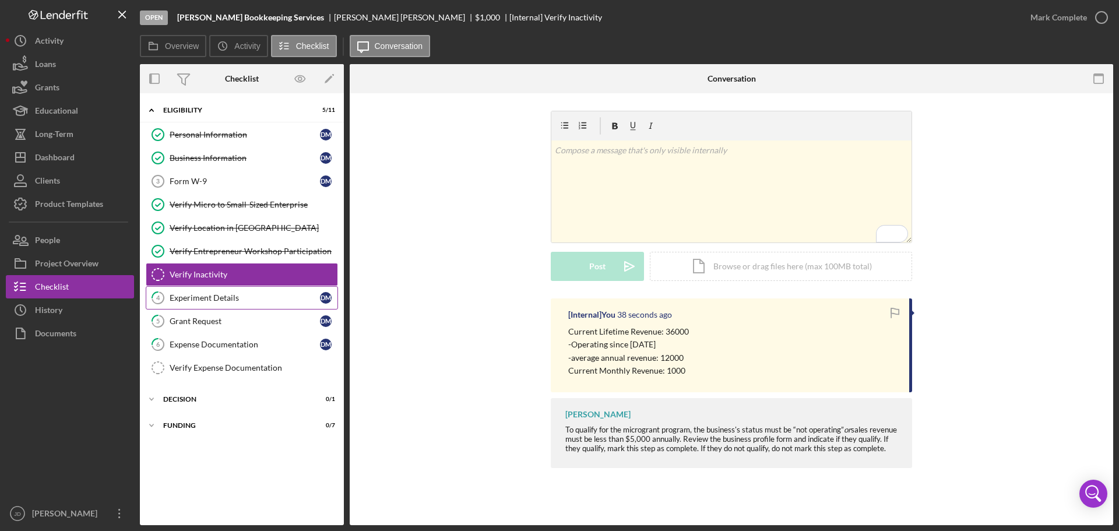
click at [224, 296] on div "Experiment Details" at bounding box center [245, 297] width 150 height 9
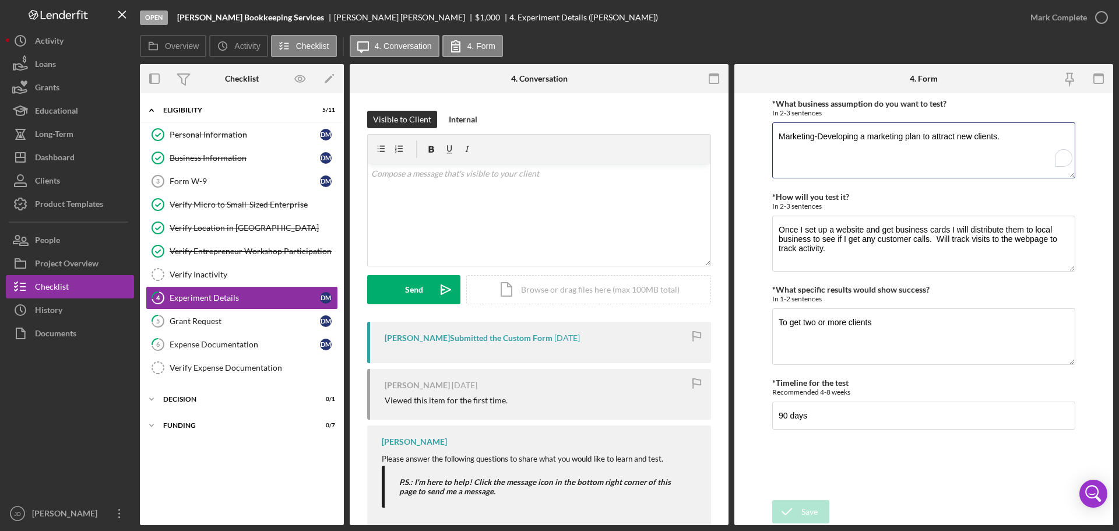
drag, startPoint x: 1002, startPoint y: 138, endPoint x: 766, endPoint y: 139, distance: 236.0
click at [766, 139] on form "*What business assumption do you want to test? In 2-3 sentences Marketing-Devel…" at bounding box center [923, 309] width 379 height 432
drag, startPoint x: 832, startPoint y: 249, endPoint x: 777, endPoint y: 231, distance: 57.7
click at [777, 231] on textarea "Once I set up a website and get business cards I will distribute them to local …" at bounding box center [923, 244] width 303 height 56
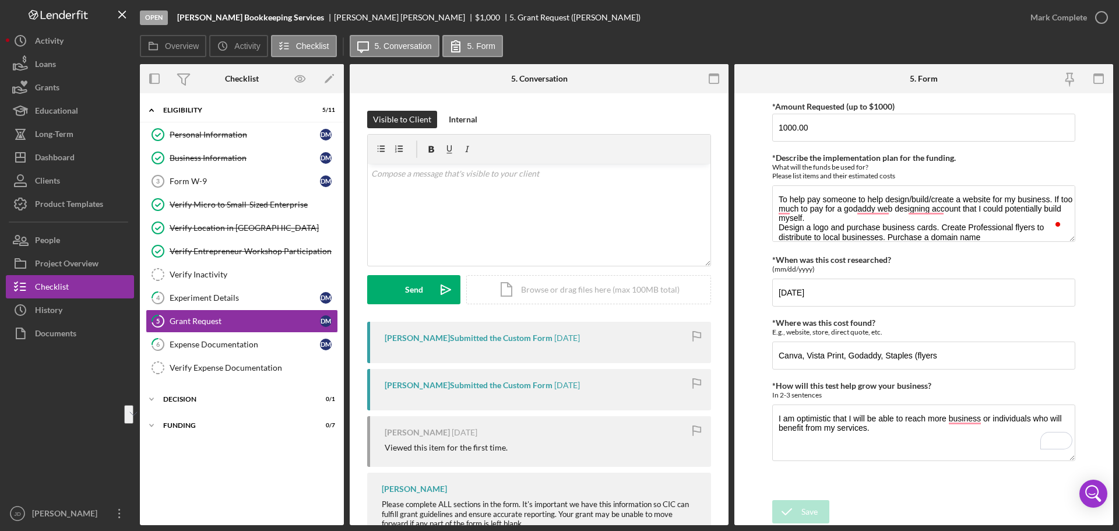
scroll to position [220, 0]
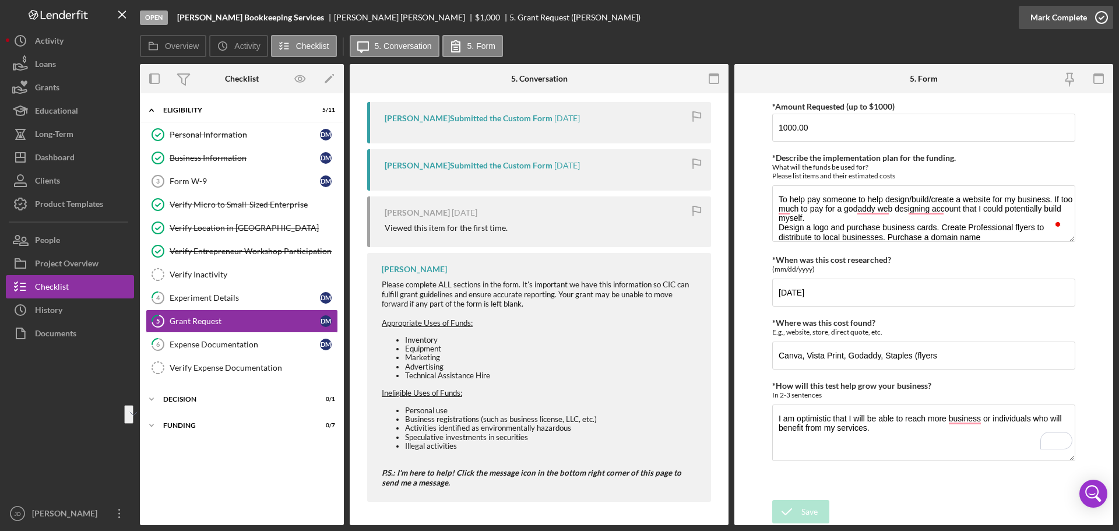
click at [1102, 16] on icon "button" at bounding box center [1101, 17] width 29 height 29
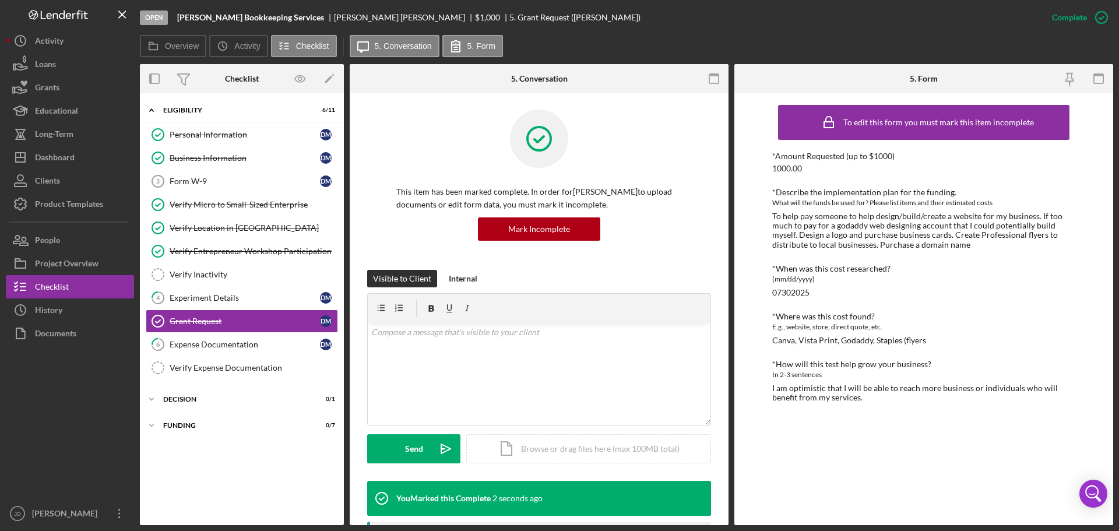
scroll to position [0, 0]
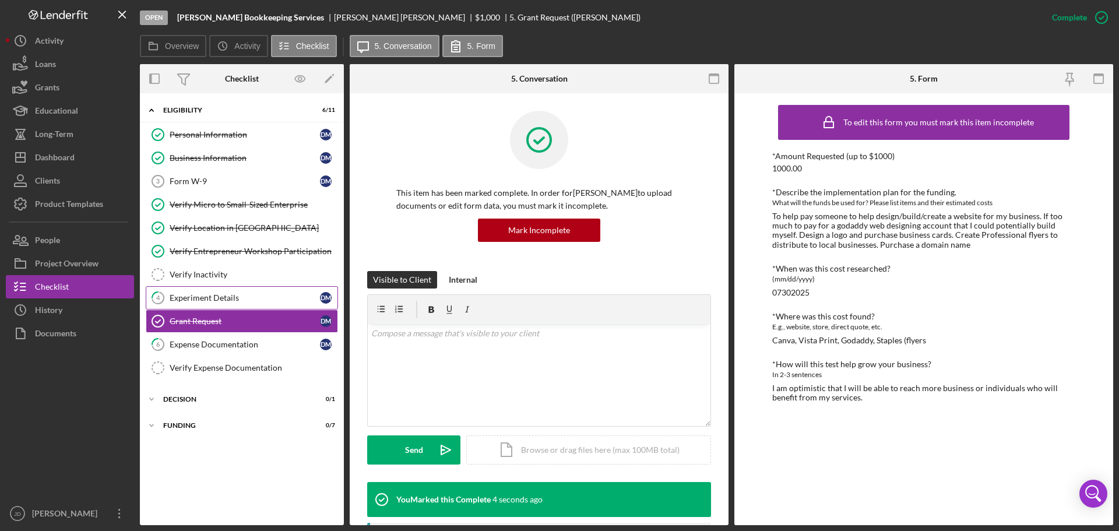
click at [221, 295] on div "Experiment Details" at bounding box center [245, 297] width 150 height 9
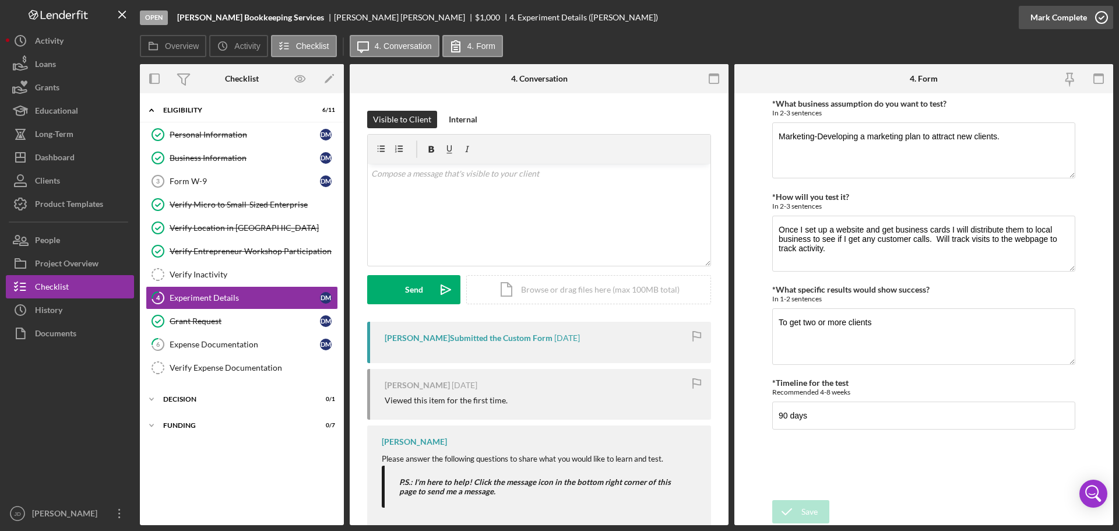
click at [1103, 15] on icon "button" at bounding box center [1101, 17] width 29 height 29
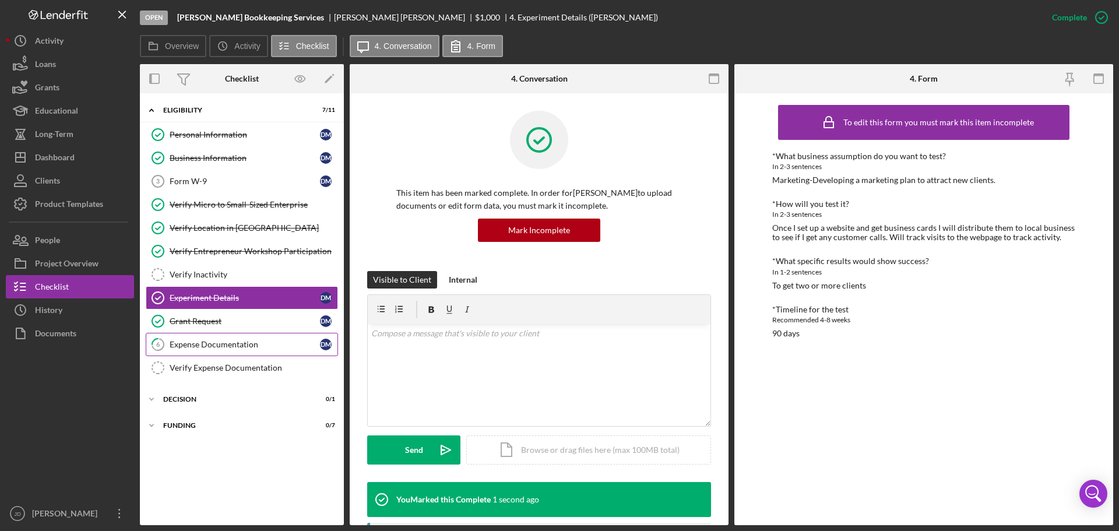
click at [212, 346] on div "Expense Documentation" at bounding box center [245, 344] width 150 height 9
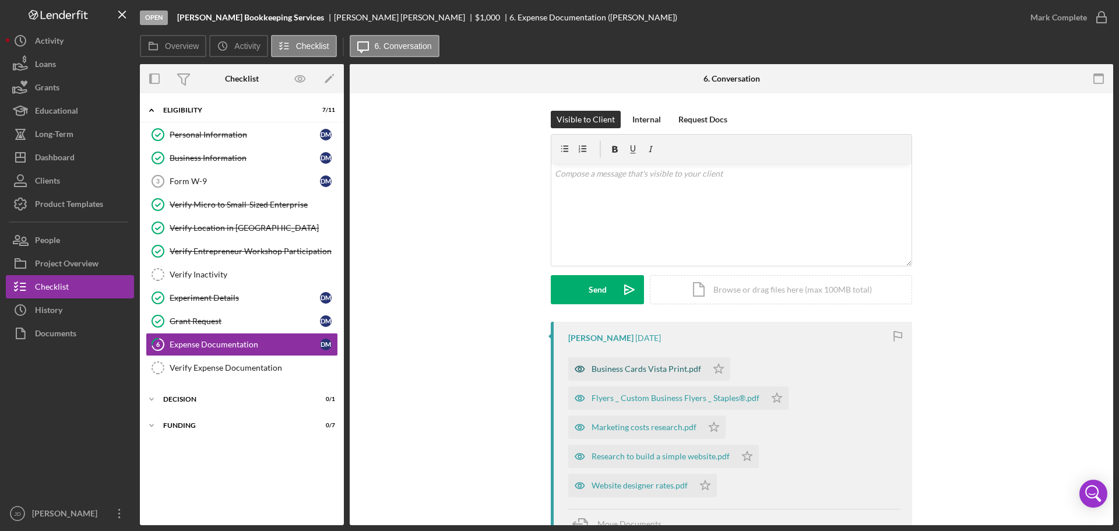
click at [633, 369] on div "Business Cards Vista Print.pdf" at bounding box center [646, 368] width 110 height 9
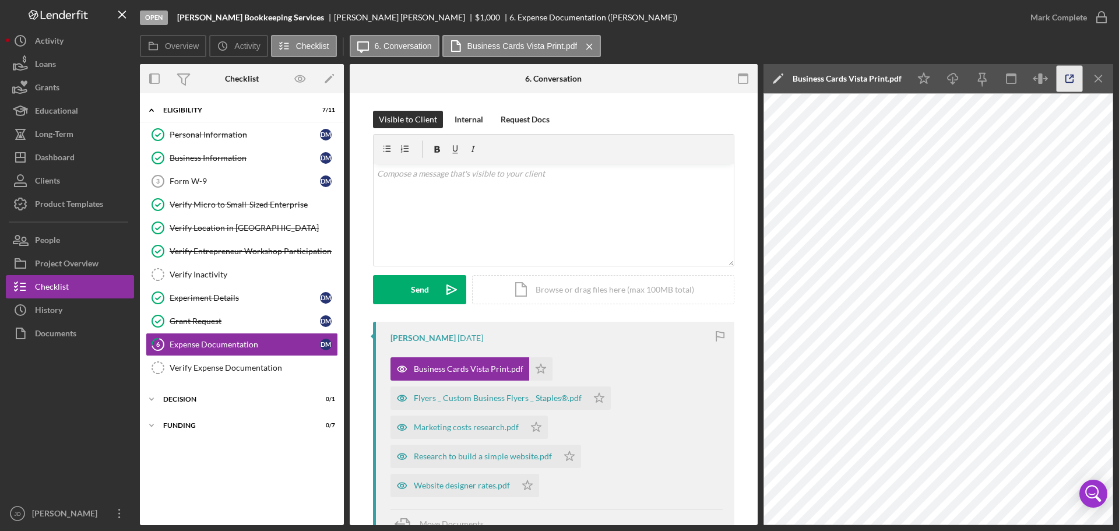
click at [1068, 77] on icon "button" at bounding box center [1070, 79] width 26 height 26
click at [1101, 78] on icon "Icon/Menu Close" at bounding box center [1099, 79] width 26 height 26
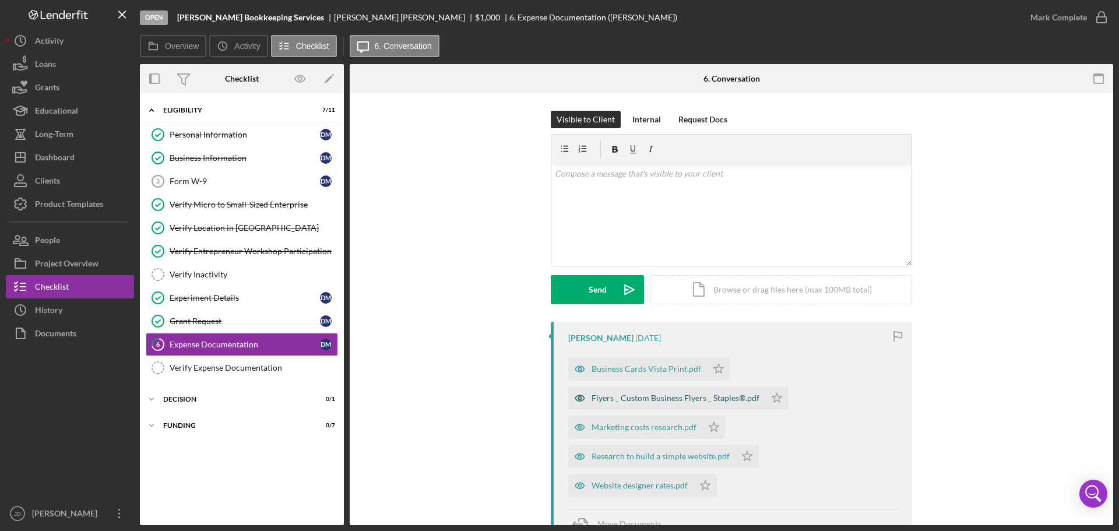
click at [637, 399] on div "Flyers _ Custom Business Flyers _ Staples®.pdf" at bounding box center [675, 397] width 168 height 9
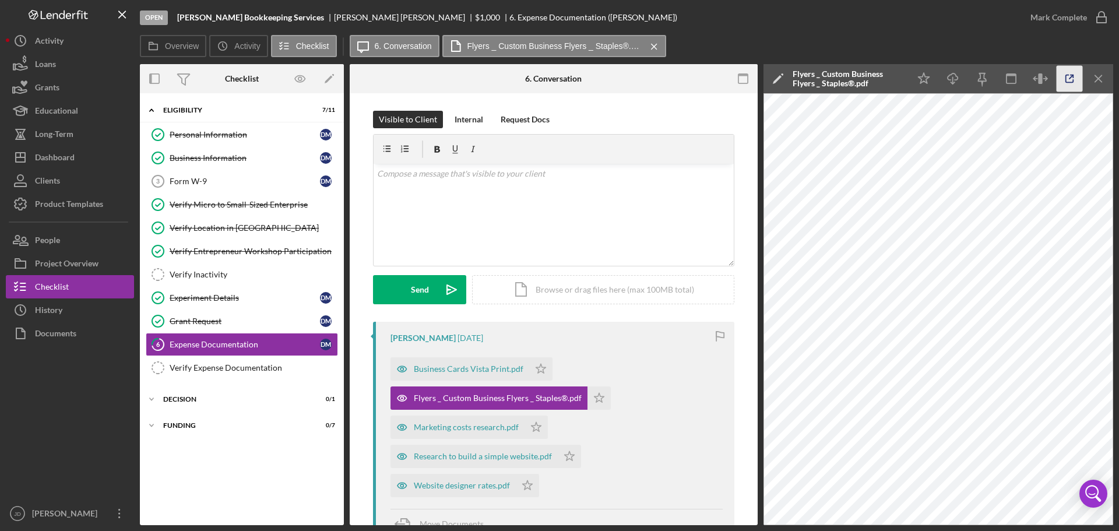
click at [1071, 76] on icon "button" at bounding box center [1070, 79] width 26 height 26
click at [1097, 79] on icon "Icon/Menu Close" at bounding box center [1099, 79] width 26 height 26
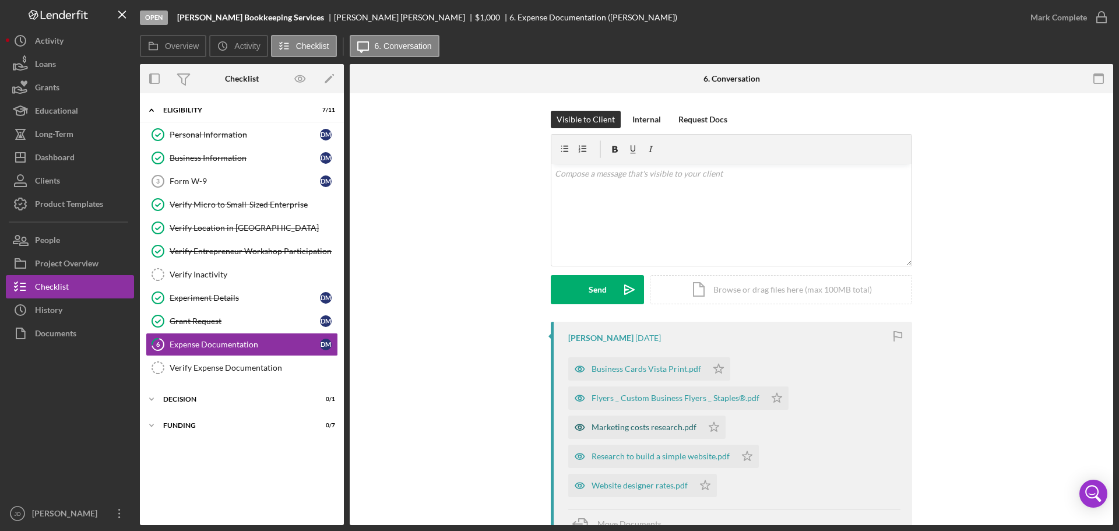
click at [667, 428] on div "Marketing costs research.pdf" at bounding box center [643, 426] width 105 height 9
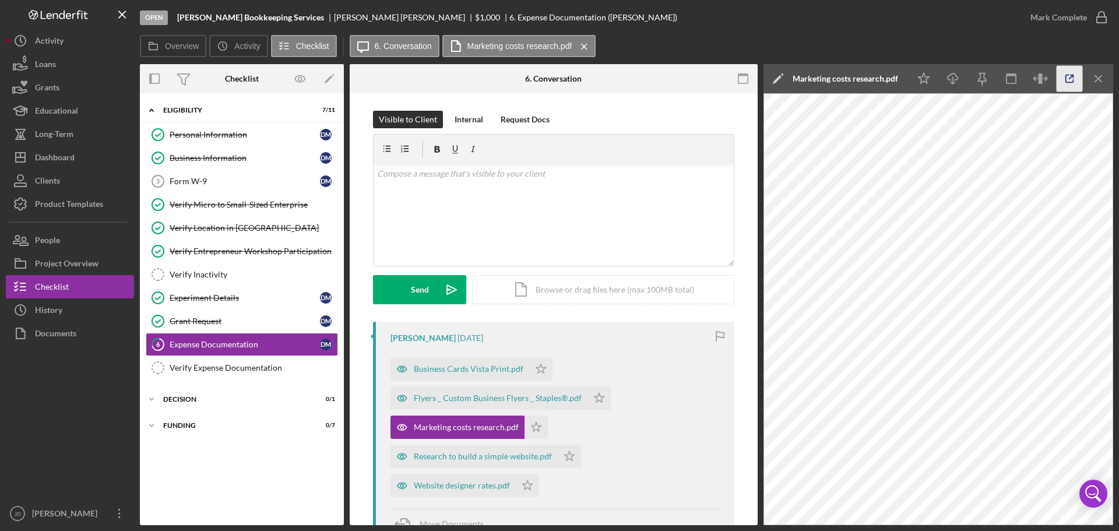
click at [1068, 76] on icon "button" at bounding box center [1070, 79] width 26 height 26
click at [471, 460] on div "Research to build a simple website.pdf" at bounding box center [483, 456] width 138 height 9
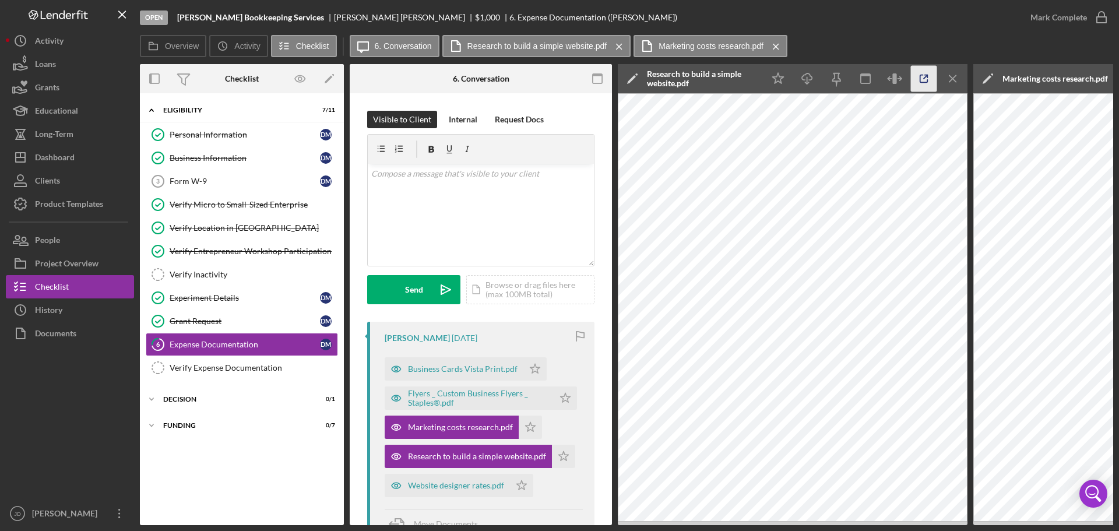
click at [922, 76] on icon "button" at bounding box center [924, 79] width 26 height 26
click at [952, 76] on icon "Icon/Menu Close" at bounding box center [953, 79] width 26 height 26
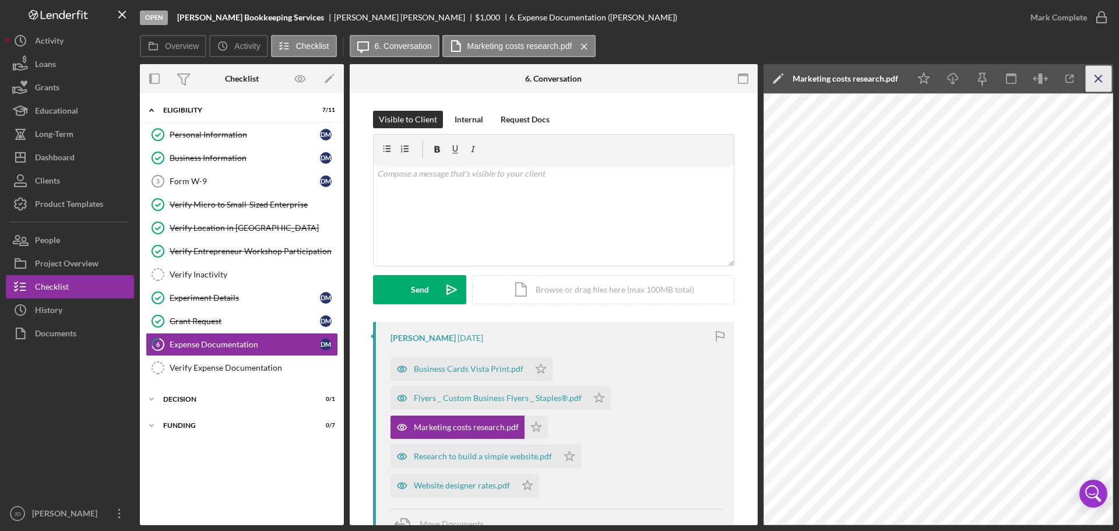
click at [1097, 75] on icon "Icon/Menu Close" at bounding box center [1099, 79] width 26 height 26
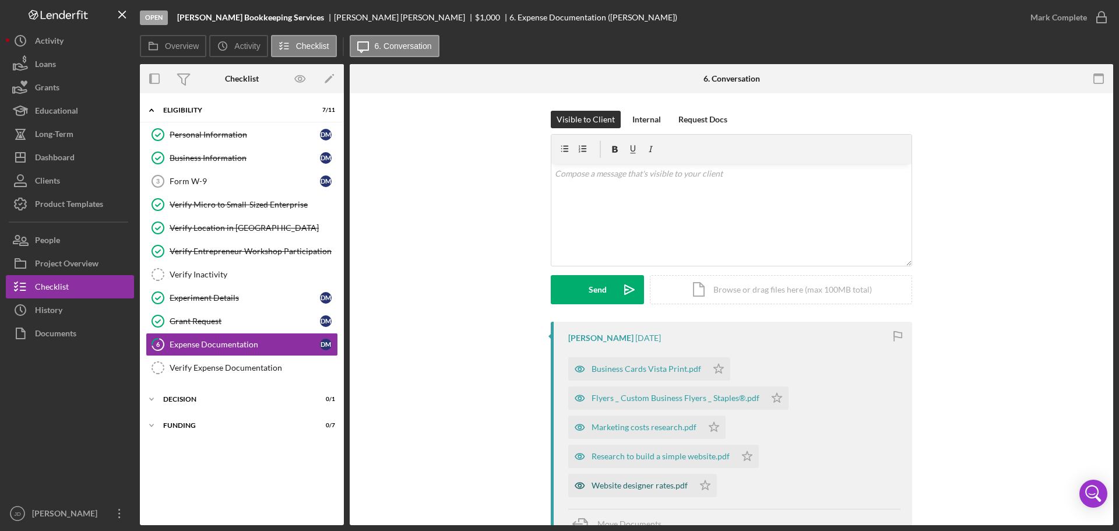
click at [644, 489] on div "Website designer rates.pdf" at bounding box center [639, 485] width 96 height 9
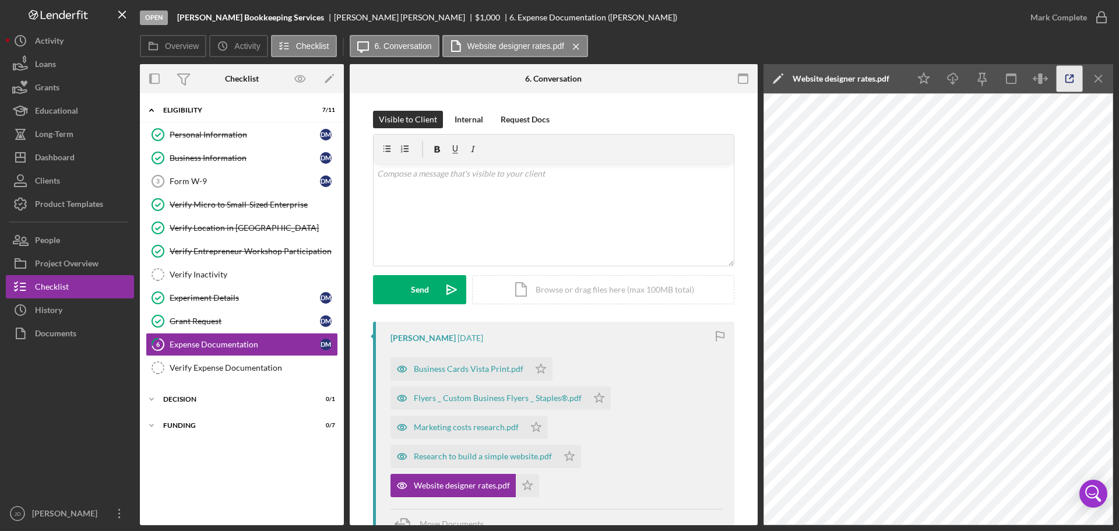
click at [1073, 73] on icon "button" at bounding box center [1070, 79] width 26 height 26
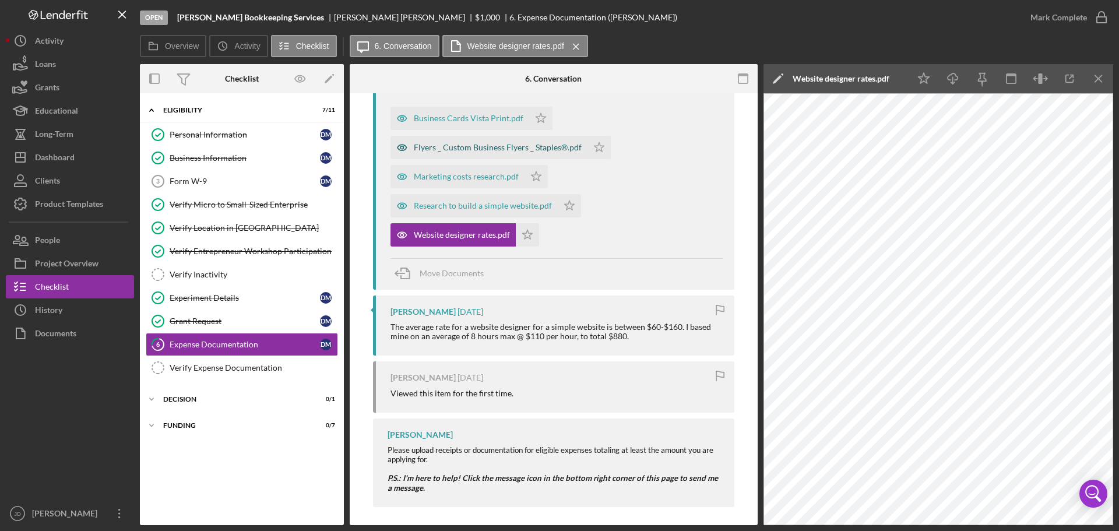
scroll to position [256, 0]
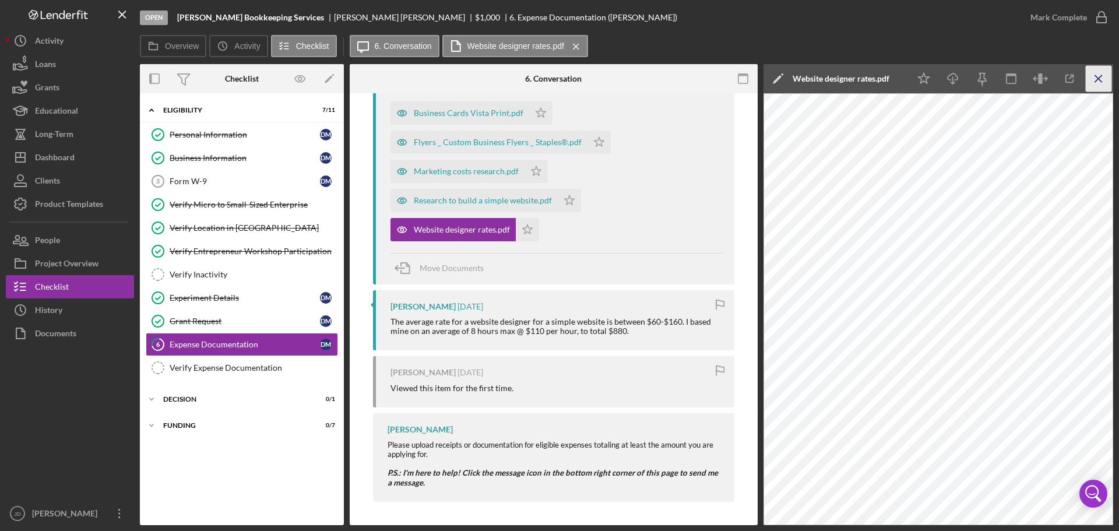
click at [1097, 80] on line "button" at bounding box center [1098, 78] width 6 height 6
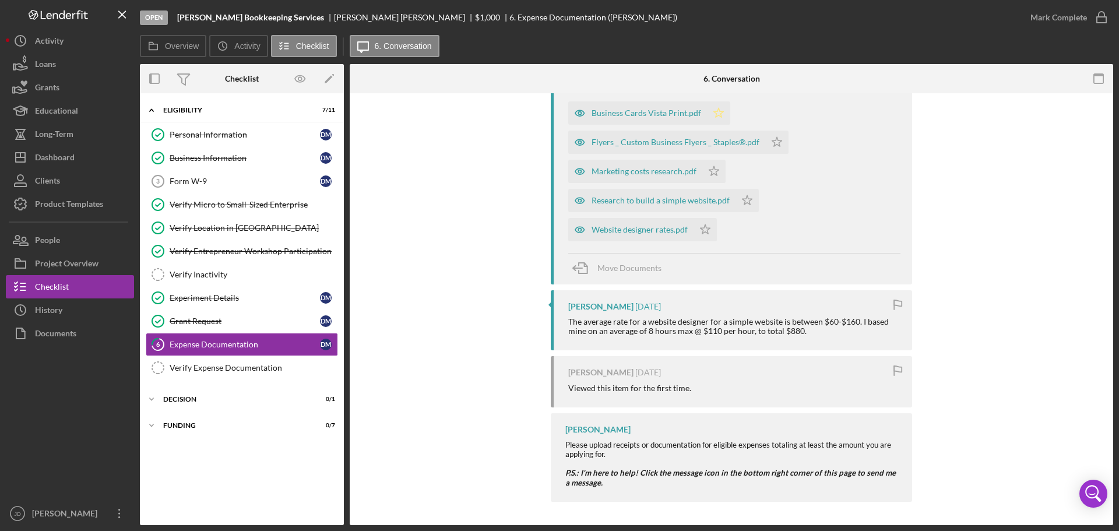
click at [716, 111] on polygon "button" at bounding box center [719, 112] width 10 height 9
click at [775, 142] on polygon "button" at bounding box center [777, 141] width 10 height 9
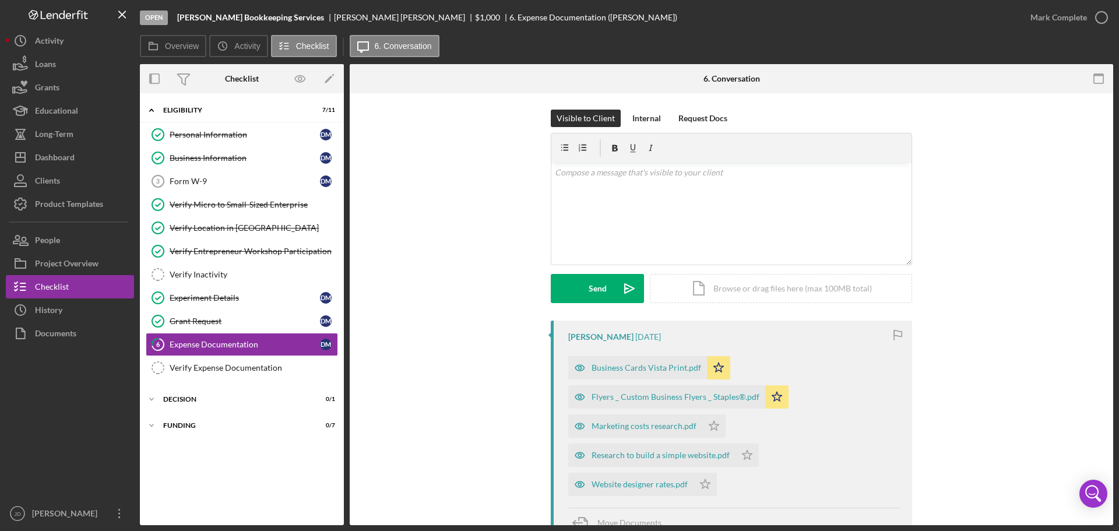
scroll to position [0, 0]
click at [666, 167] on p at bounding box center [732, 173] width 354 height 13
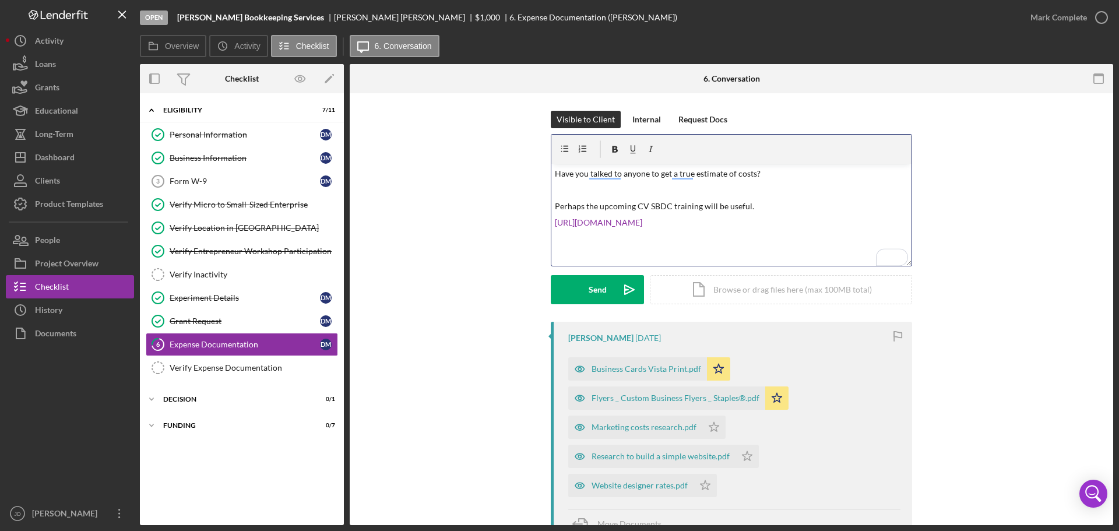
click at [772, 206] on p "Perhaps the upcoming CV SBDC training will be useful." at bounding box center [732, 206] width 354 height 13
click at [700, 205] on p "Perhaps the upcoming CV SBDC training will be useful." at bounding box center [732, 206] width 354 height 13
click at [578, 290] on button "Send Icon/icon-invite-send" at bounding box center [597, 289] width 93 height 29
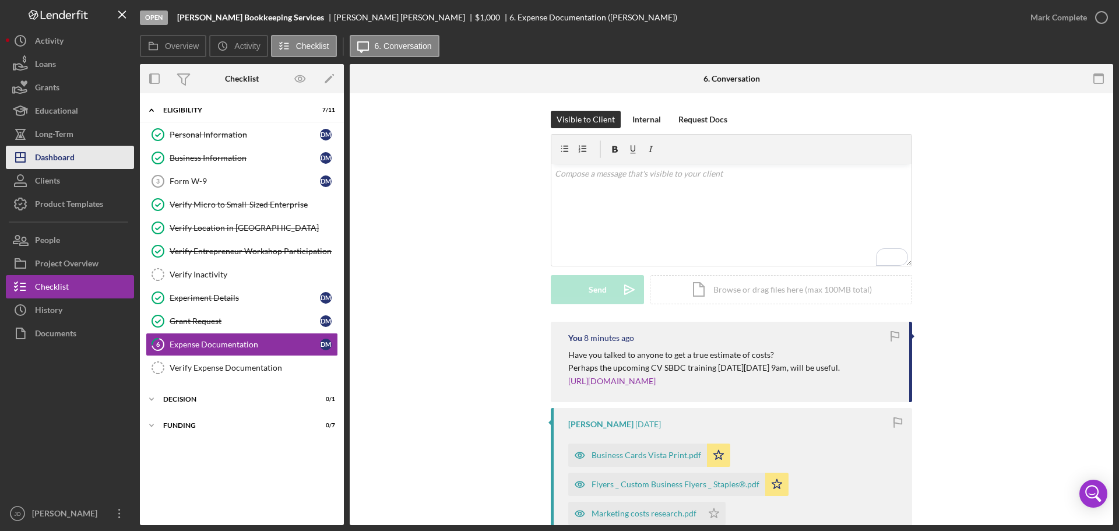
click at [62, 159] on div "Dashboard" at bounding box center [55, 159] width 40 height 26
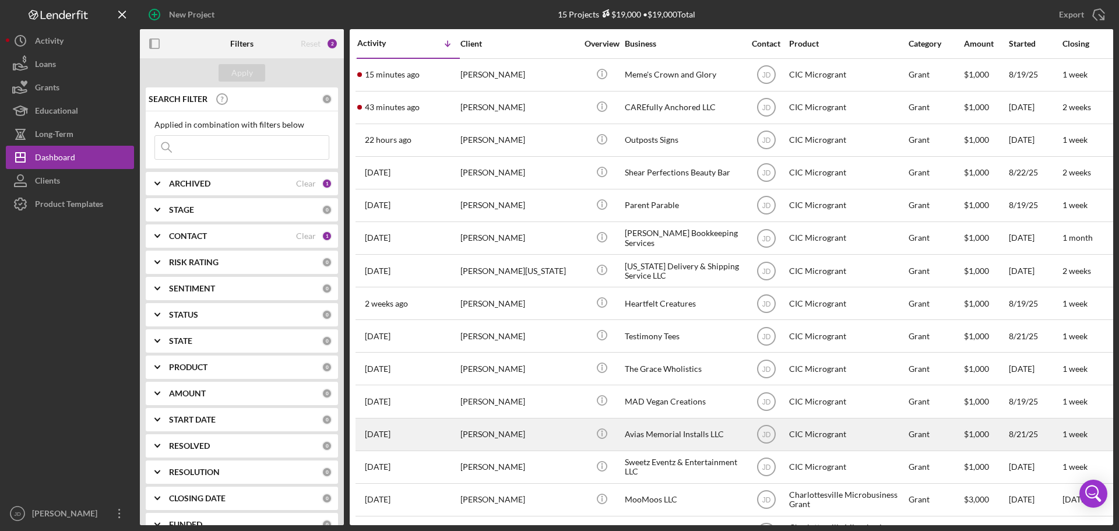
click at [543, 437] on div "[PERSON_NAME]" at bounding box center [518, 434] width 117 height 31
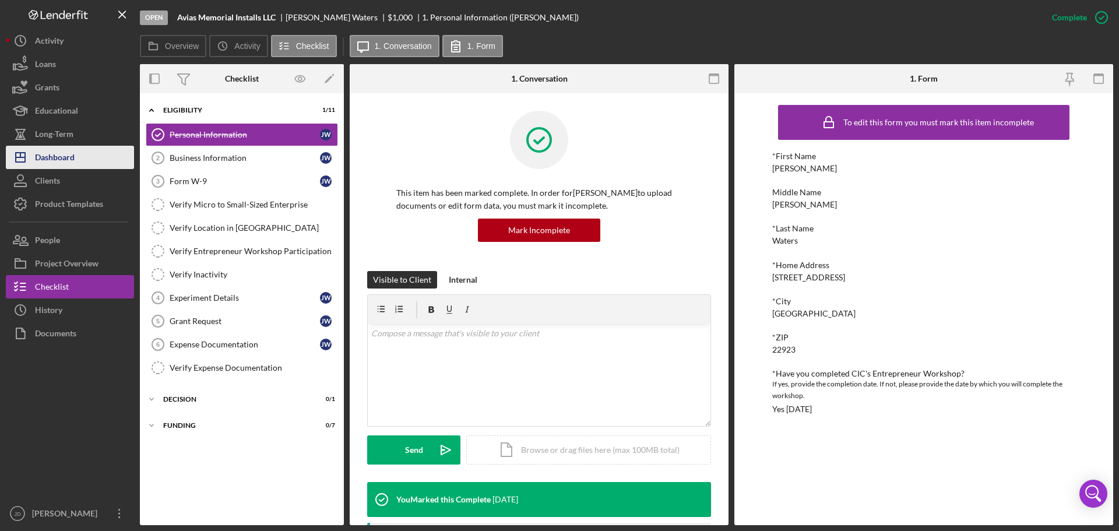
click at [75, 158] on div "Dashboard" at bounding box center [55, 159] width 40 height 26
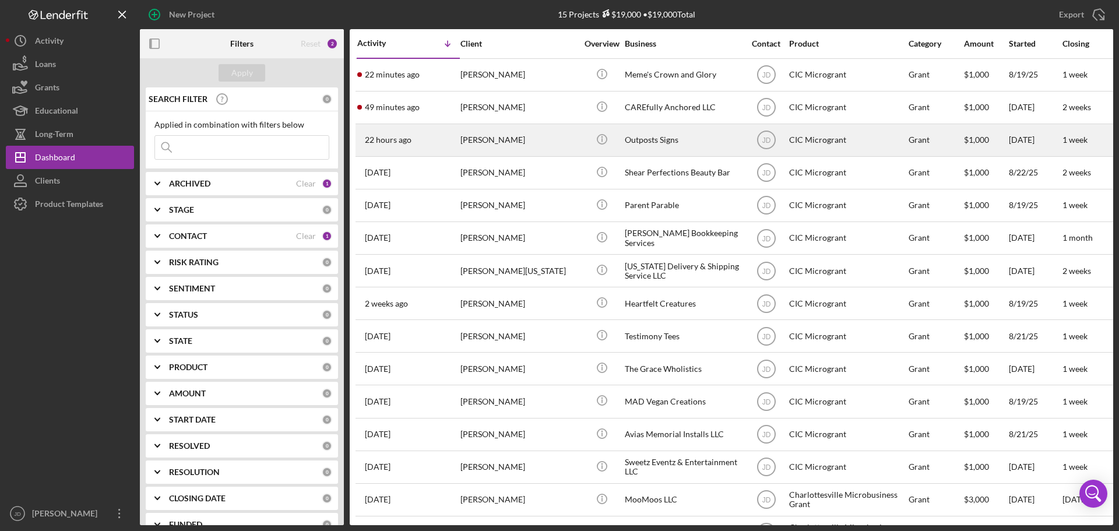
click at [517, 144] on div "[PERSON_NAME]" at bounding box center [518, 140] width 117 height 31
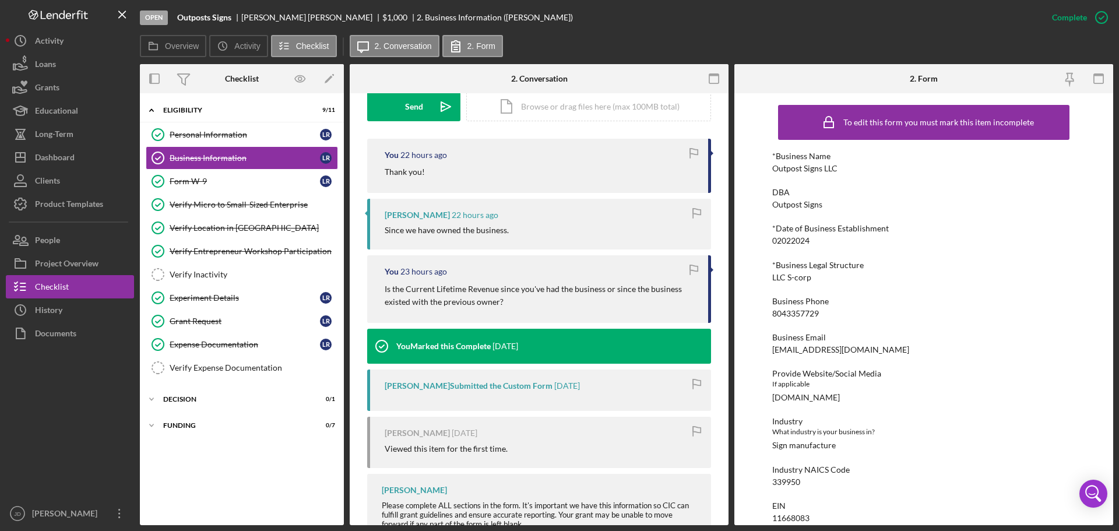
scroll to position [461, 0]
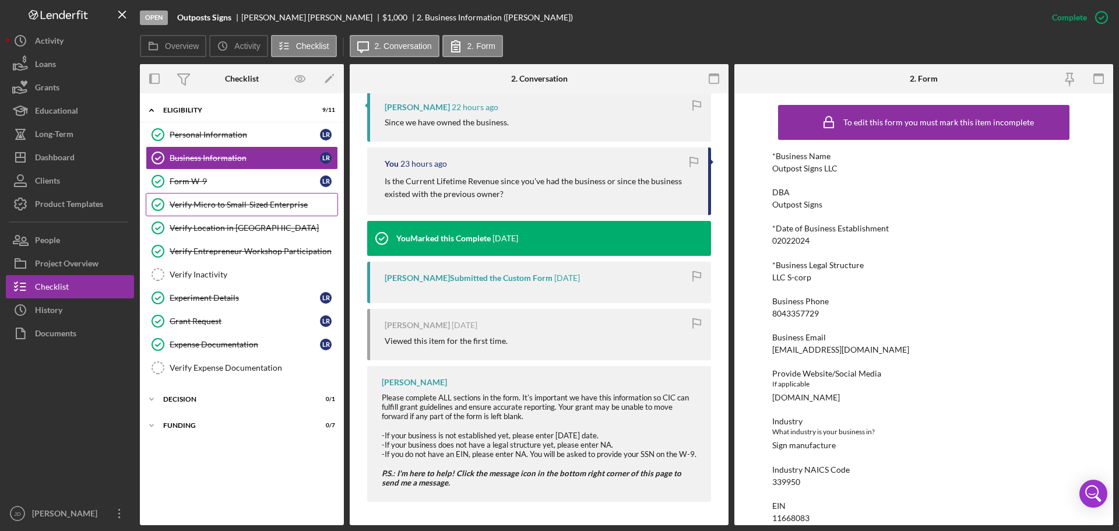
click at [227, 207] on div "Verify Micro to Small-Sized Enterprise" at bounding box center [254, 204] width 168 height 9
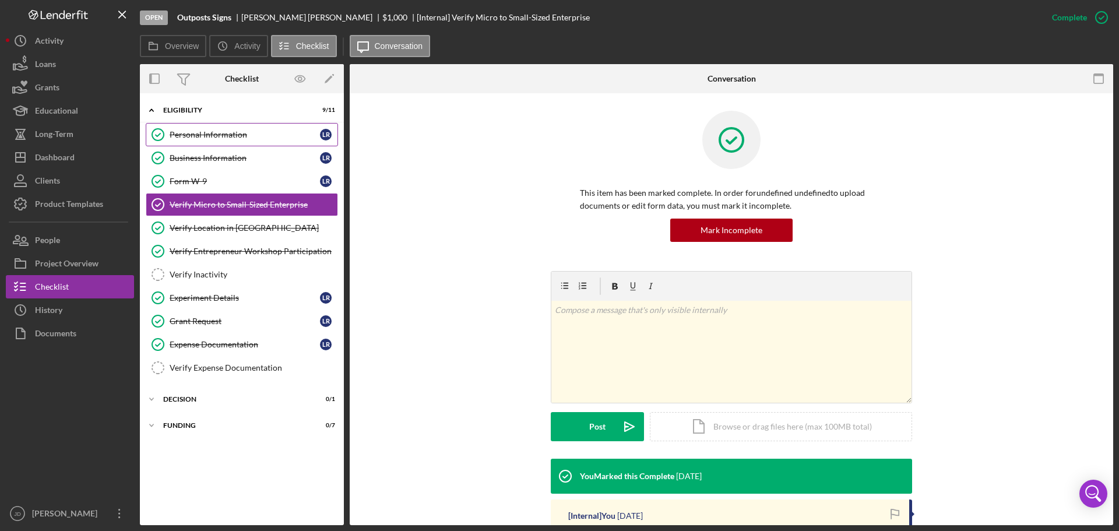
click at [217, 138] on div "Personal Information" at bounding box center [245, 134] width 150 height 9
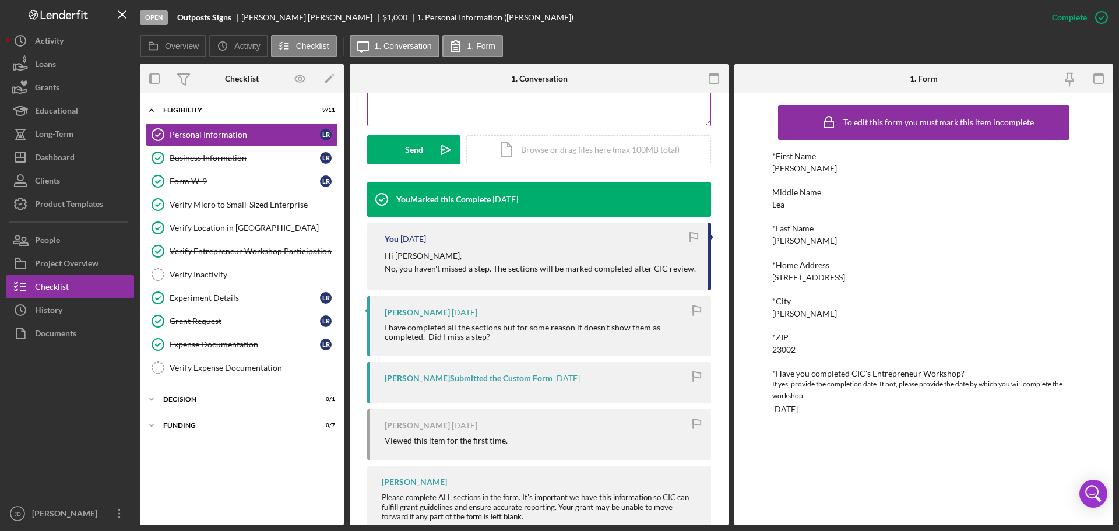
scroll to position [391, 0]
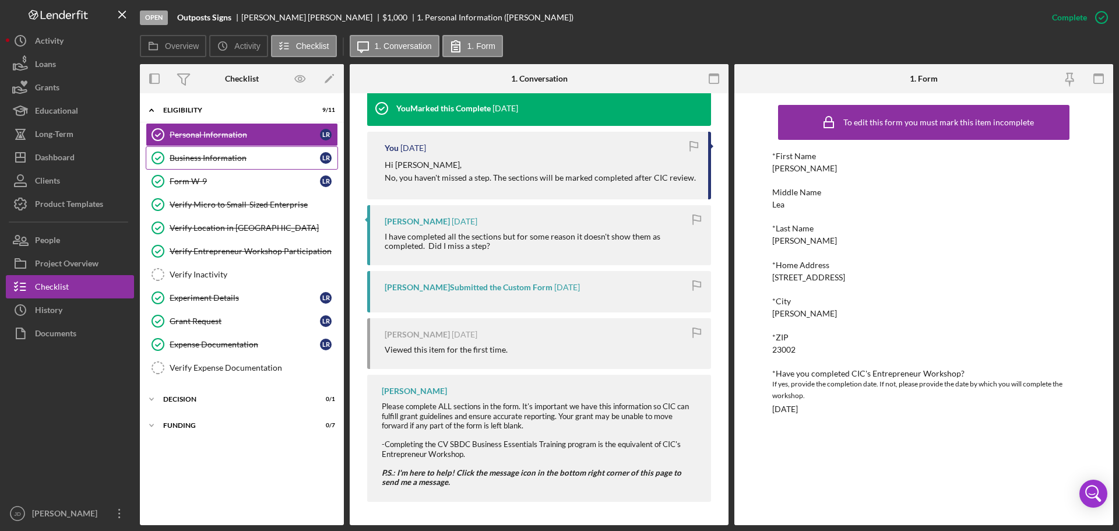
click at [272, 163] on div "Business Information" at bounding box center [245, 157] width 150 height 9
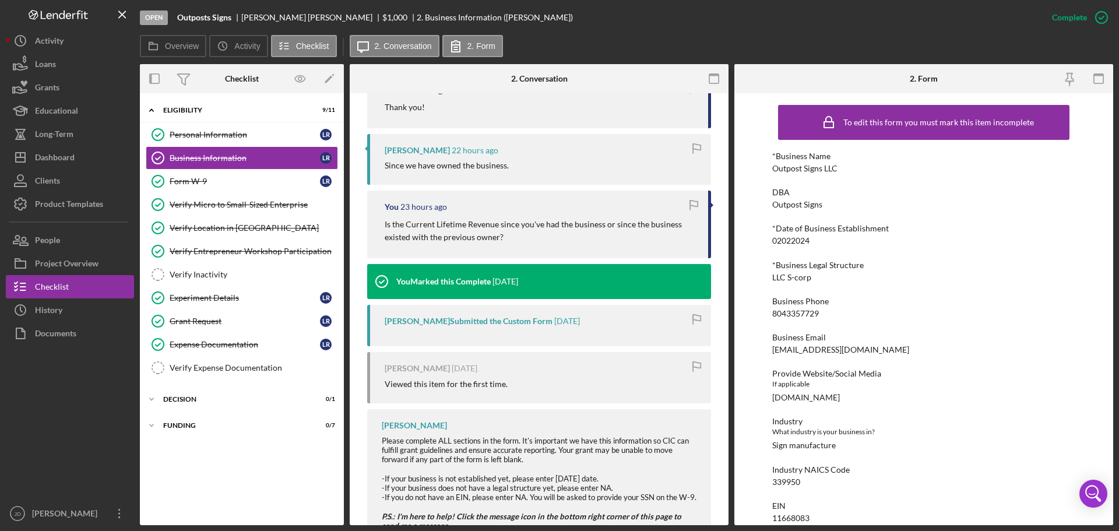
scroll to position [461, 0]
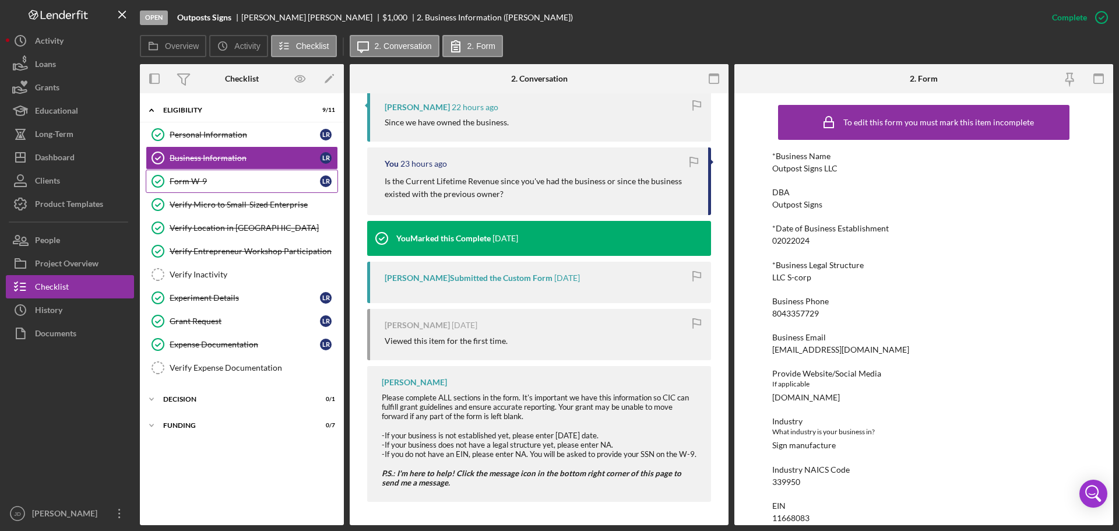
click at [239, 182] on div "Form W-9" at bounding box center [245, 181] width 150 height 9
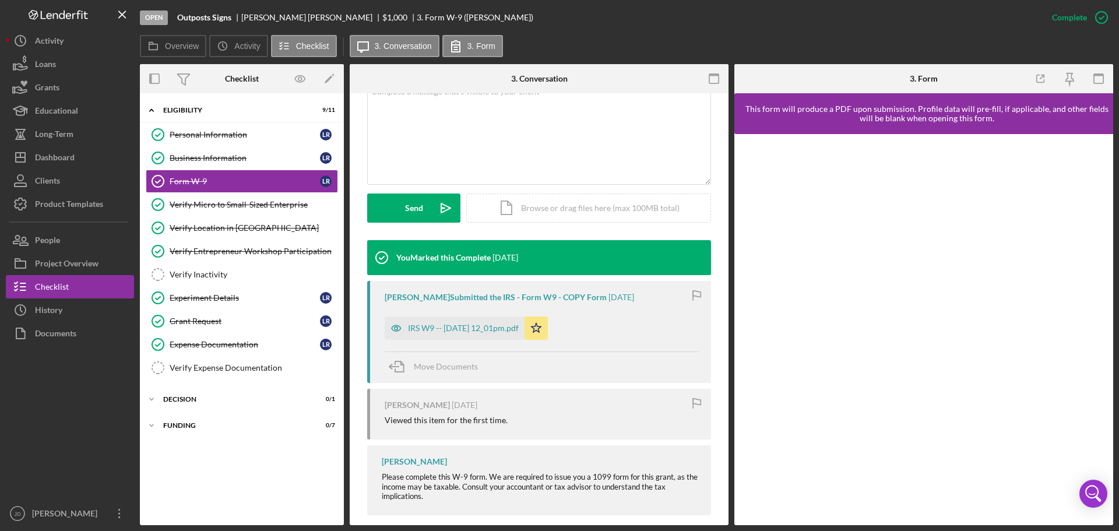
scroll to position [255, 0]
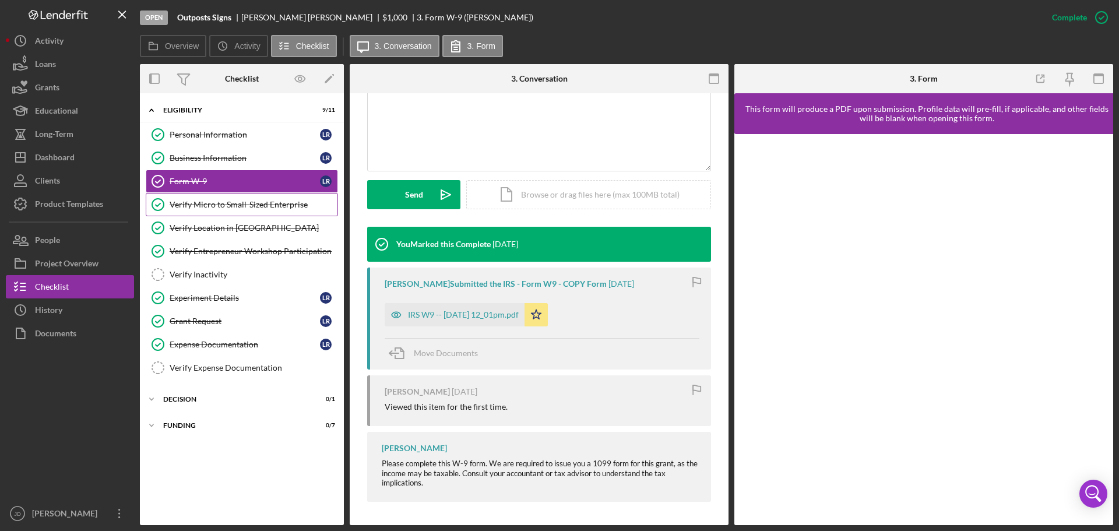
click at [248, 198] on link "Verify Micro to Small-Sized Enterprise Verify Micro to Small-Sized Enterprise" at bounding box center [242, 204] width 192 height 23
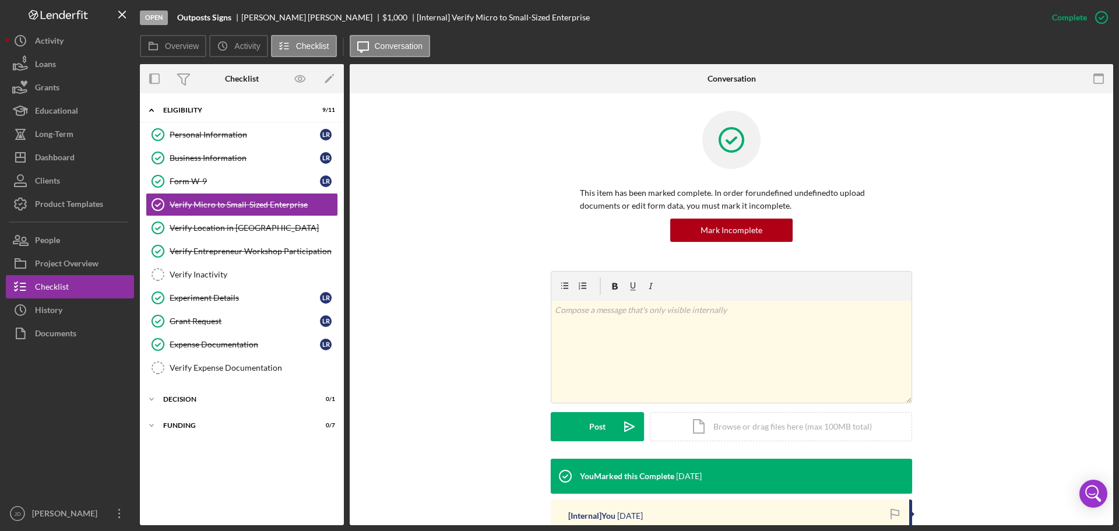
scroll to position [128, 0]
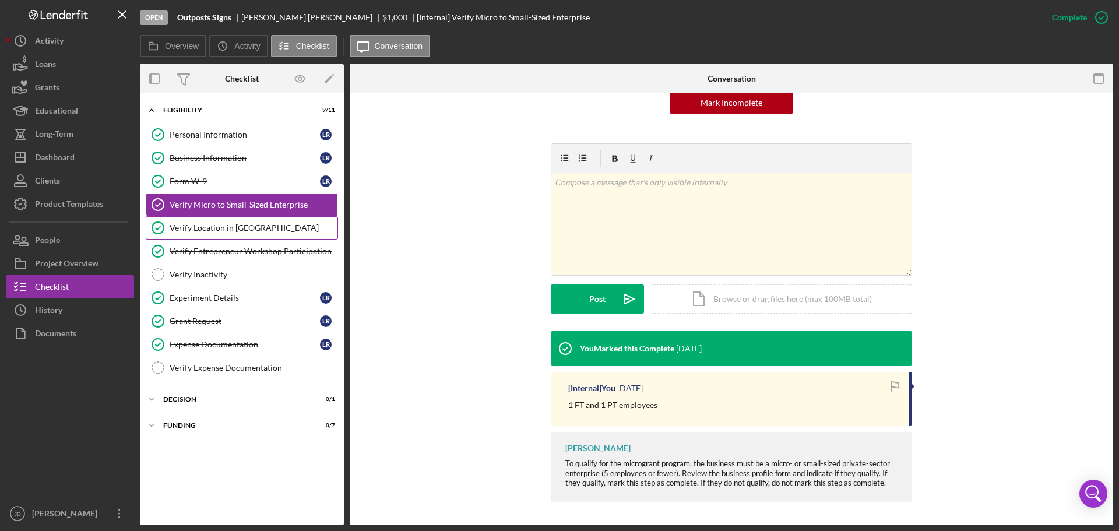
click at [221, 227] on div "Verify Location in [GEOGRAPHIC_DATA]" at bounding box center [254, 227] width 168 height 9
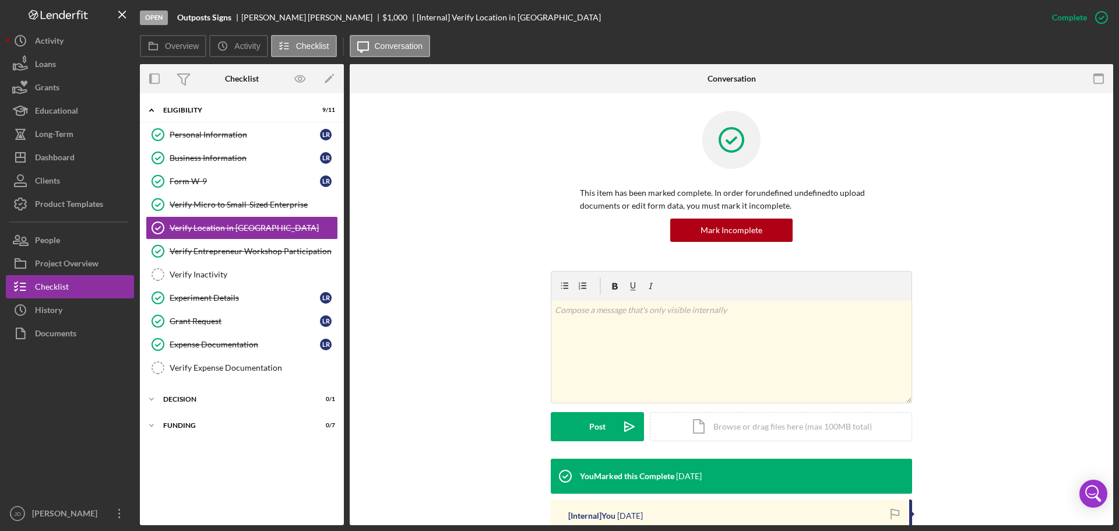
scroll to position [156, 0]
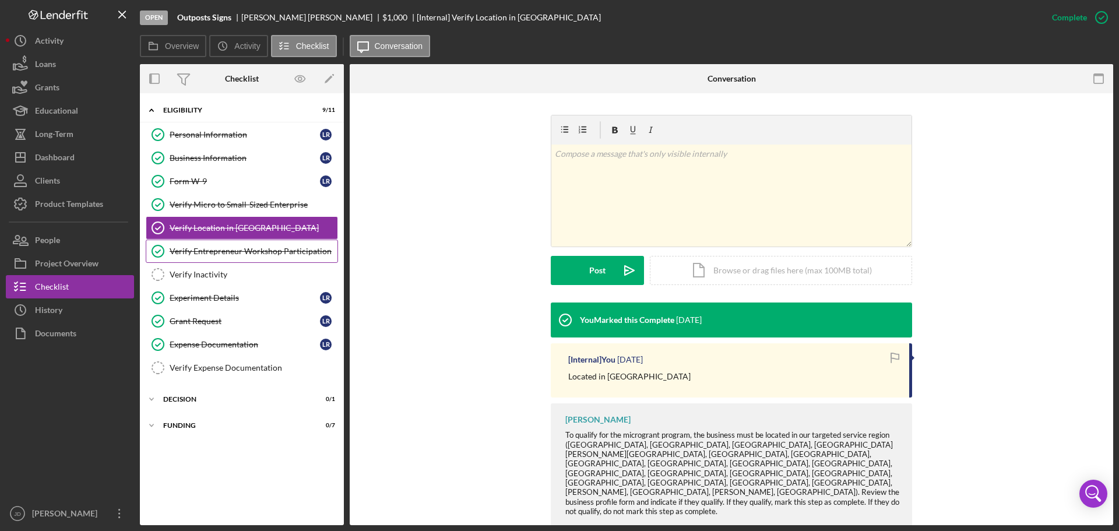
click at [214, 255] on div "Verify Entrepreneur Workshop Participation" at bounding box center [254, 250] width 168 height 9
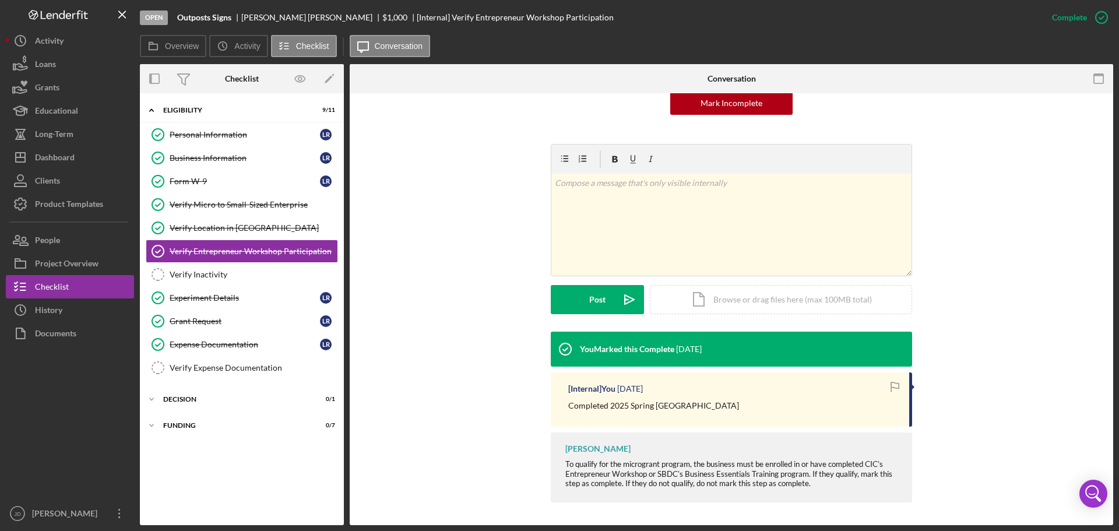
scroll to position [128, 0]
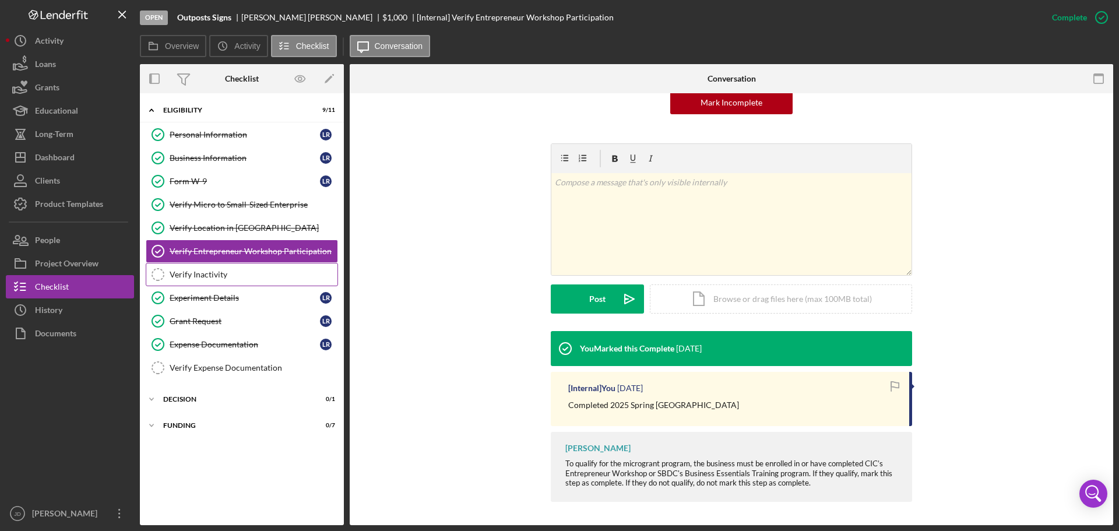
click at [234, 274] on div "Verify Inactivity" at bounding box center [254, 274] width 168 height 9
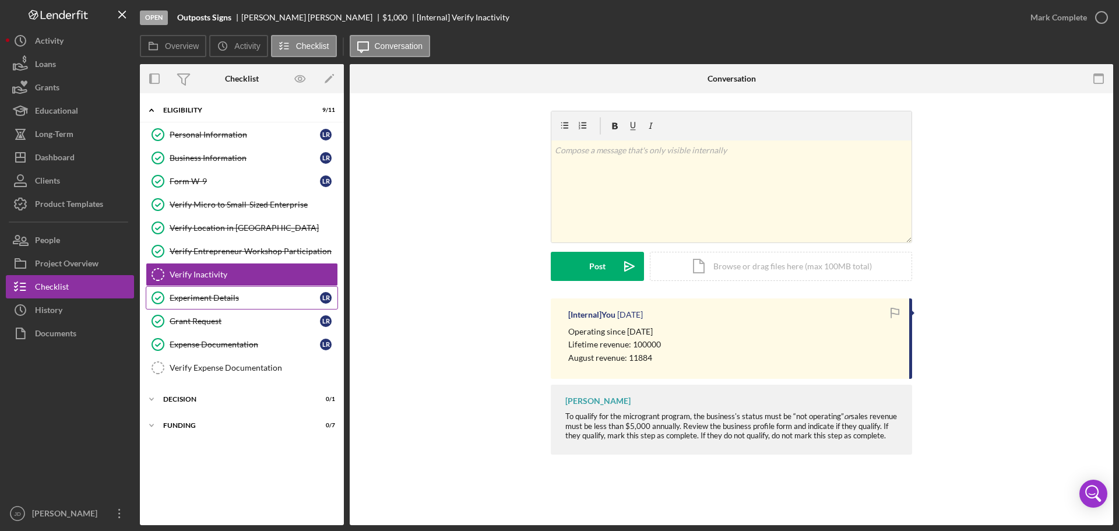
click at [262, 295] on div "Experiment Details" at bounding box center [245, 297] width 150 height 9
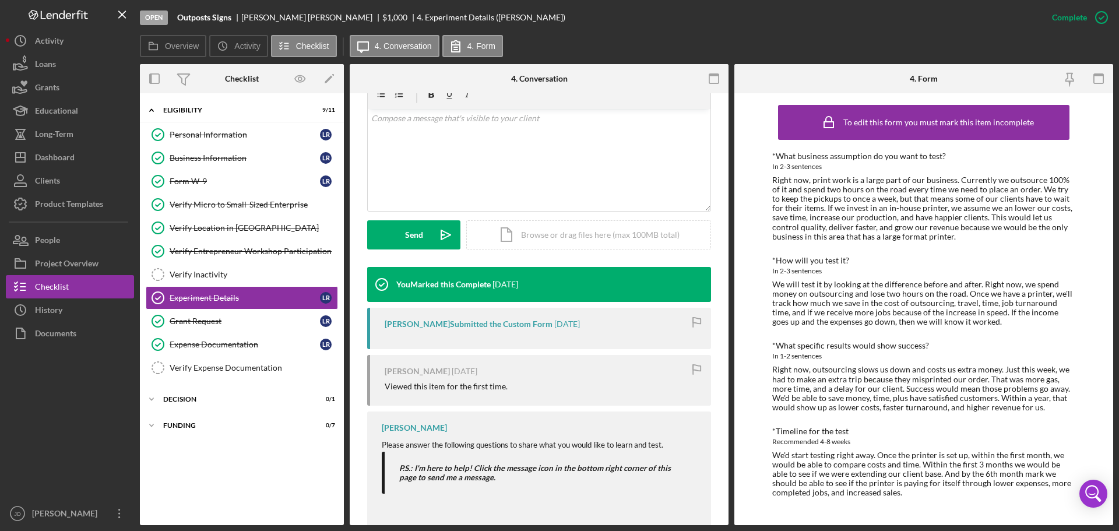
scroll to position [241, 0]
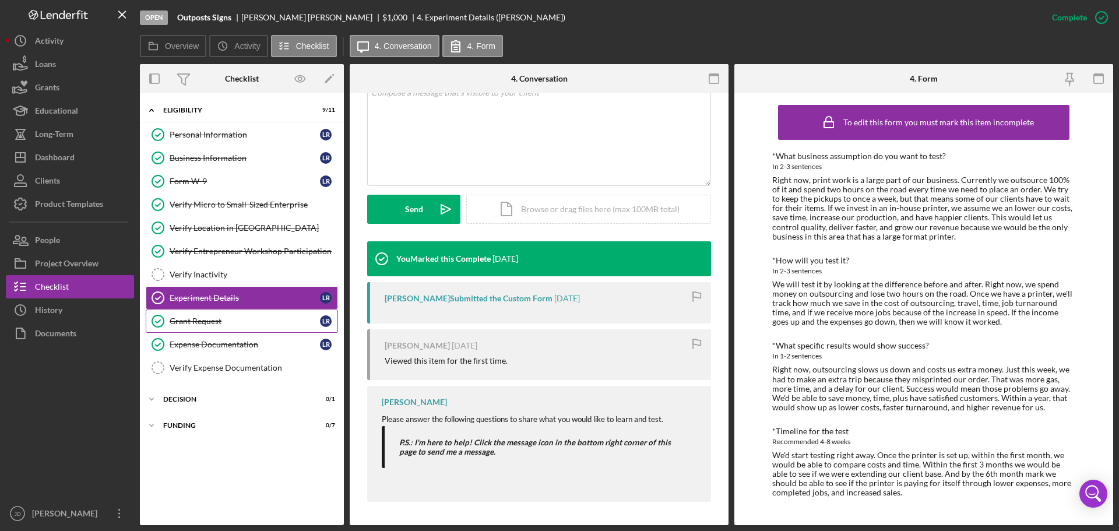
click at [242, 318] on div "Grant Request" at bounding box center [245, 320] width 150 height 9
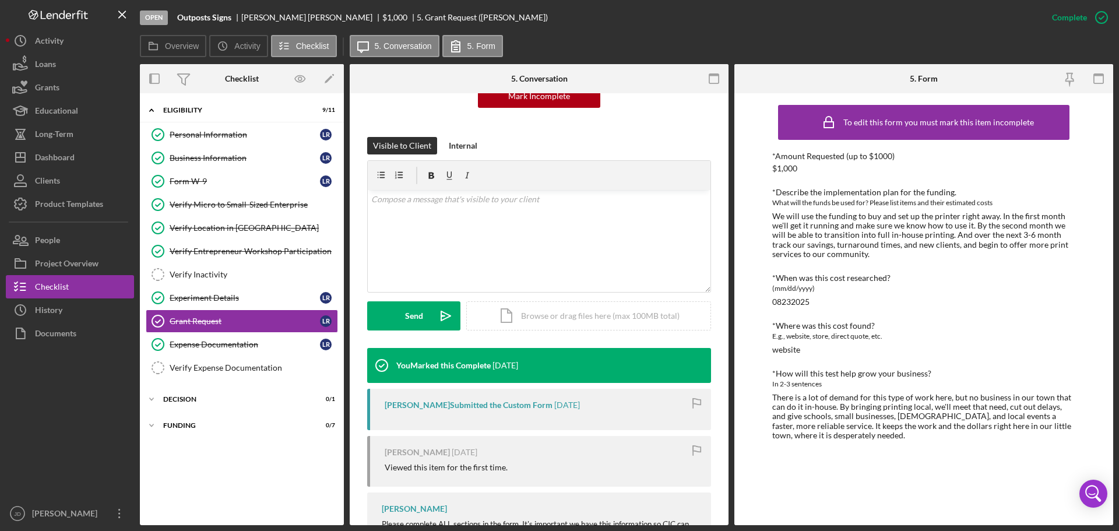
scroll to position [374, 0]
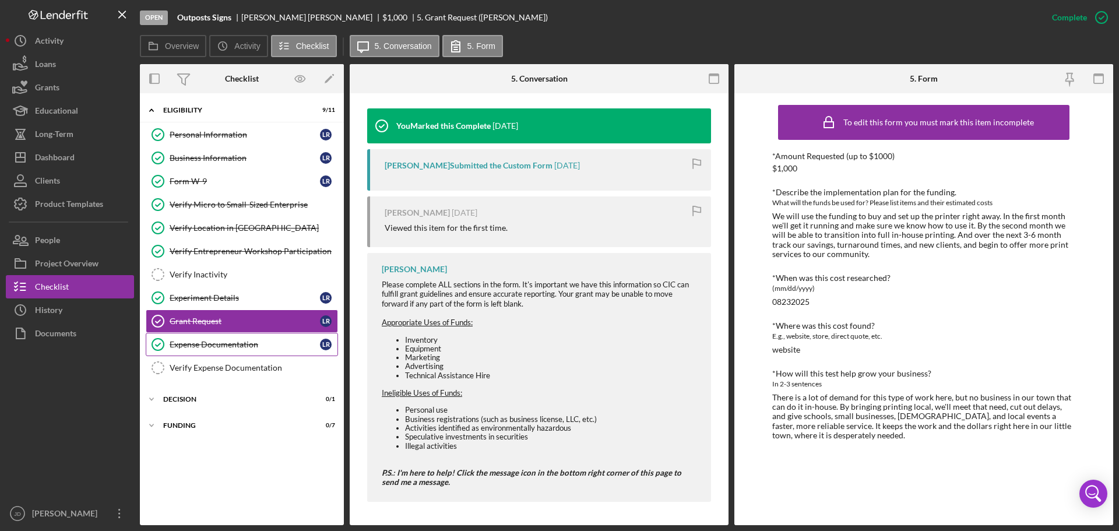
click at [265, 340] on div "Expense Documentation" at bounding box center [245, 344] width 150 height 9
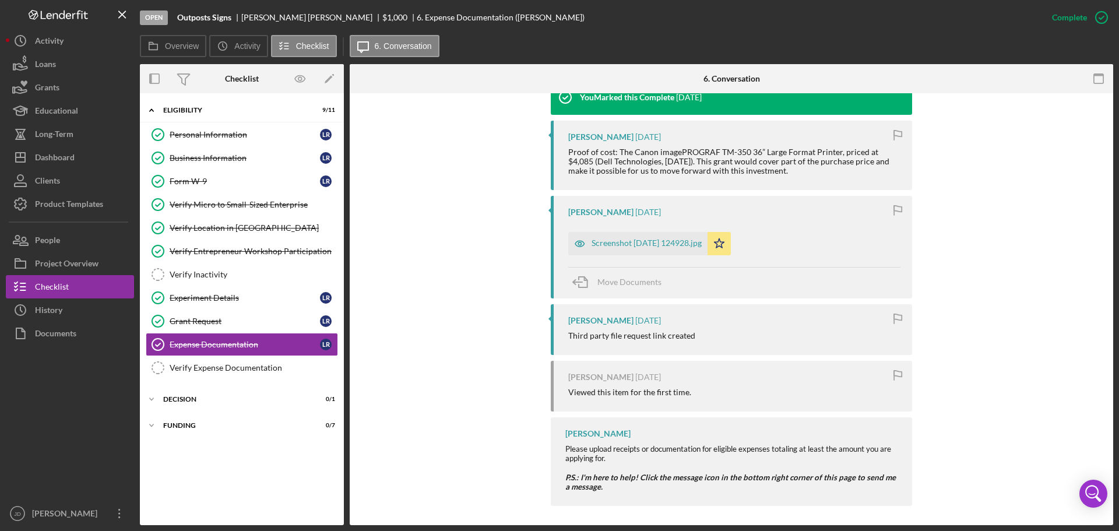
scroll to position [914, 0]
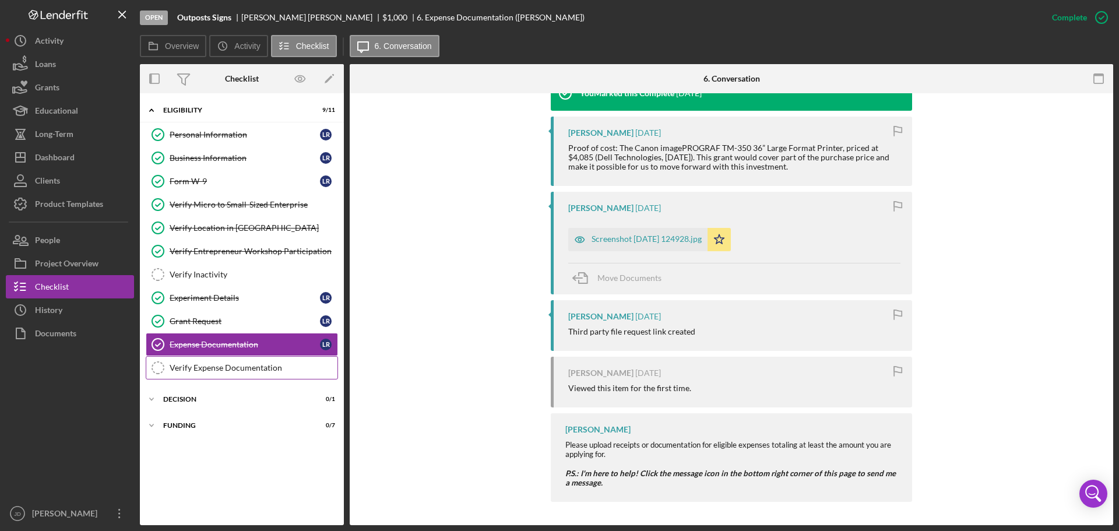
click at [281, 365] on div "Verify Expense Documentation" at bounding box center [254, 367] width 168 height 9
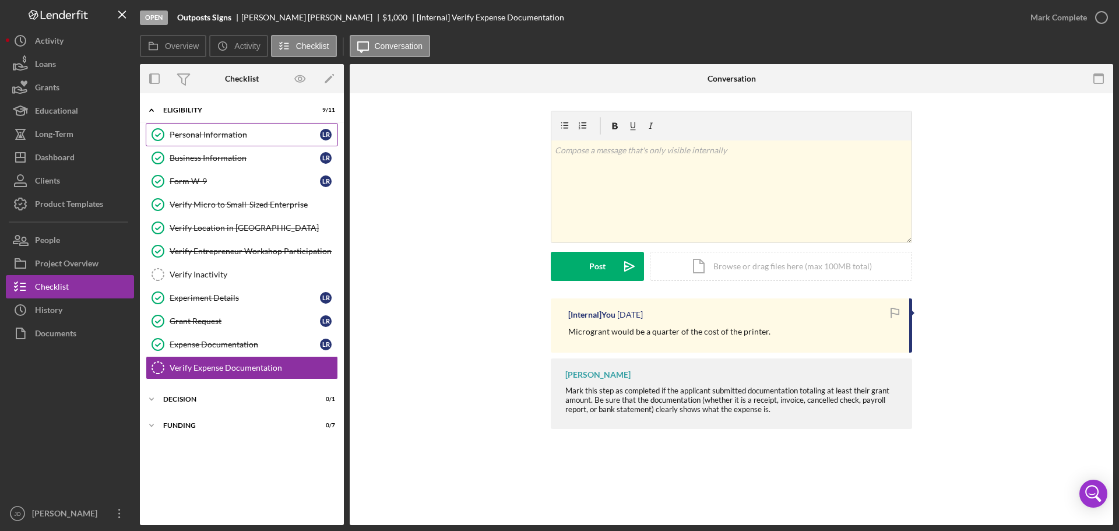
click at [277, 139] on div "Personal Information" at bounding box center [245, 134] width 150 height 9
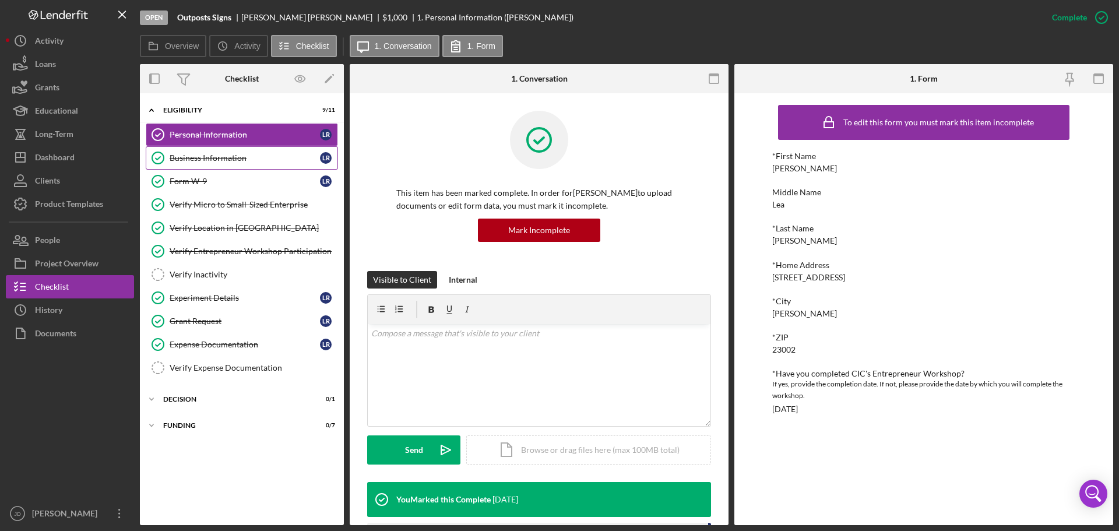
click at [233, 158] on div "Business Information" at bounding box center [245, 157] width 150 height 9
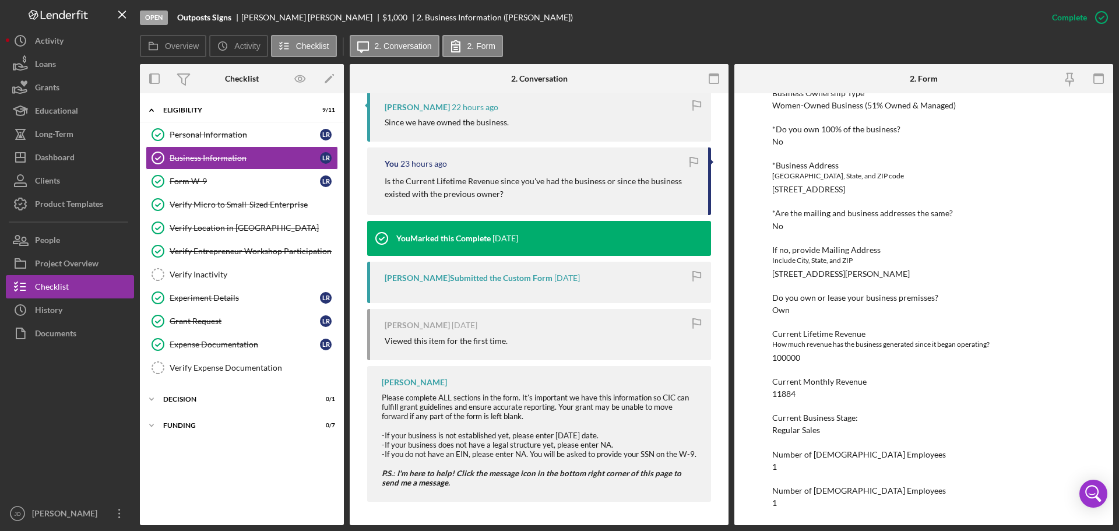
scroll to position [461, 0]
click at [180, 403] on div "Icon/Expander Decision 0 / 1" at bounding box center [242, 399] width 204 height 23
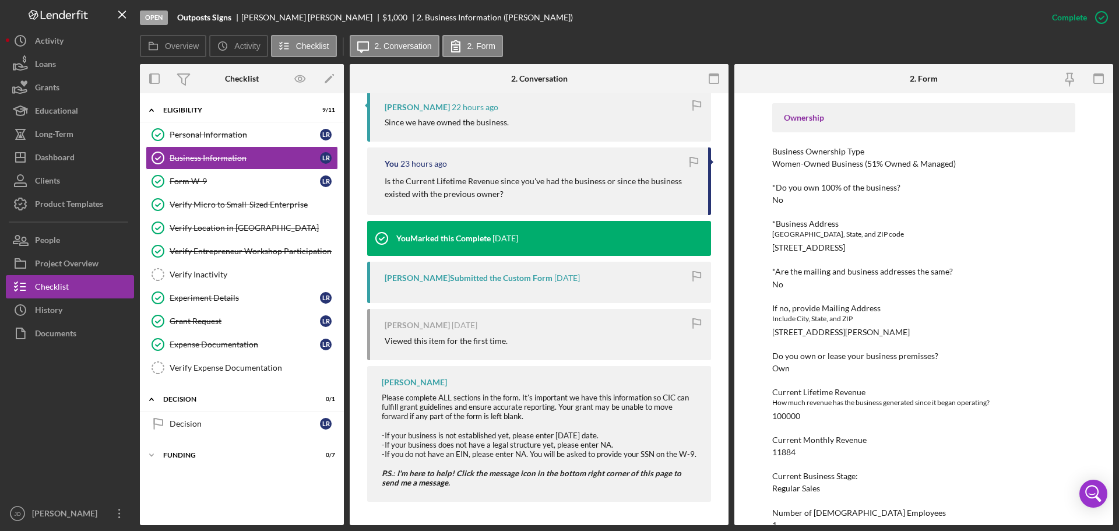
scroll to position [495, 0]
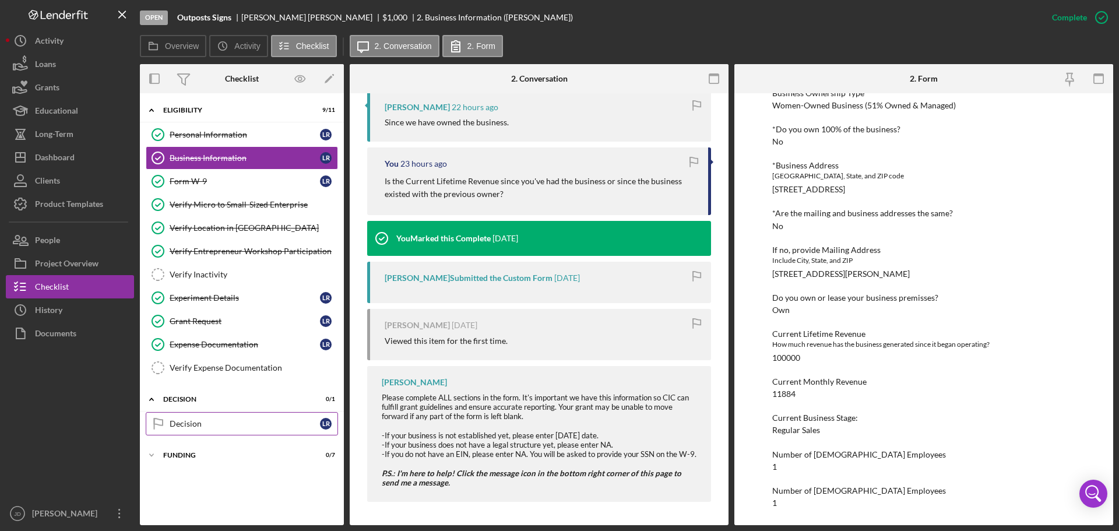
click at [202, 421] on div "Decision" at bounding box center [245, 423] width 150 height 9
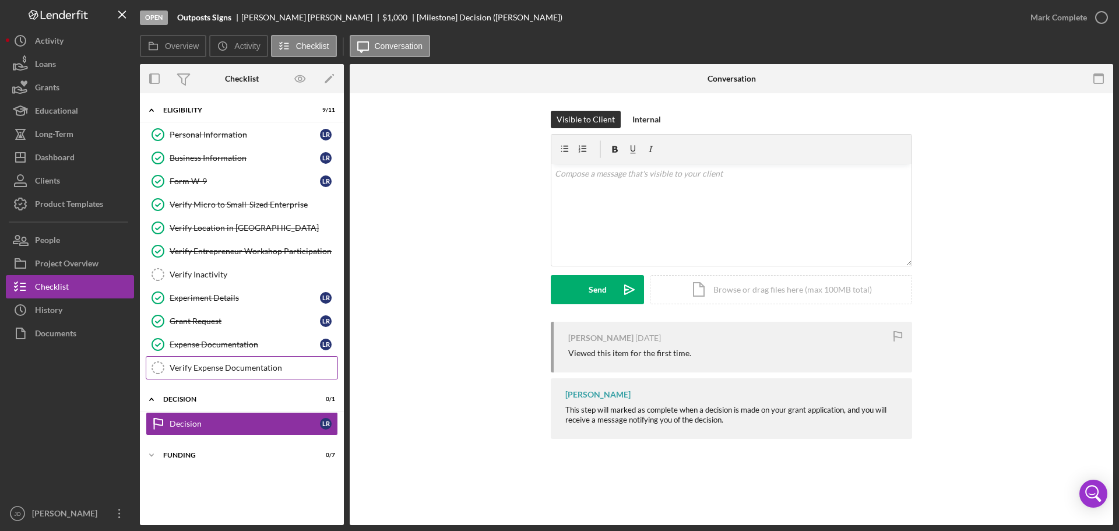
click at [187, 368] on div "Verify Expense Documentation" at bounding box center [254, 367] width 168 height 9
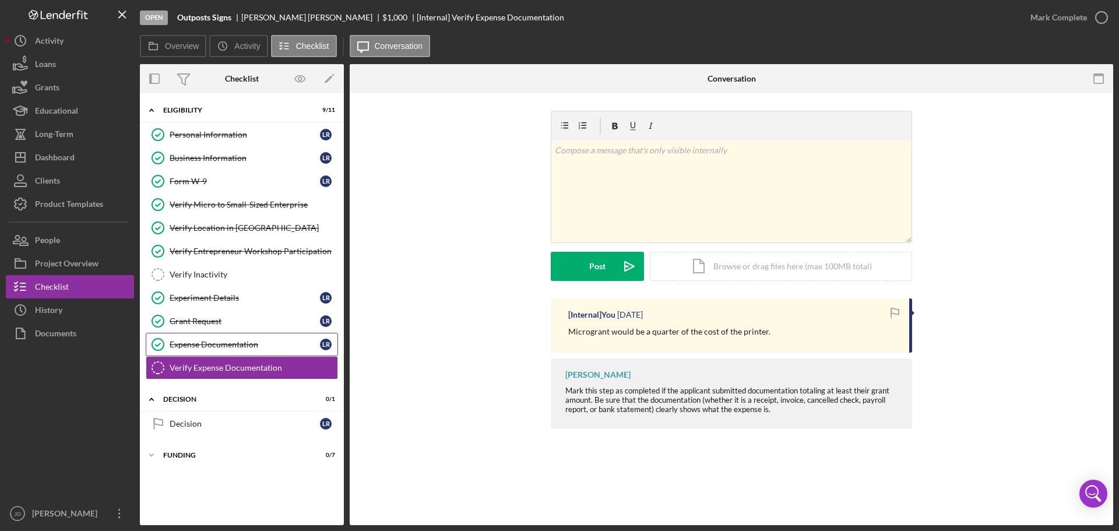
click at [206, 345] on div "Expense Documentation" at bounding box center [245, 344] width 150 height 9
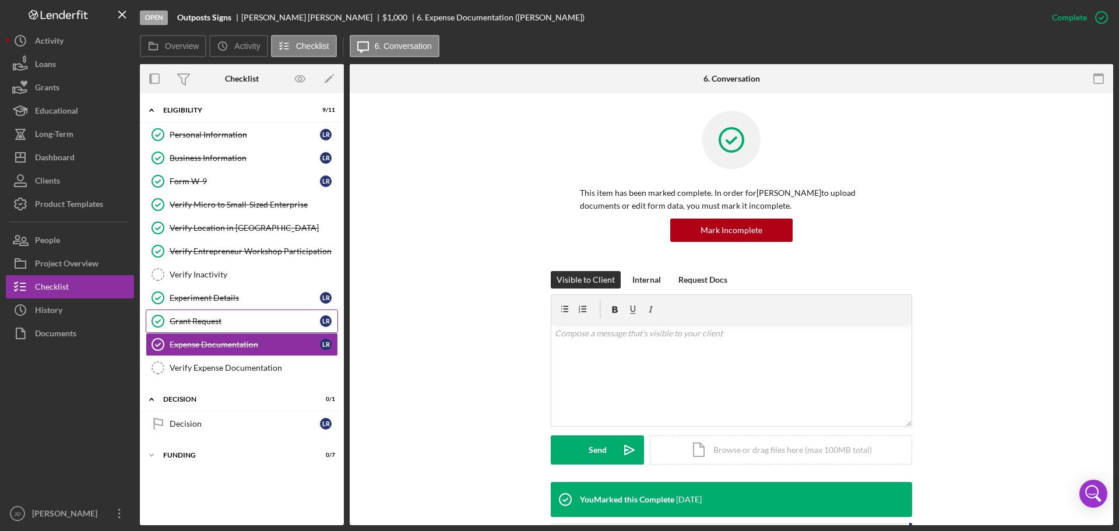
click at [211, 321] on div "Grant Request" at bounding box center [245, 320] width 150 height 9
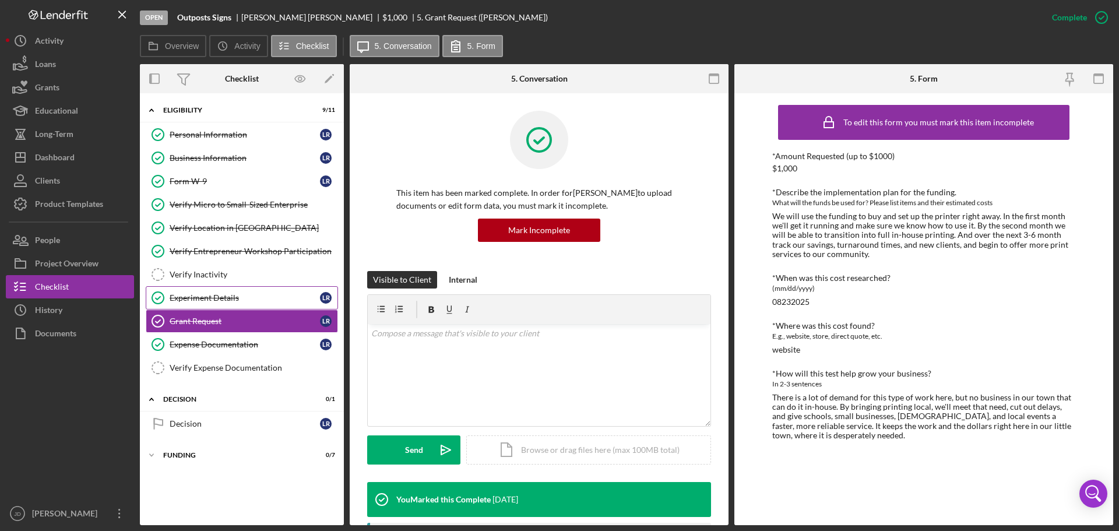
click at [217, 302] on div "Experiment Details" at bounding box center [245, 297] width 150 height 9
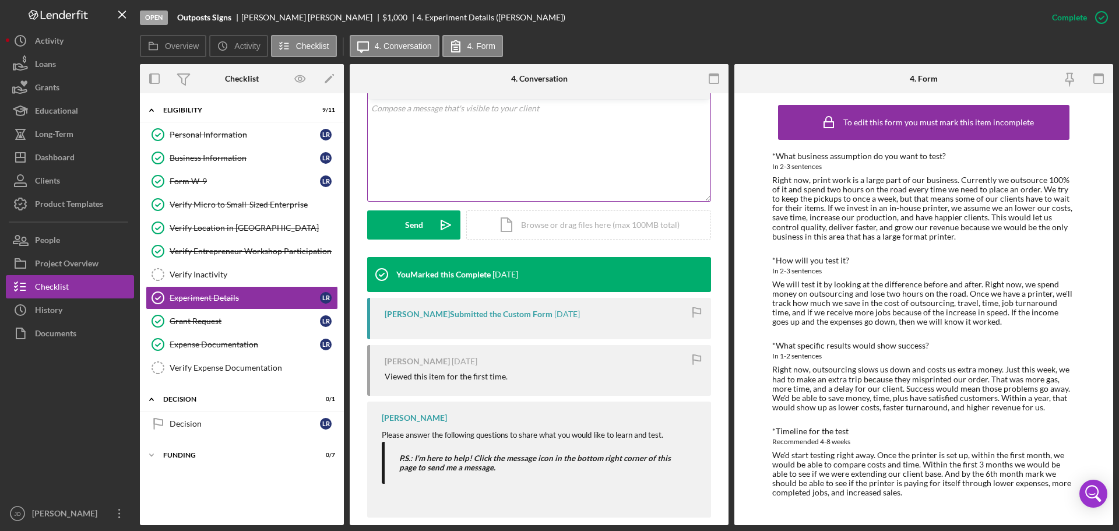
scroll to position [241, 0]
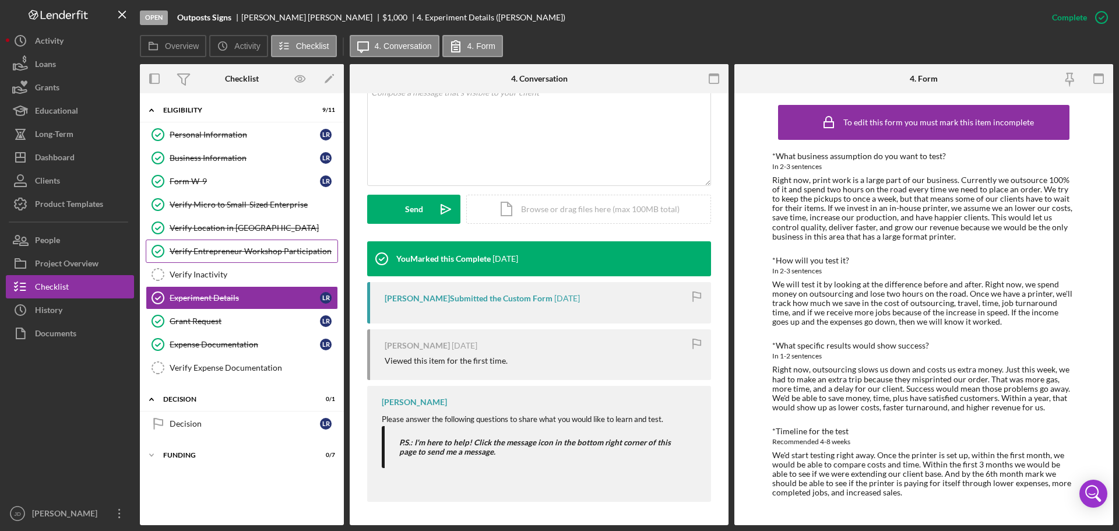
click at [219, 255] on div "Verify Entrepreneur Workshop Participation" at bounding box center [254, 250] width 168 height 9
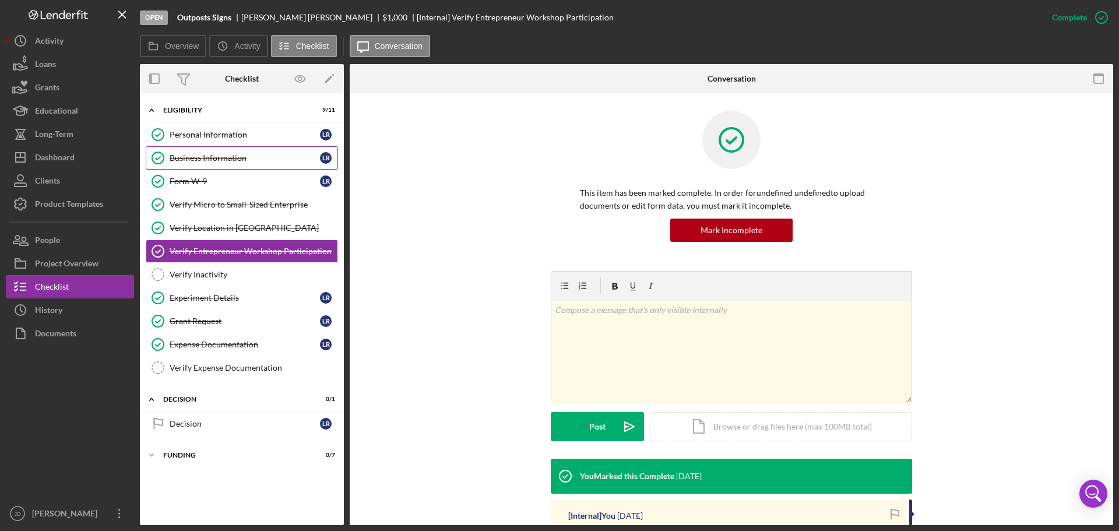
click at [209, 158] on div "Business Information" at bounding box center [245, 157] width 150 height 9
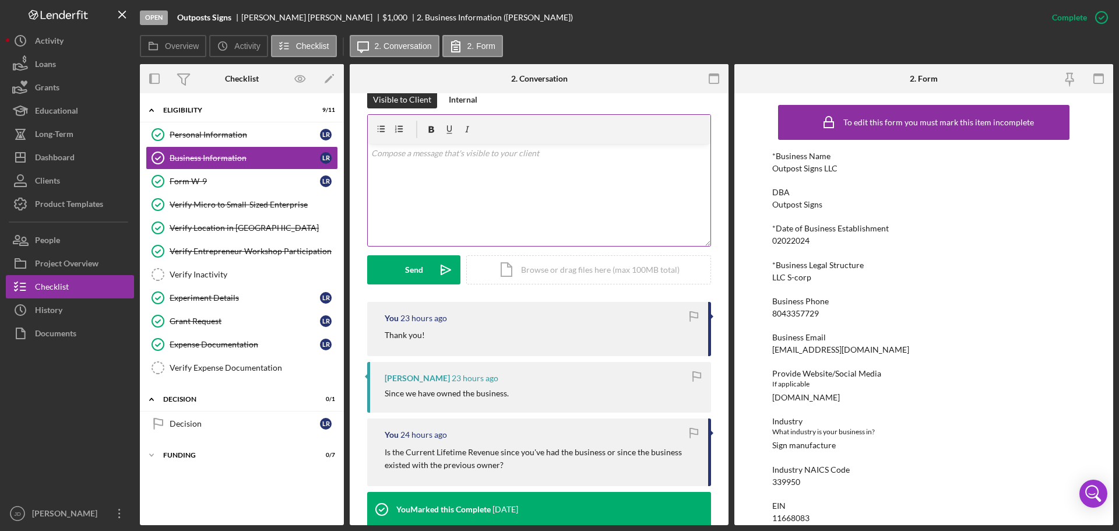
scroll to position [233, 0]
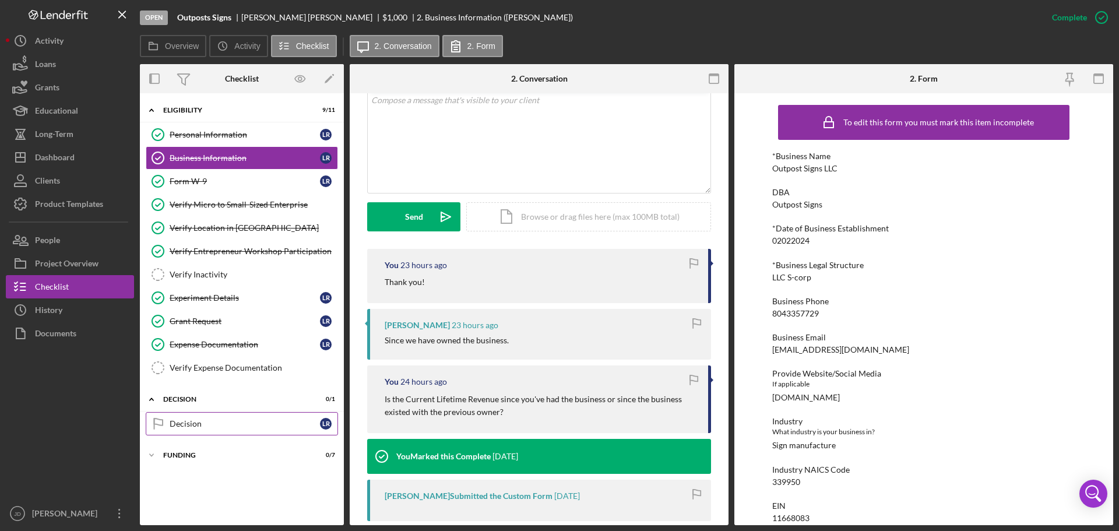
click at [185, 420] on div "Decision" at bounding box center [245, 423] width 150 height 9
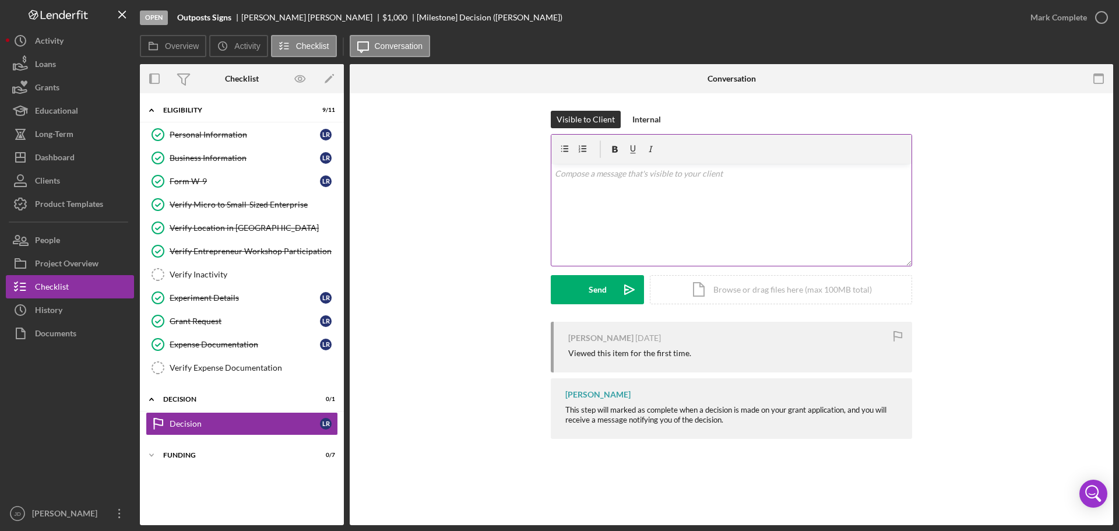
click at [632, 179] on p at bounding box center [732, 173] width 354 height 13
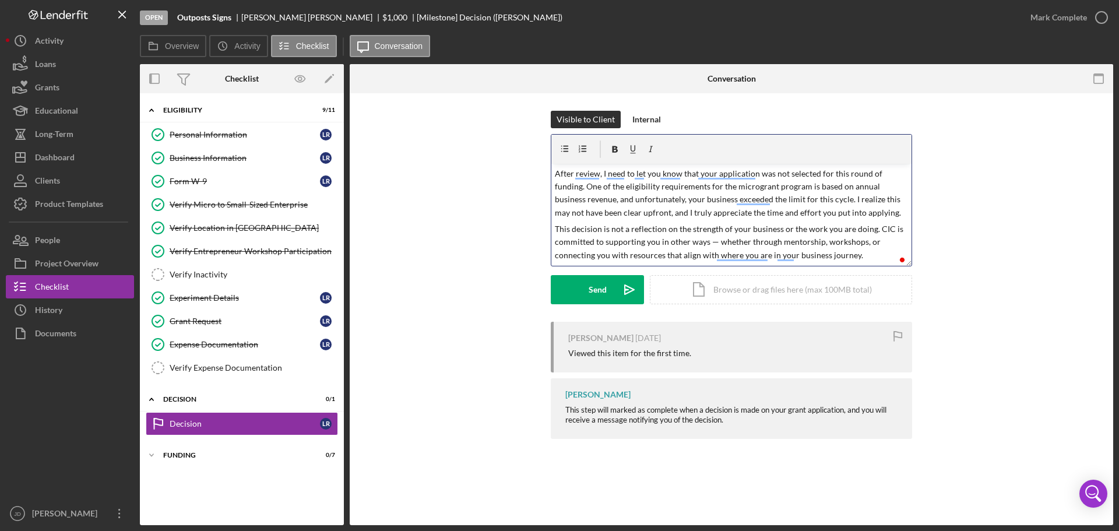
click at [607, 217] on p "After review, I need to let you know that your application was not selected for…" at bounding box center [732, 193] width 354 height 52
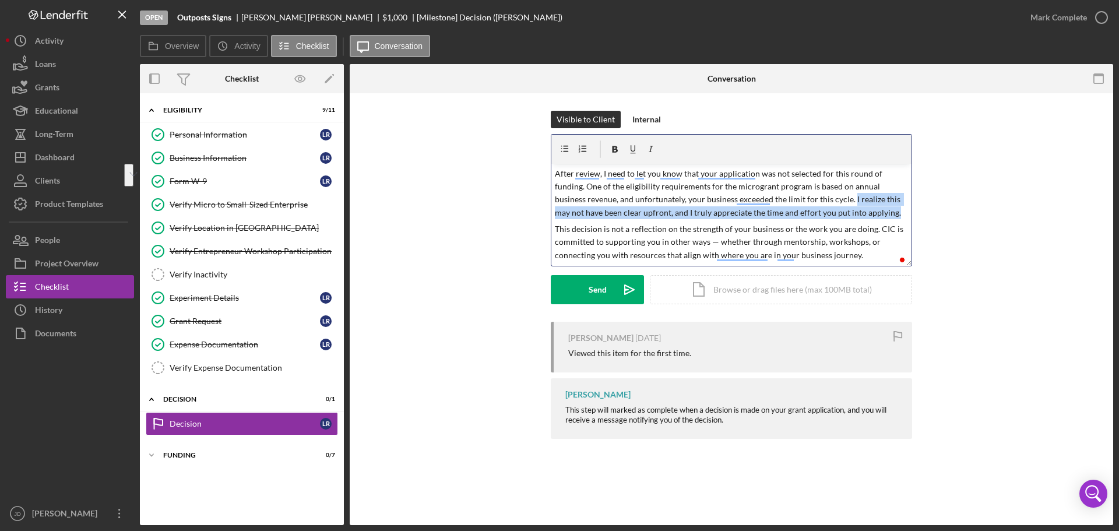
drag, startPoint x: 850, startPoint y: 199, endPoint x: 899, endPoint y: 210, distance: 50.2
click at [899, 210] on p "After review, I need to let you know that your application was not selected for…" at bounding box center [732, 193] width 354 height 52
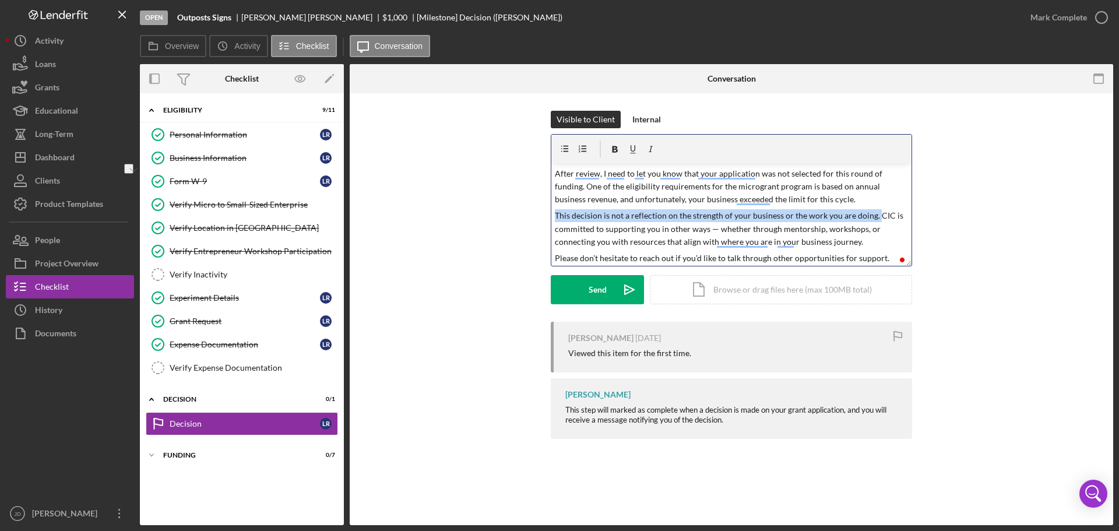
drag, startPoint x: 874, startPoint y: 216, endPoint x: 554, endPoint y: 214, distance: 319.9
click at [555, 214] on p "This decision is not a reflection on the strength of your business or the work …" at bounding box center [732, 228] width 354 height 39
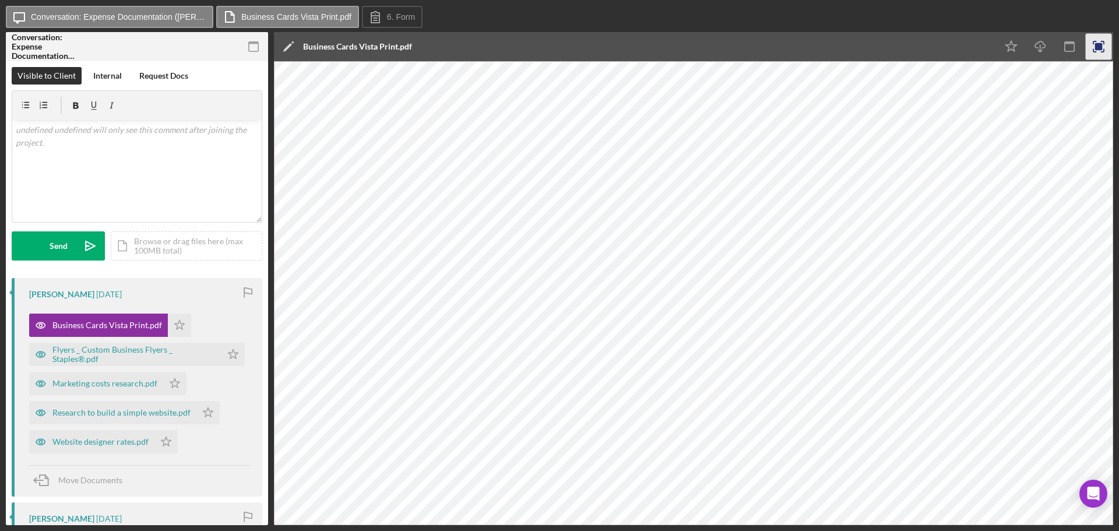
click at [1100, 41] on icon "button" at bounding box center [1099, 47] width 26 height 26
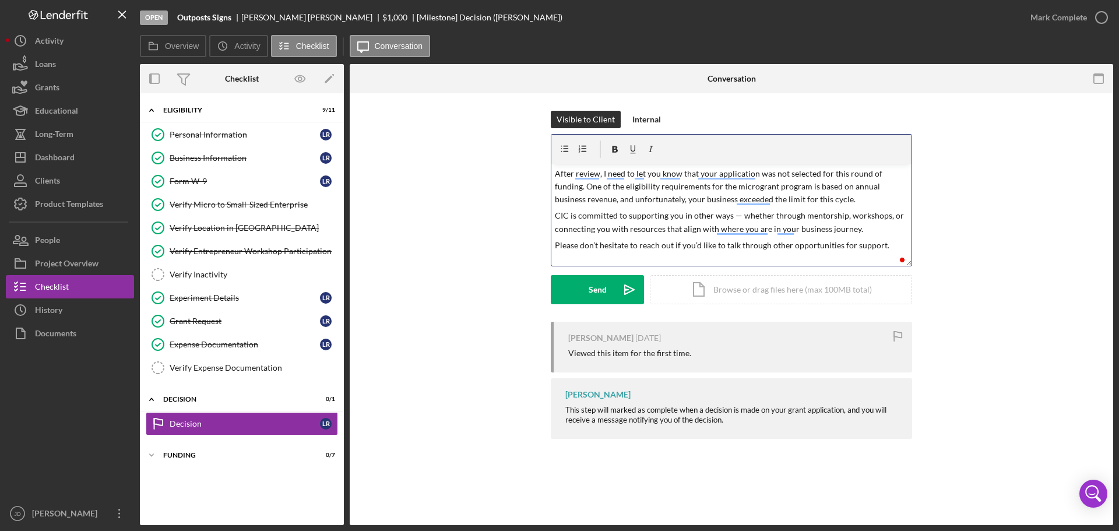
click at [888, 218] on p "CIC is committed to supporting you in other ways — whether through mentorship, …" at bounding box center [732, 222] width 354 height 26
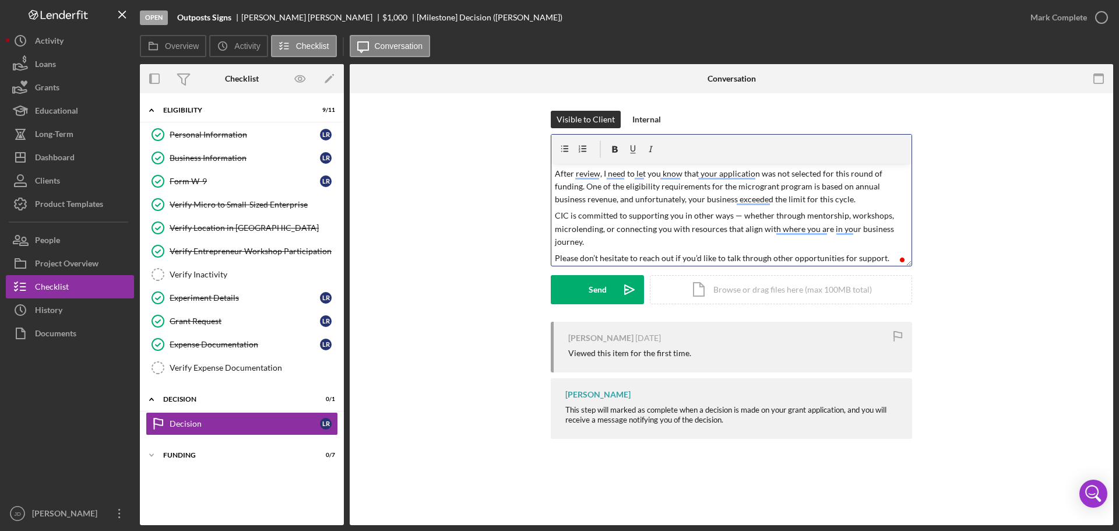
click at [616, 240] on p "CIC is committed to supporting you in other ways — whether through mentorship, …" at bounding box center [732, 228] width 354 height 39
click at [669, 228] on p "CIC is committed to supporting you in other ways — whether through mentorship, …" at bounding box center [732, 228] width 354 height 39
click at [688, 231] on p "CIC is committed to supporting you in other ways — whether through mentorship, …" at bounding box center [732, 228] width 354 height 39
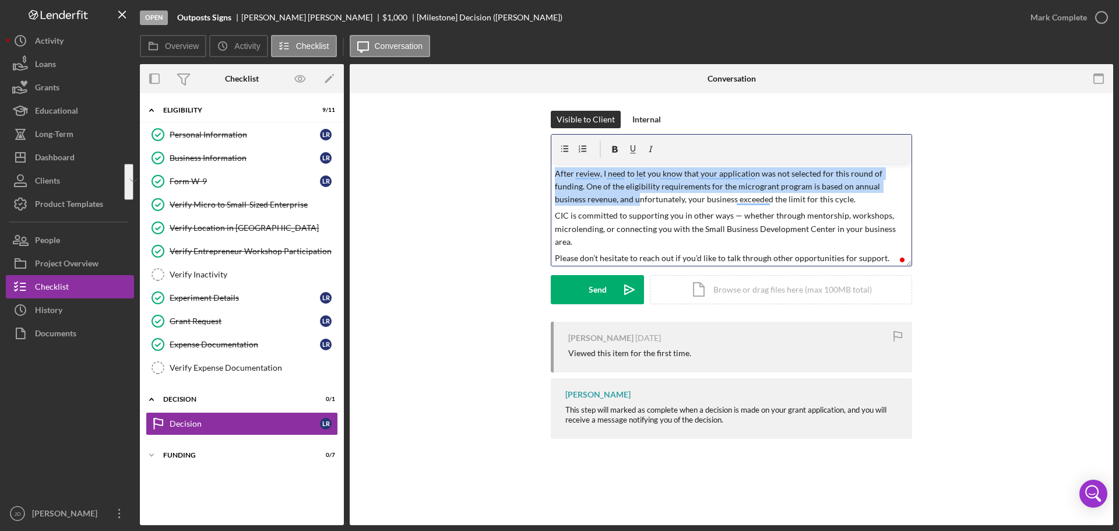
scroll to position [2, 0]
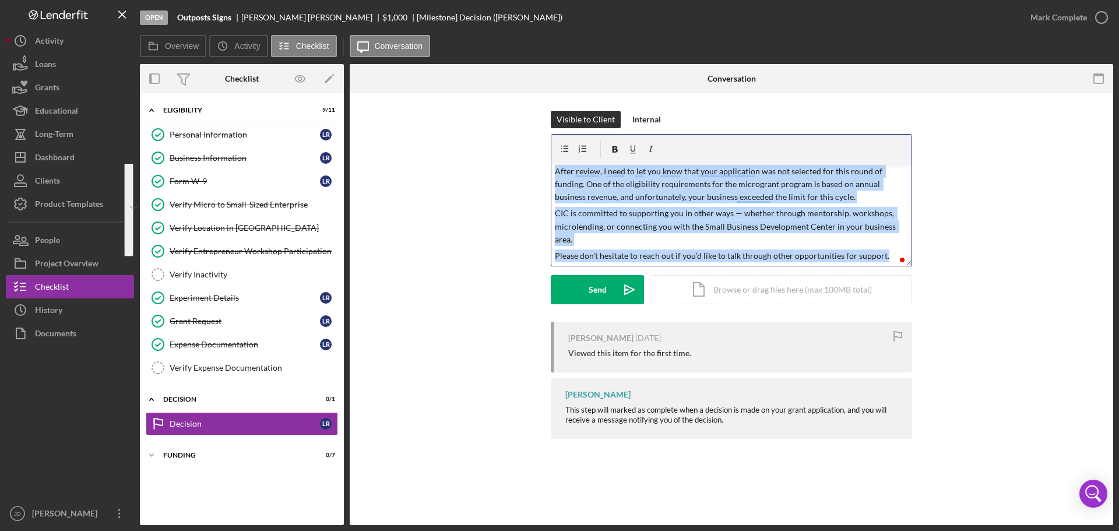
drag, startPoint x: 555, startPoint y: 172, endPoint x: 886, endPoint y: 252, distance: 340.9
click at [886, 252] on div "v Color teal Color pink Remove color Add row above Add row below Add column bef…" at bounding box center [731, 215] width 360 height 102
copy div "After review, I need to let you know that your application was not selected for…"
click at [871, 254] on p "Please don’t hesitate to reach out if you’d like to talk through other opportun…" at bounding box center [732, 255] width 354 height 13
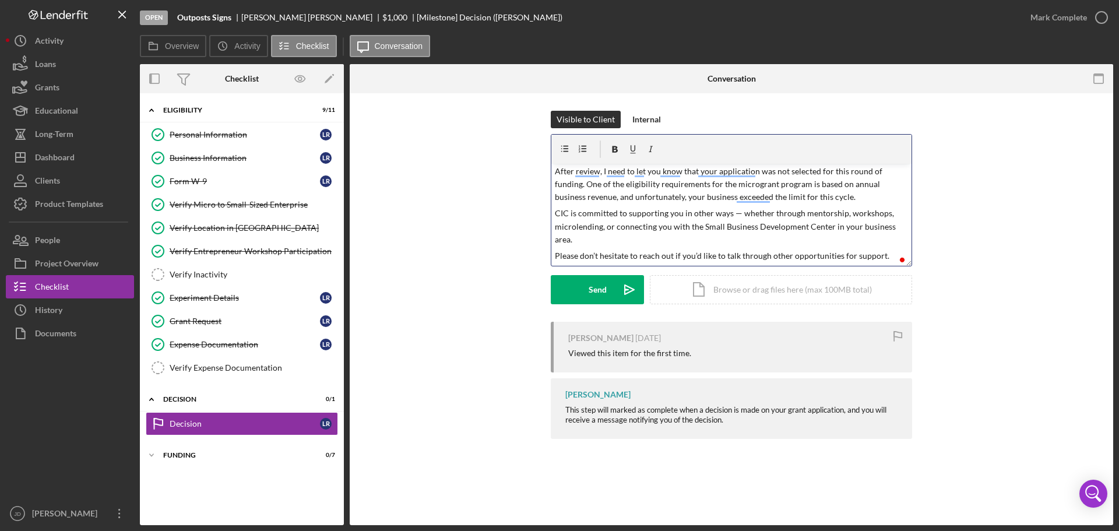
click at [883, 255] on p "Please don’t hesitate to reach out if you’d like to talk through other opportun…" at bounding box center [732, 255] width 354 height 13
click at [555, 213] on p "CIC is committed to supporting you in other ways — whether through mentorship, …" at bounding box center [732, 228] width 354 height 39
click at [675, 213] on p "That said, CIC is committed to supporting you in other ways — whether through m…" at bounding box center [732, 228] width 354 height 39
click at [676, 213] on p "That said, CIC is committed to supporting you in other ways — whether through m…" at bounding box center [732, 228] width 354 height 39
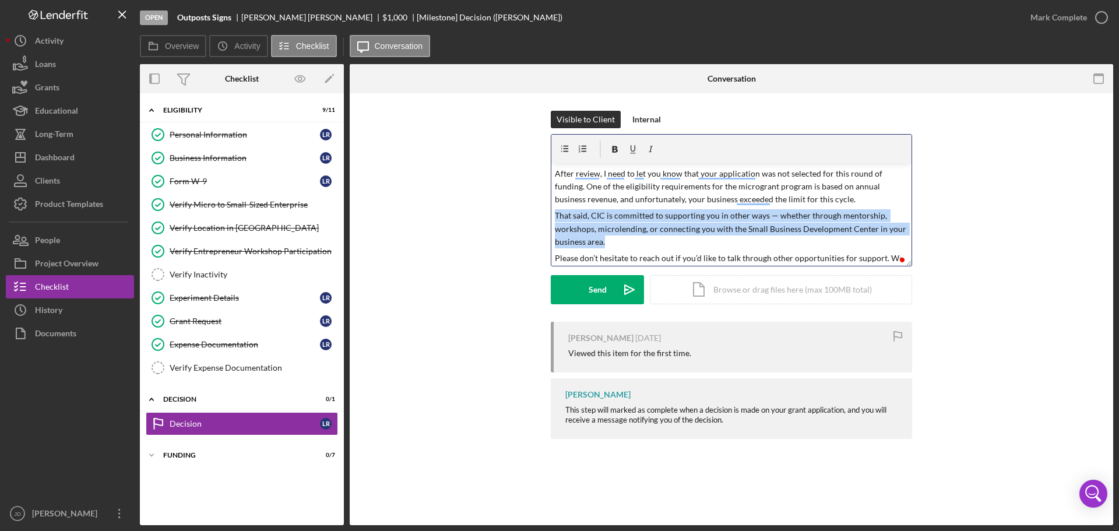
click at [676, 213] on p "That said, CIC is committed to supporting you in other ways — whether through m…" at bounding box center [732, 228] width 354 height 39
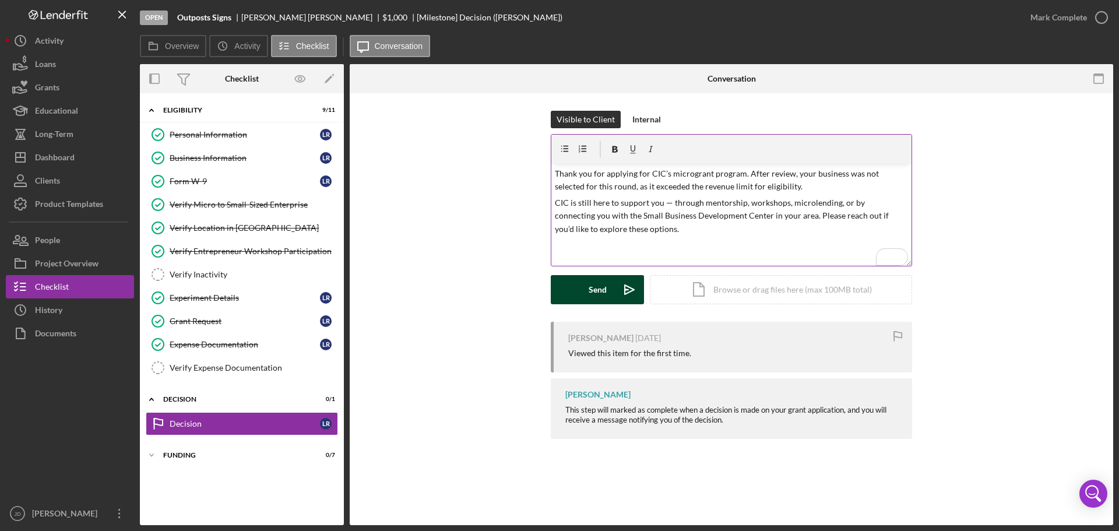
click at [596, 285] on div "Send" at bounding box center [598, 289] width 18 height 29
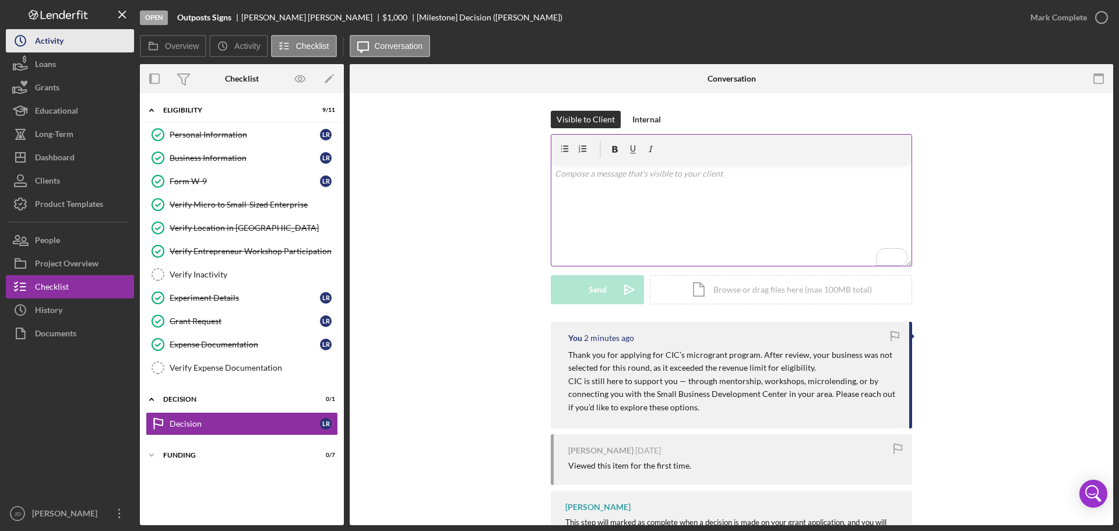
click at [52, 39] on div "Activity" at bounding box center [49, 42] width 29 height 26
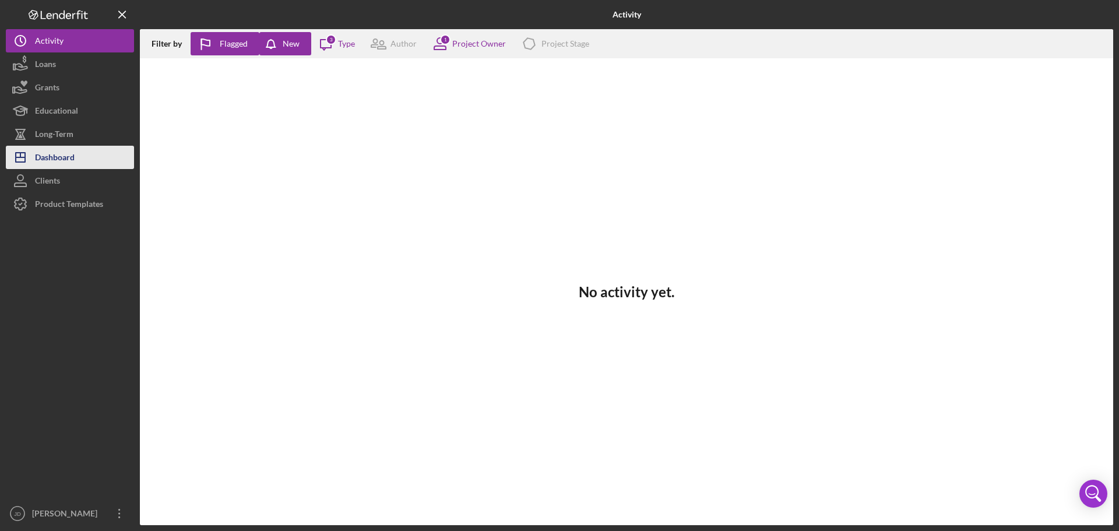
click at [52, 160] on div "Dashboard" at bounding box center [55, 159] width 40 height 26
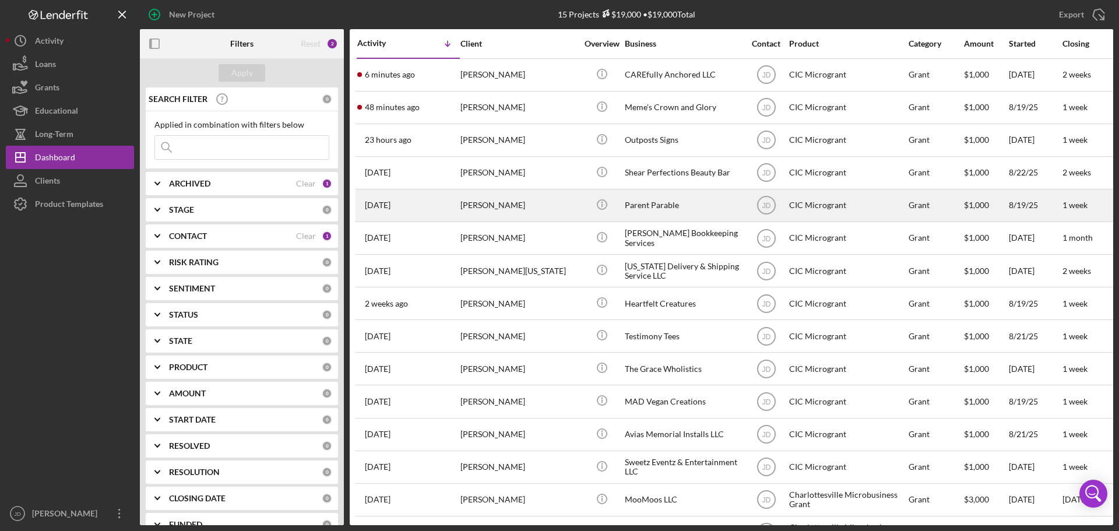
click at [551, 199] on div "[PERSON_NAME]" at bounding box center [518, 205] width 117 height 31
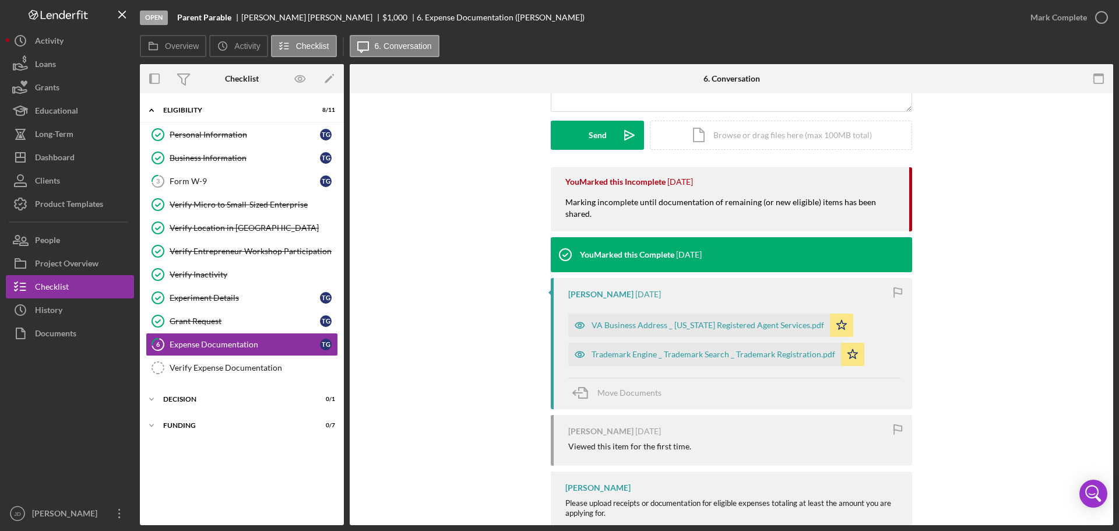
scroll to position [175, 0]
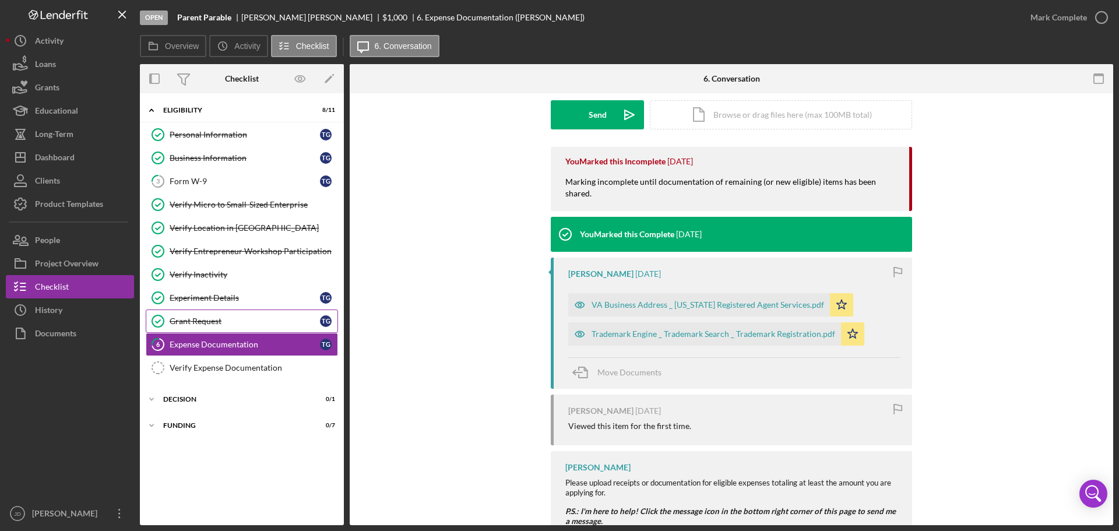
click at [240, 318] on div "Grant Request" at bounding box center [245, 320] width 150 height 9
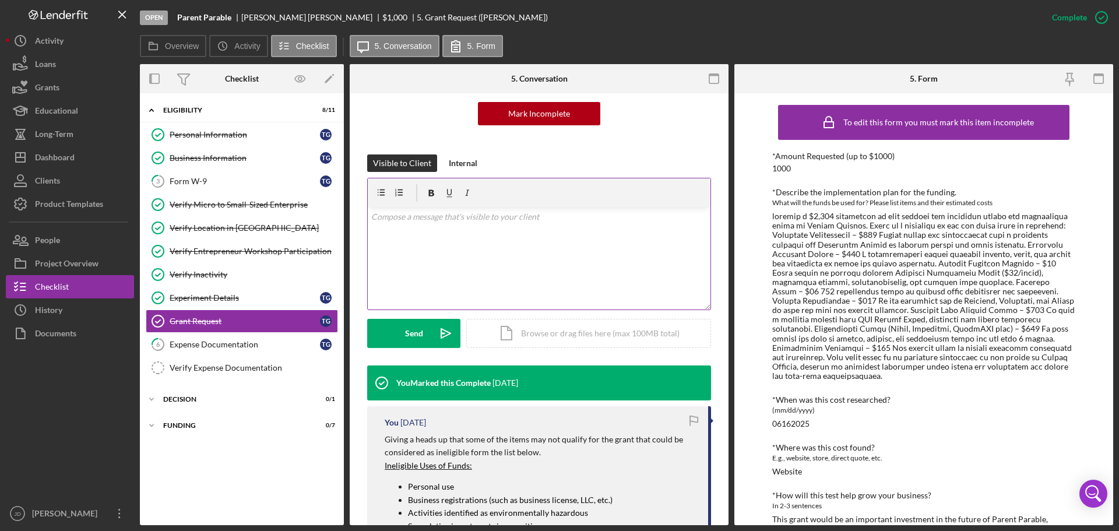
scroll to position [233, 0]
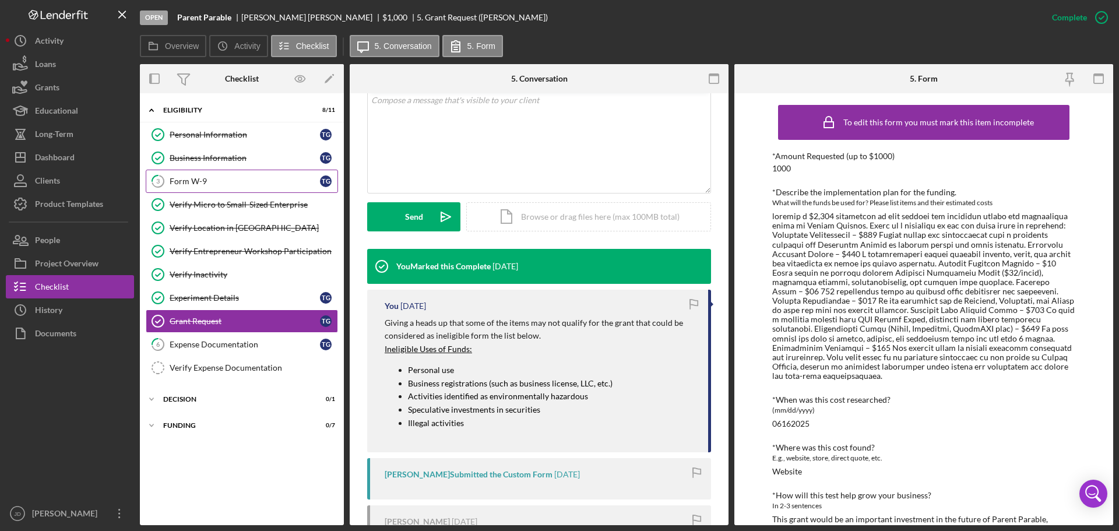
click at [217, 178] on div "Form W-9" at bounding box center [245, 181] width 150 height 9
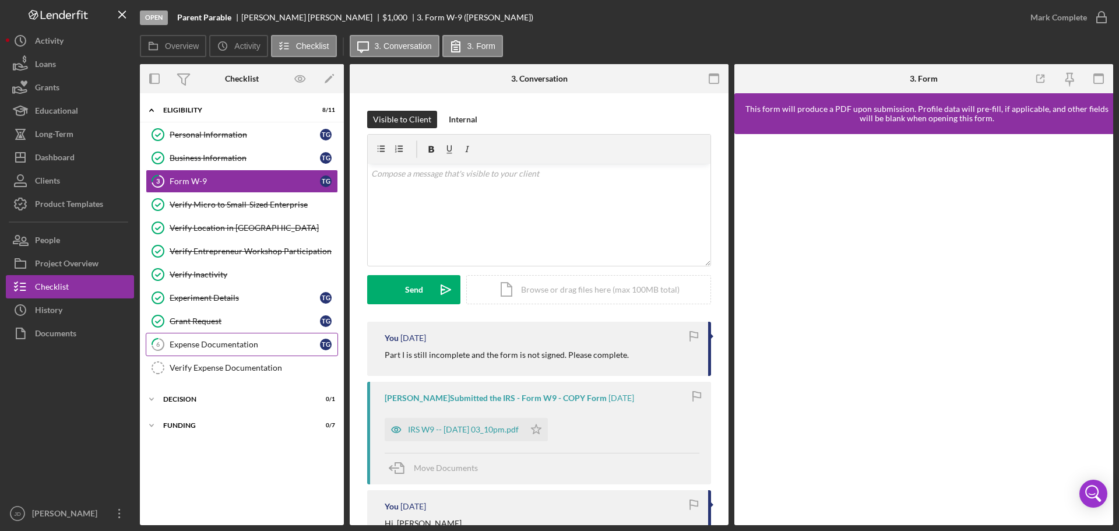
click at [188, 343] on div "Expense Documentation" at bounding box center [245, 344] width 150 height 9
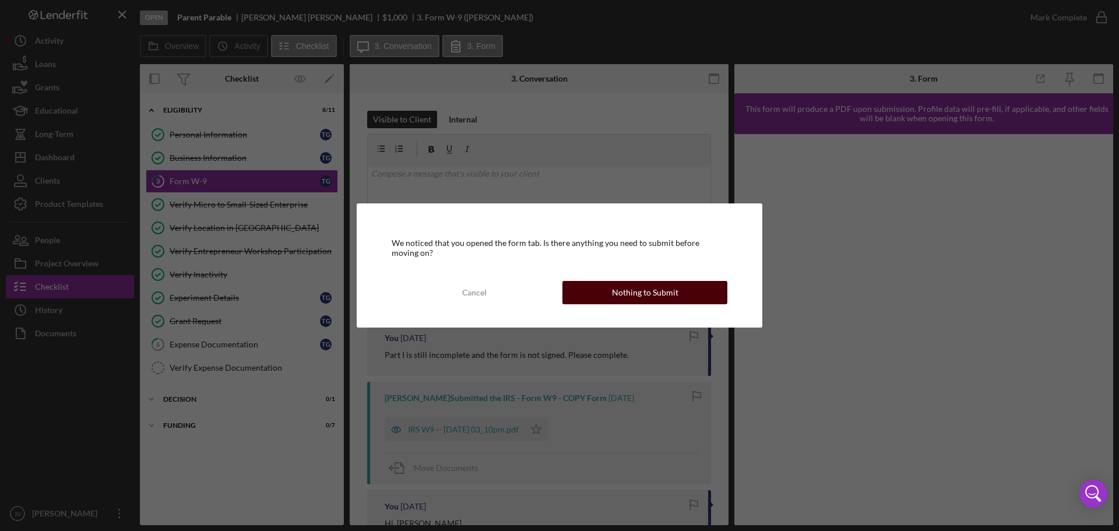
click at [645, 291] on div "Nothing to Submit" at bounding box center [645, 292] width 66 height 23
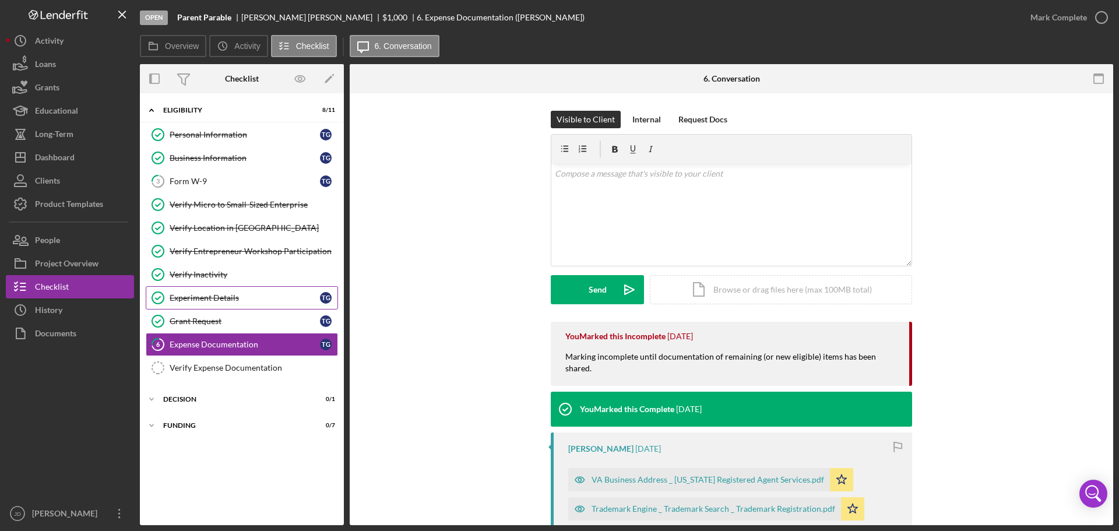
click at [245, 295] on div "Experiment Details" at bounding box center [245, 297] width 150 height 9
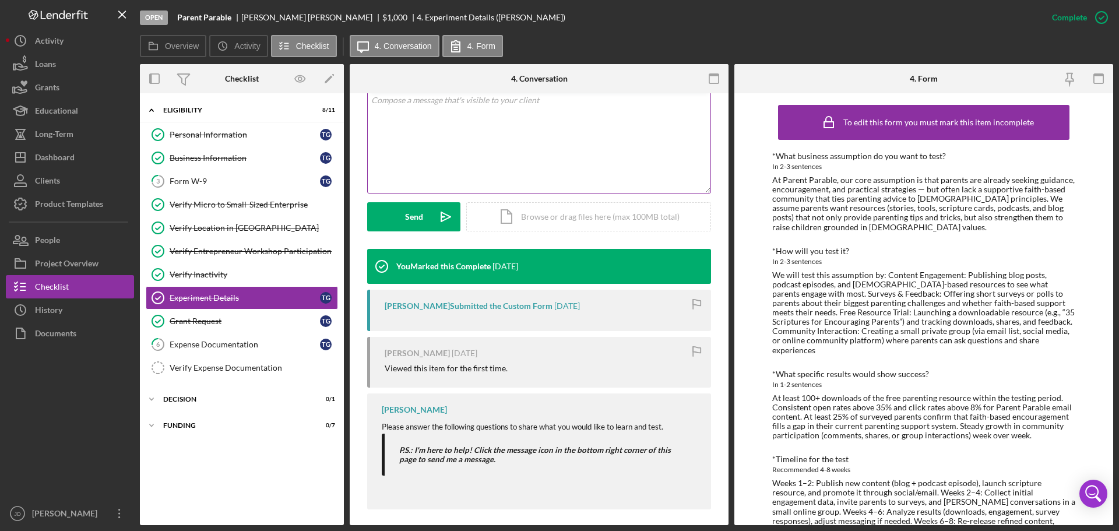
scroll to position [241, 0]
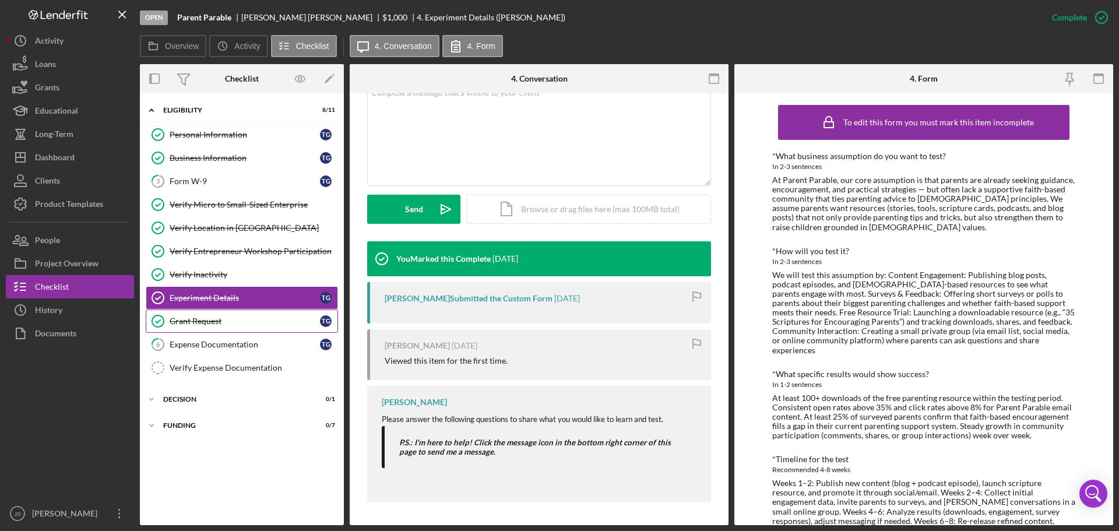
click at [227, 322] on div "Grant Request" at bounding box center [245, 320] width 150 height 9
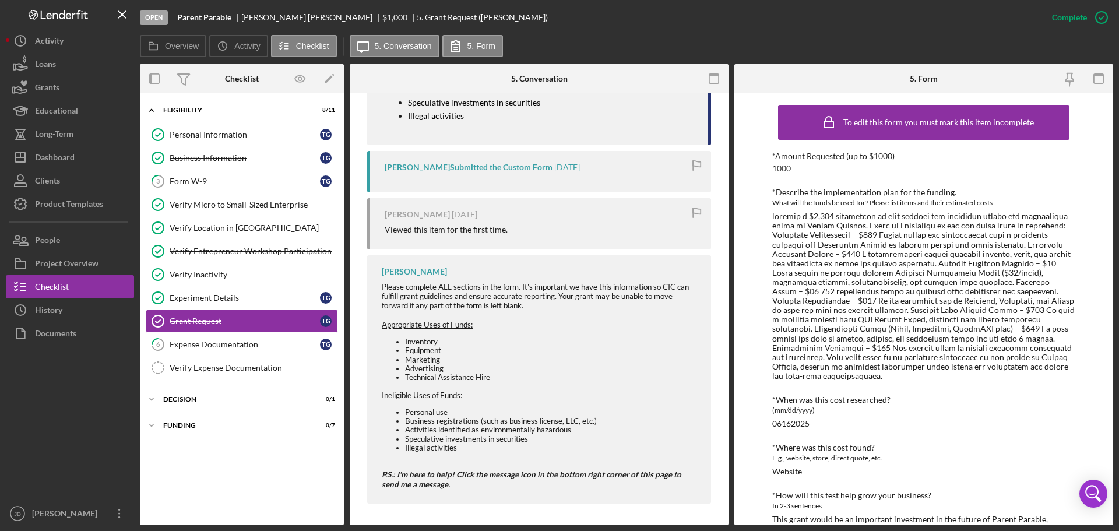
scroll to position [542, 0]
click at [55, 161] on div "Dashboard" at bounding box center [55, 159] width 40 height 26
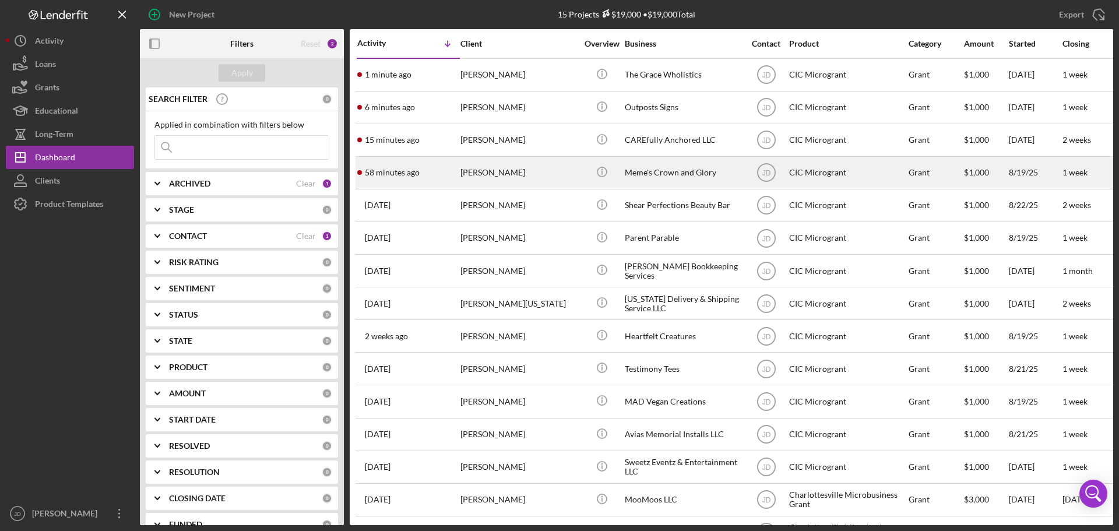
click at [534, 172] on div "[PERSON_NAME]" at bounding box center [518, 172] width 117 height 31
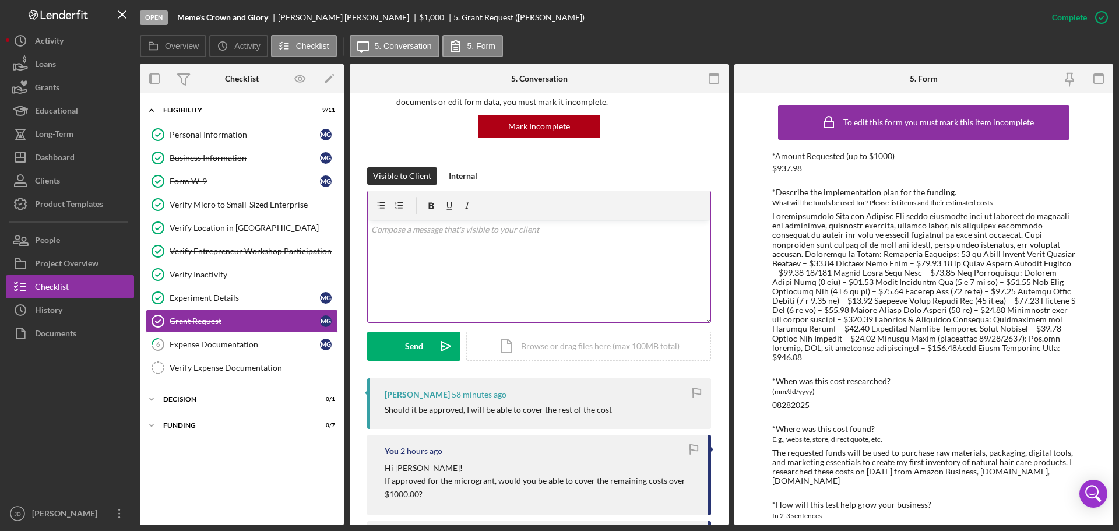
scroll to position [117, 0]
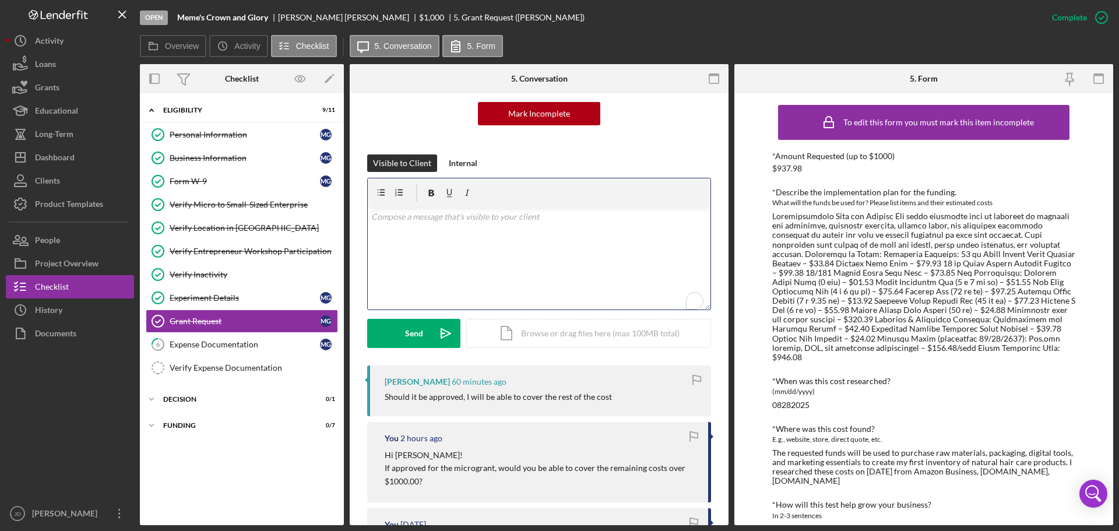
click at [483, 220] on p "To enrich screen reader interactions, please activate Accessibility in Grammarl…" at bounding box center [539, 216] width 336 height 13
click at [443, 217] on p "To enrich screen reader interactions, please activate Accessibility in Grammarl…" at bounding box center [539, 216] width 336 height 13
click at [415, 327] on div "Send" at bounding box center [414, 333] width 18 height 29
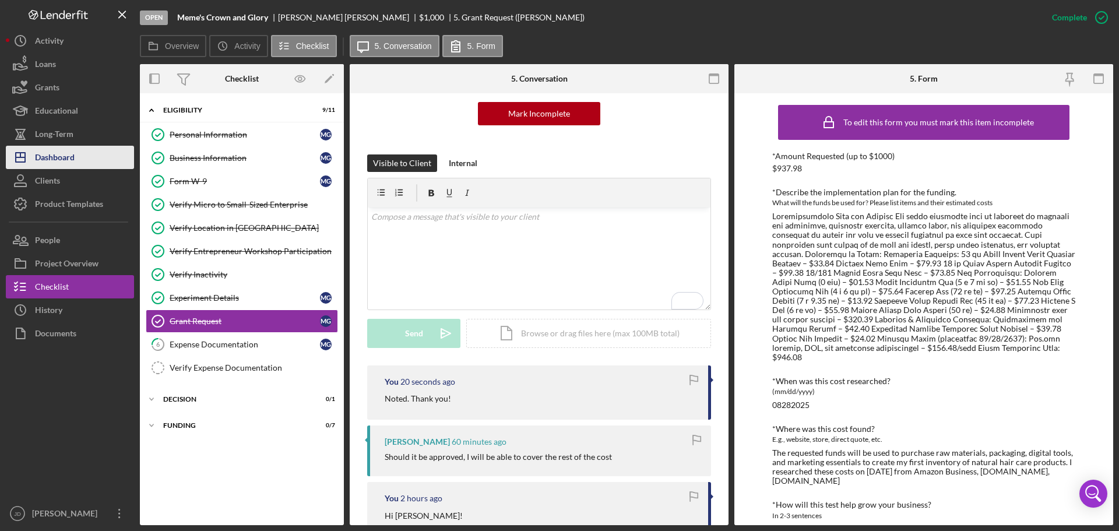
click at [65, 158] on div "Dashboard" at bounding box center [55, 159] width 40 height 26
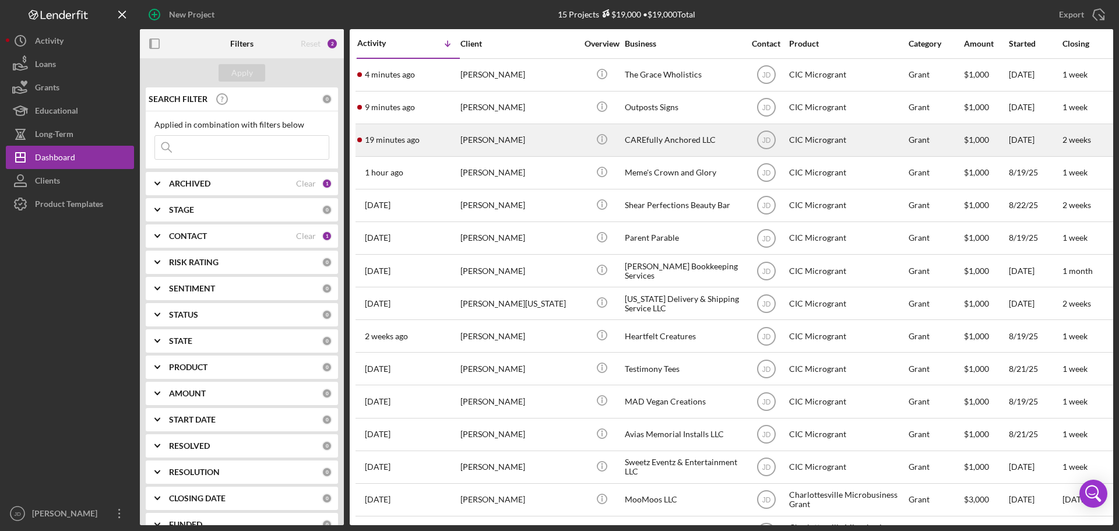
click at [535, 140] on div "[PERSON_NAME]" at bounding box center [518, 140] width 117 height 31
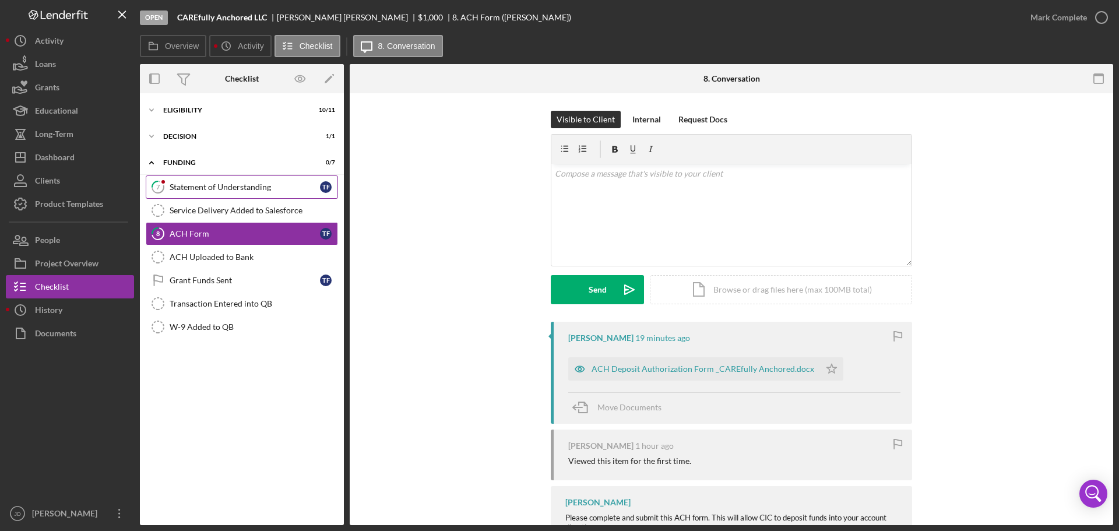
click at [229, 185] on div "Statement of Understanding" at bounding box center [245, 186] width 150 height 9
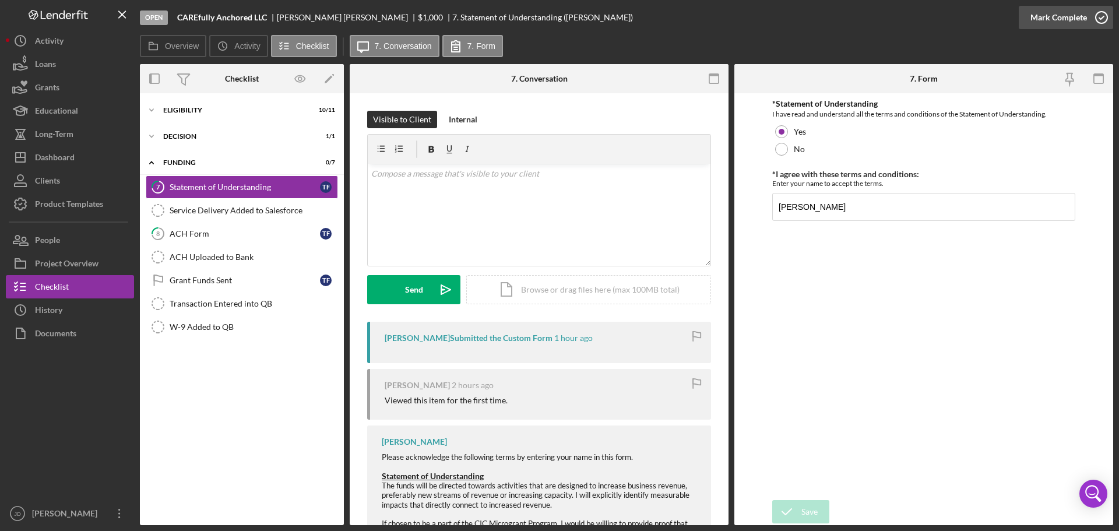
click at [1101, 16] on icon "button" at bounding box center [1101, 17] width 29 height 29
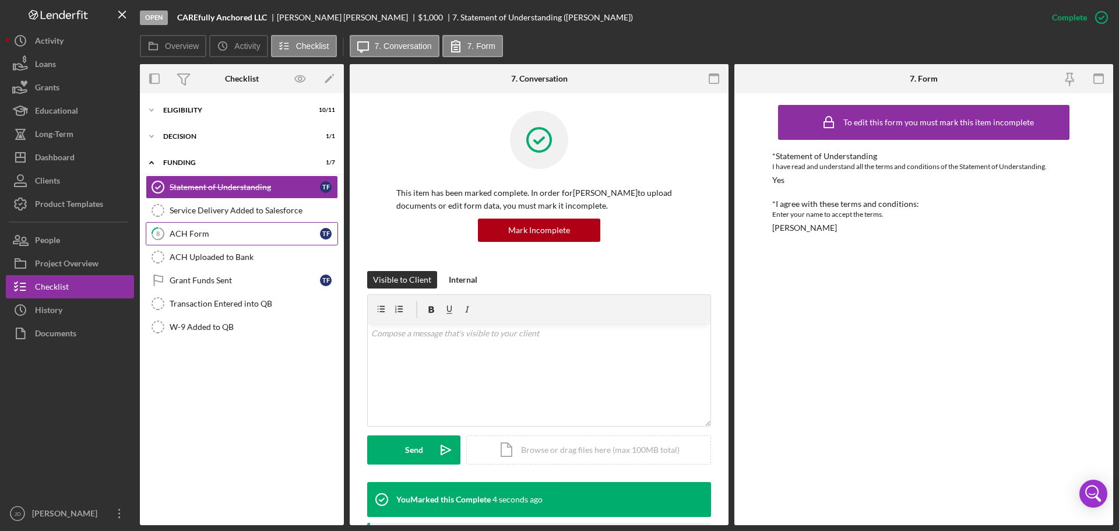
click at [199, 231] on div "ACH Form" at bounding box center [245, 233] width 150 height 9
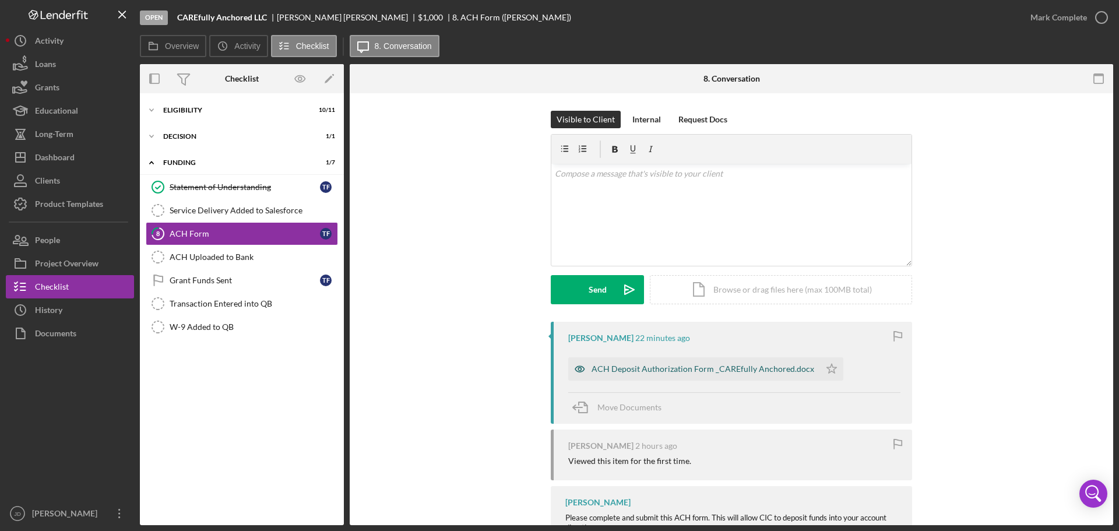
click at [690, 369] on div "ACH Deposit Authorization Form _CAREfully Anchored.docx" at bounding box center [702, 368] width 223 height 9
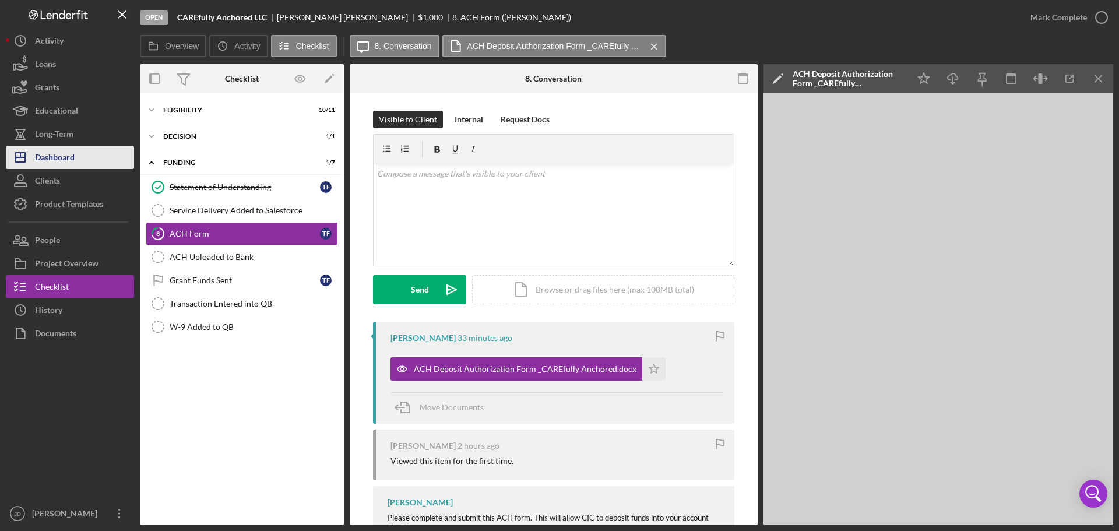
click at [59, 154] on div "Dashboard" at bounding box center [55, 159] width 40 height 26
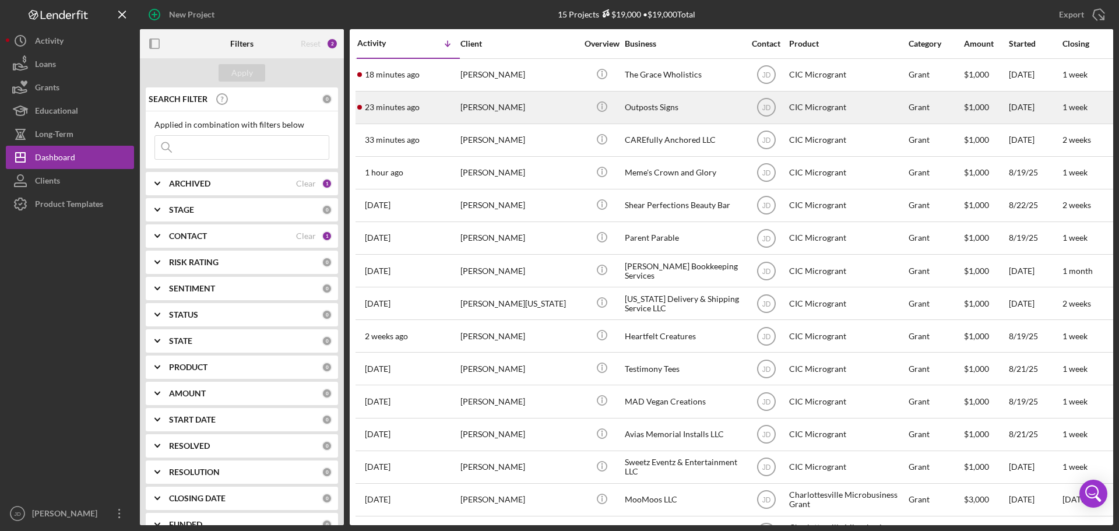
click at [546, 107] on div "[PERSON_NAME]" at bounding box center [518, 107] width 117 height 31
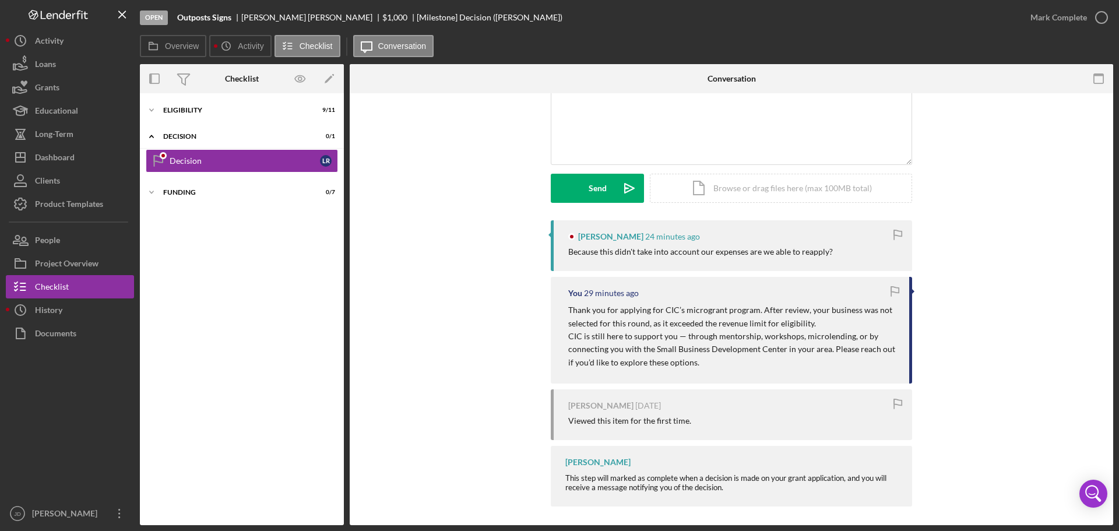
scroll to position [106, 0]
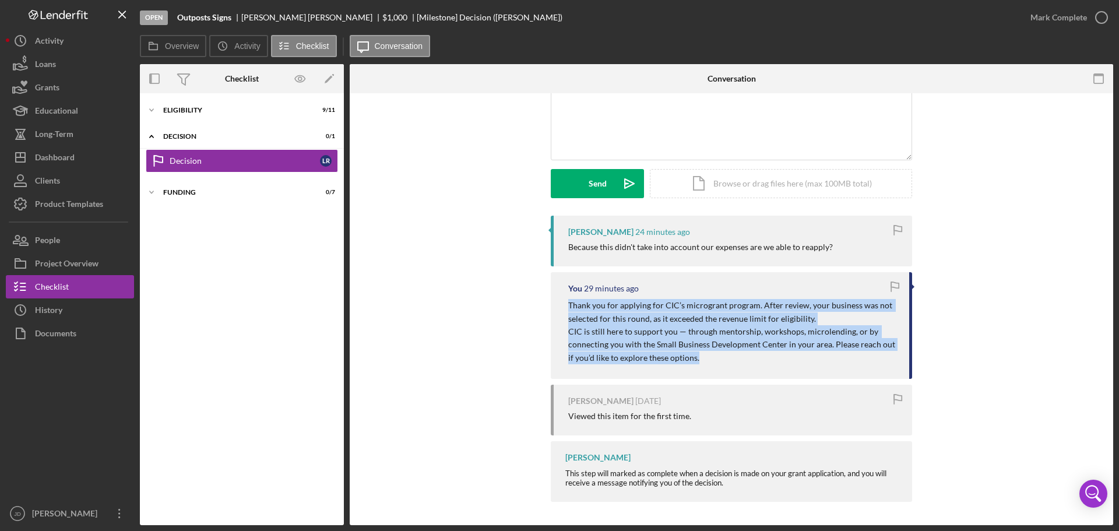
drag, startPoint x: 569, startPoint y: 304, endPoint x: 701, endPoint y: 358, distance: 143.0
click at [701, 358] on div "Thank you for applying for CIC’s microgrant program. After review, your busines…" at bounding box center [732, 331] width 329 height 65
copy div "Thank you for applying for CIC’s microgrant program. After review, your busines…"
click at [118, 516] on icon "Icon/Overflow" at bounding box center [119, 513] width 29 height 29
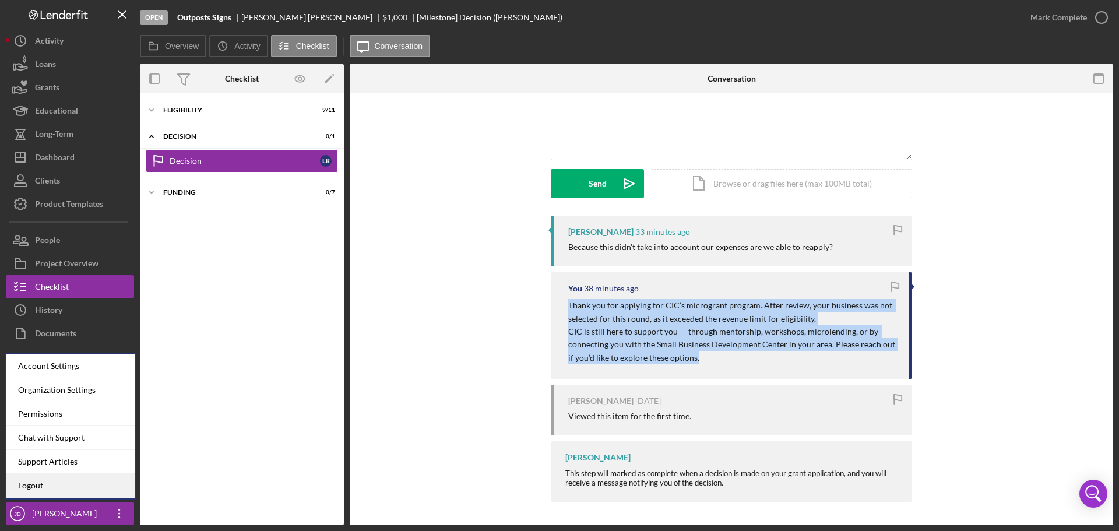
click at [38, 482] on link "Logout" at bounding box center [70, 486] width 128 height 24
